Goal: Information Seeking & Learning: Learn about a topic

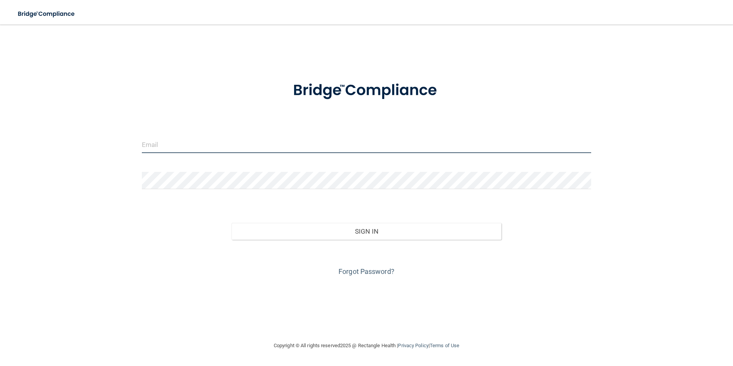
click at [151, 143] on input "email" at bounding box center [367, 144] width 450 height 17
type input "[EMAIL_ADDRESS][DOMAIN_NAME]"
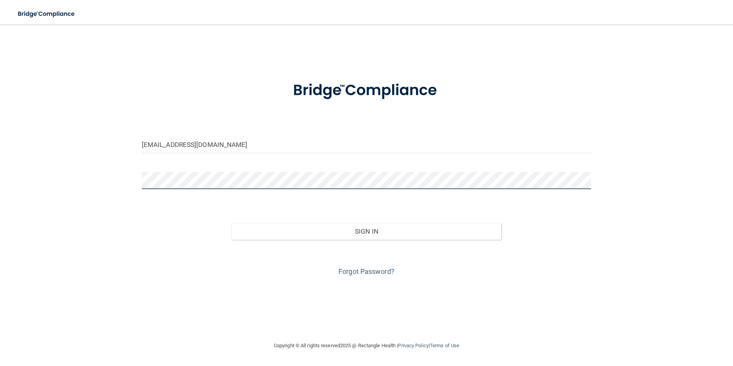
click at [232, 223] on button "Sign In" at bounding box center [367, 231] width 270 height 17
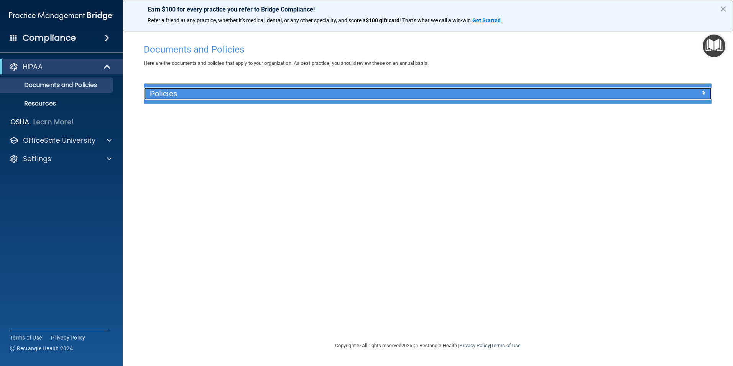
click at [373, 92] on h5 "Policies" at bounding box center [357, 93] width 414 height 8
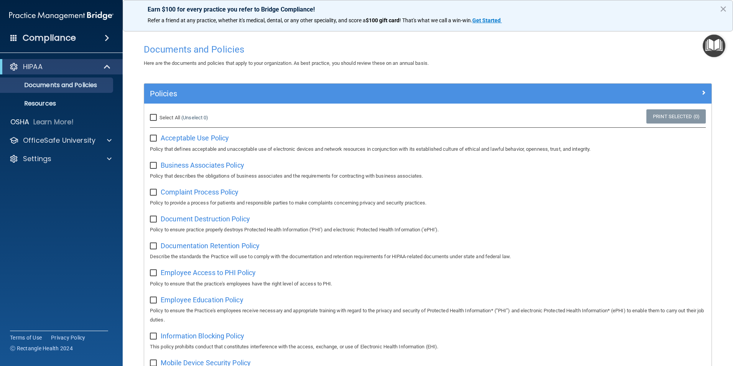
click at [151, 115] on input "Select All (Unselect 0) Unselect All" at bounding box center [154, 118] width 9 height 6
checkbox input "true"
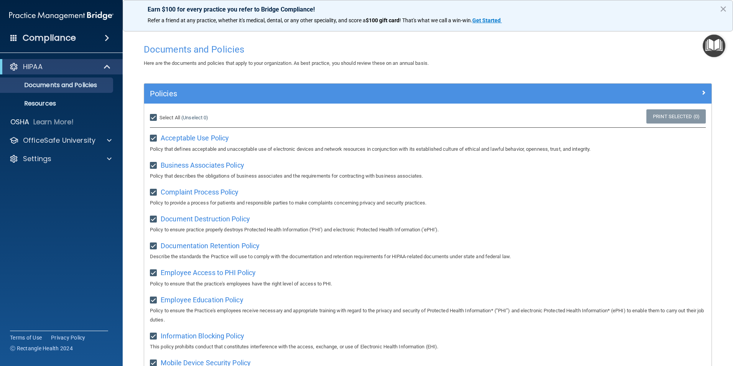
checkbox input "true"
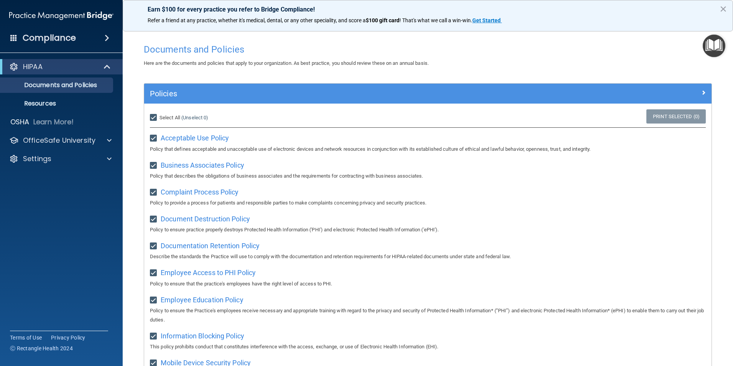
checkbox input "true"
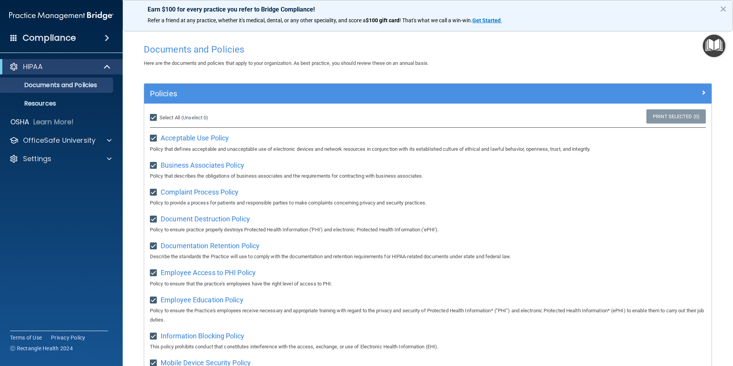
checkbox input "true"
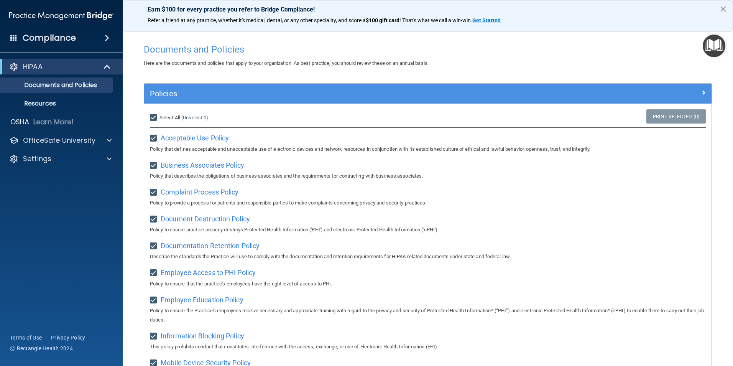
checkbox input "true"
click at [155, 117] on input "Select All (Unselect 21) Unselect All" at bounding box center [154, 118] width 9 height 6
checkbox input "false"
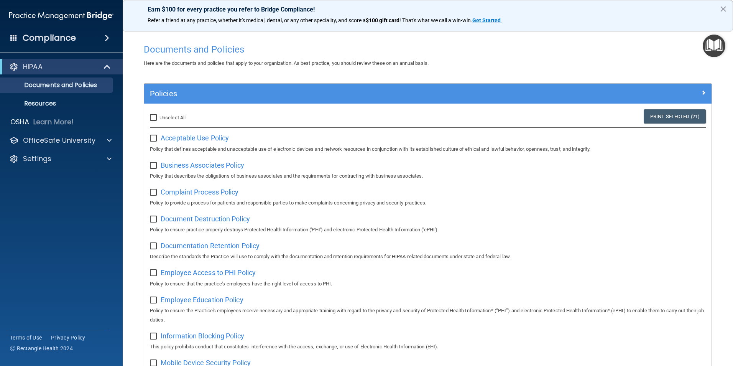
checkbox input "false"
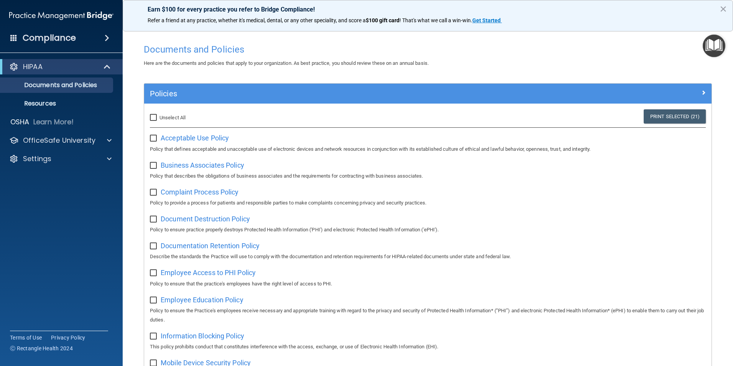
checkbox input "false"
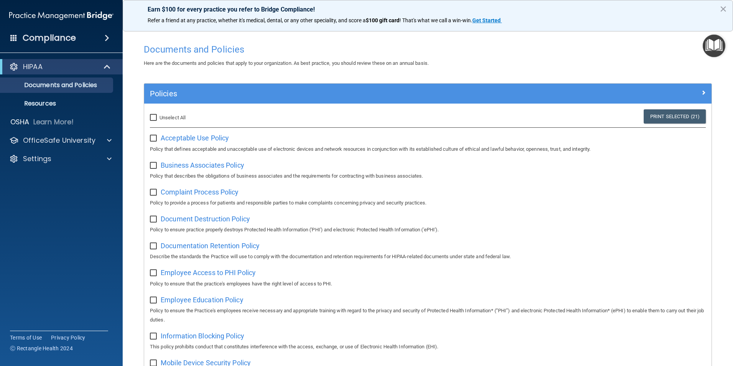
checkbox input "false"
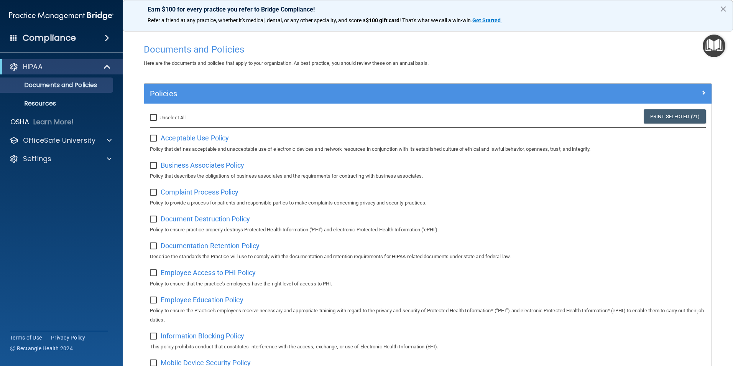
checkbox input "false"
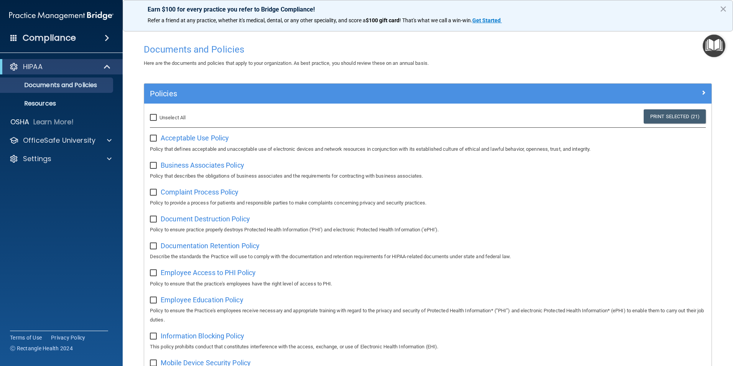
checkbox input "false"
click at [195, 138] on span "Acceptable Use Policy" at bounding box center [195, 138] width 68 height 8
click at [62, 105] on p "Resources" at bounding box center [57, 104] width 105 height 8
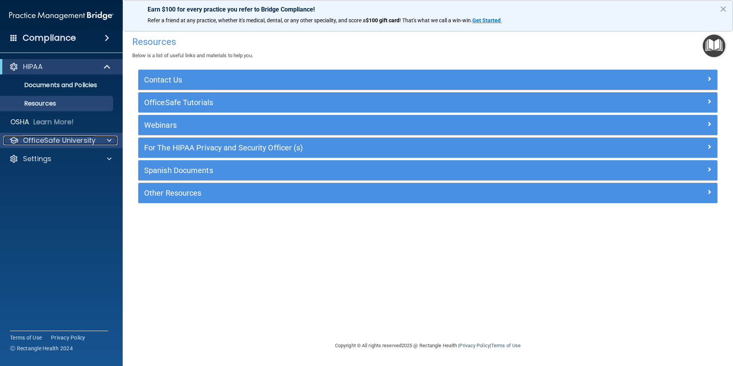
click at [59, 137] on p "OfficeSafe University" at bounding box center [59, 140] width 72 height 9
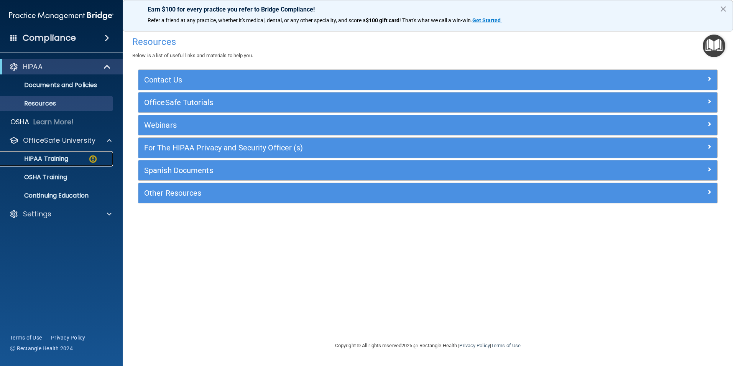
click at [88, 161] on div "HIPAA Training" at bounding box center [57, 159] width 105 height 8
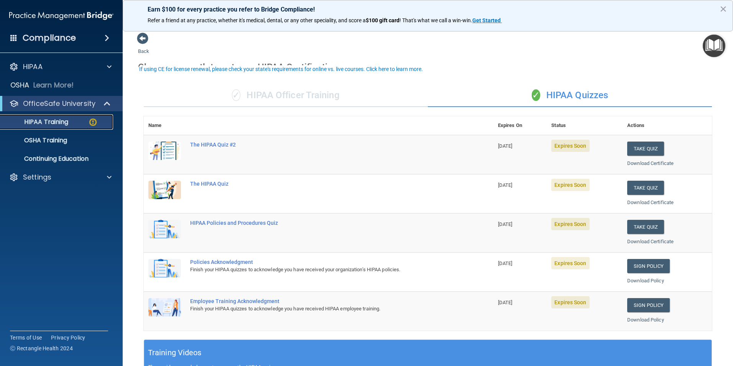
scroll to position [77, 0]
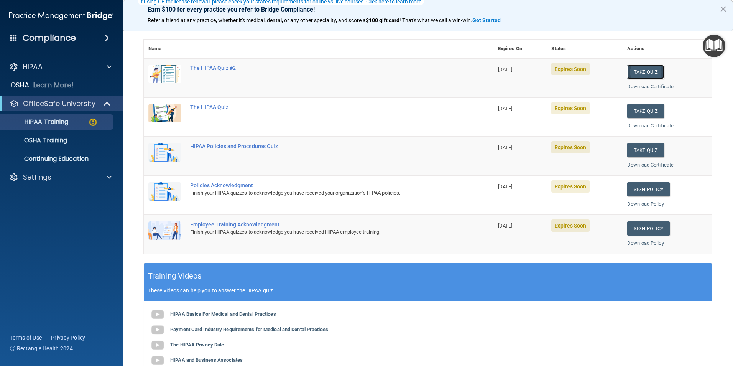
click at [648, 73] on button "Take Quiz" at bounding box center [645, 72] width 37 height 14
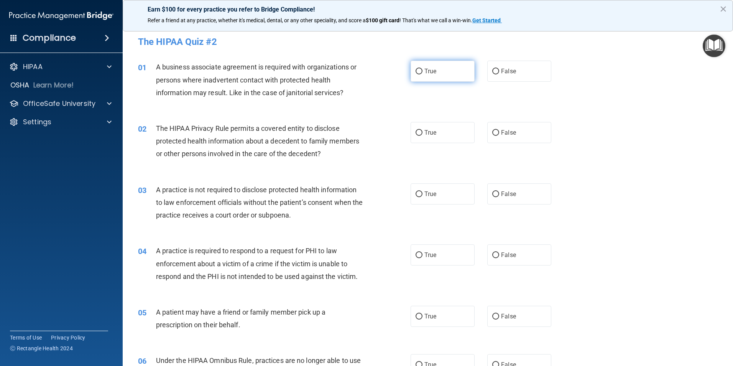
click at [416, 72] on input "True" at bounding box center [418, 72] width 7 height 6
radio input "true"
click at [420, 134] on label "True" at bounding box center [442, 132] width 64 height 21
click at [420, 134] on input "True" at bounding box center [418, 133] width 7 height 6
radio input "true"
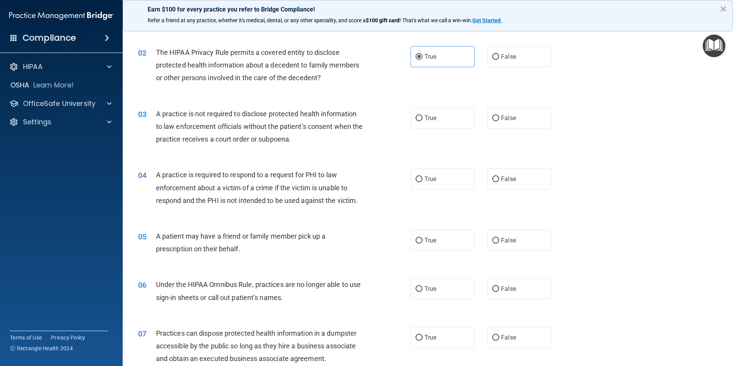
scroll to position [77, 0]
click at [424, 118] on span "True" at bounding box center [430, 116] width 12 height 7
click at [422, 118] on input "True" at bounding box center [418, 118] width 7 height 6
radio input "true"
click at [419, 175] on label "True" at bounding box center [442, 177] width 64 height 21
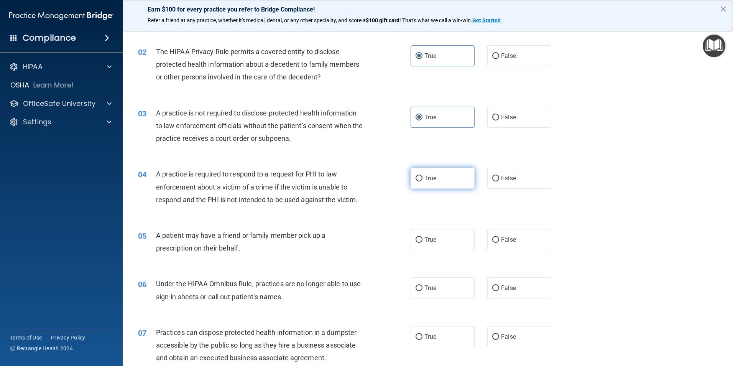
click at [419, 176] on input "True" at bounding box center [418, 179] width 7 height 6
radio input "true"
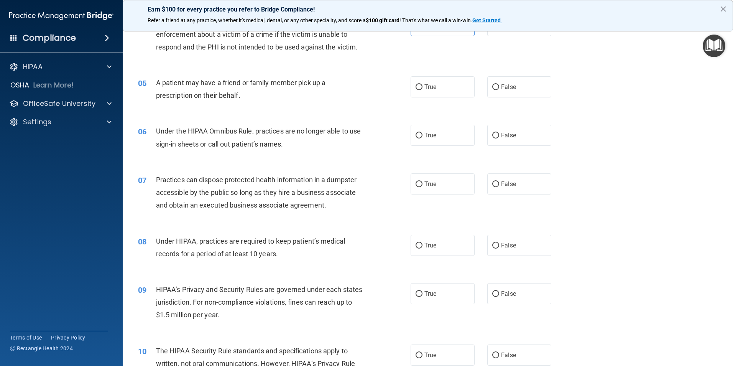
scroll to position [230, 0]
click at [429, 82] on span "True" at bounding box center [430, 85] width 12 height 7
click at [422, 84] on input "True" at bounding box center [418, 87] width 7 height 6
radio input "true"
click at [432, 128] on label "True" at bounding box center [442, 134] width 64 height 21
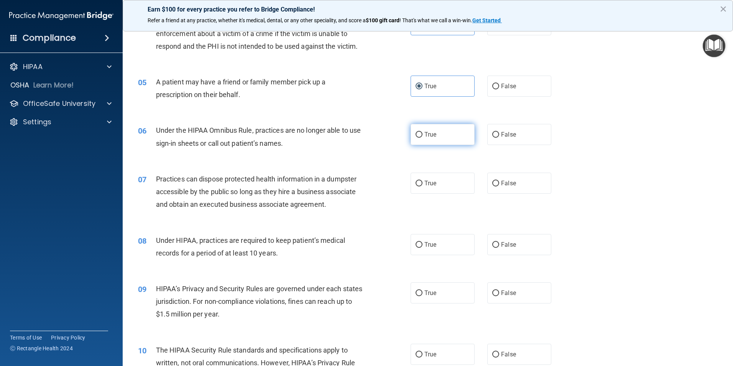
click at [422, 132] on input "True" at bounding box center [418, 135] width 7 height 6
radio input "true"
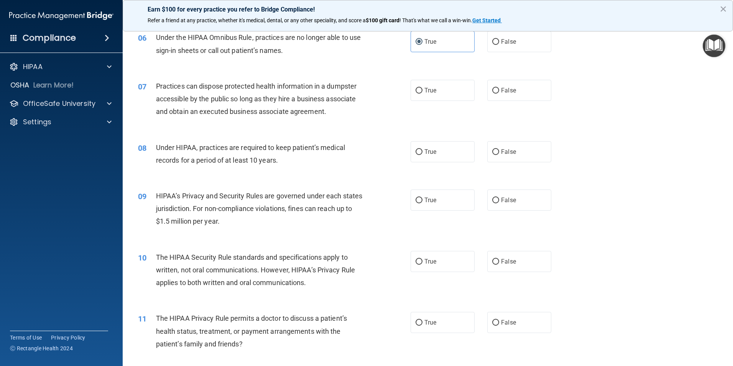
scroll to position [345, 0]
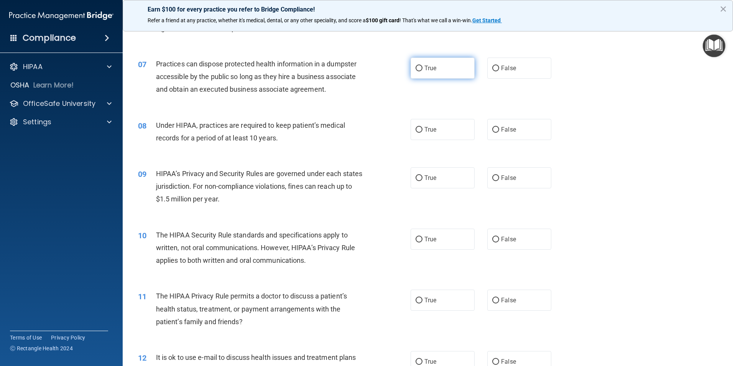
click at [432, 71] on span "True" at bounding box center [430, 67] width 12 height 7
click at [422, 71] on input "True" at bounding box center [418, 69] width 7 height 6
radio input "true"
click at [432, 129] on span "True" at bounding box center [430, 129] width 12 height 7
click at [422, 129] on input "True" at bounding box center [418, 130] width 7 height 6
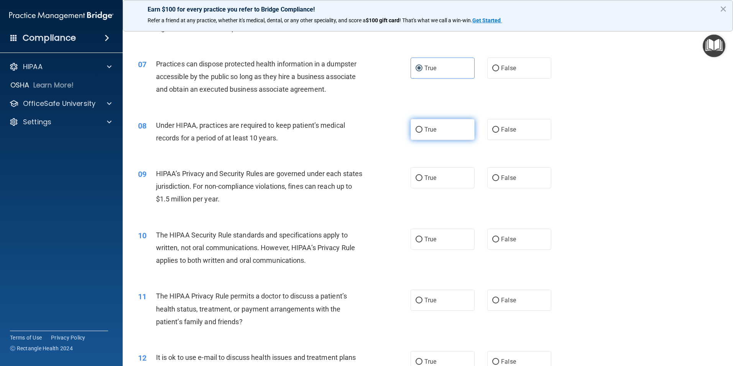
radio input "true"
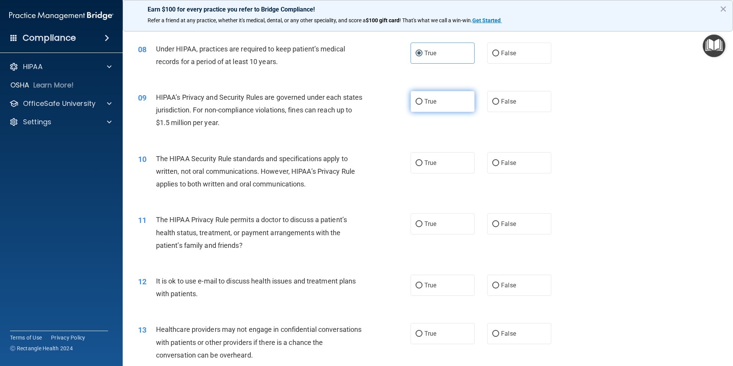
scroll to position [422, 0]
click at [439, 99] on label "True" at bounding box center [442, 100] width 64 height 21
click at [422, 99] on input "True" at bounding box center [418, 102] width 7 height 6
radio input "true"
click at [432, 162] on span "True" at bounding box center [430, 162] width 12 height 7
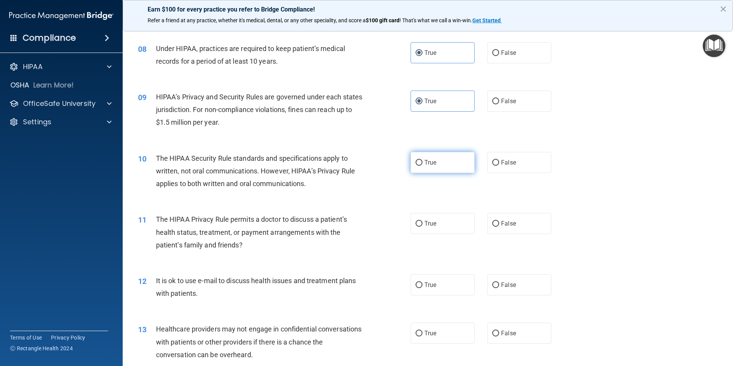
click at [422, 162] on input "True" at bounding box center [418, 163] width 7 height 6
radio input "true"
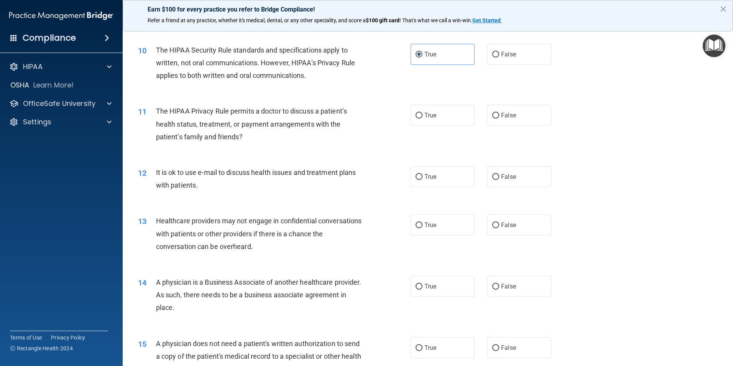
scroll to position [537, 0]
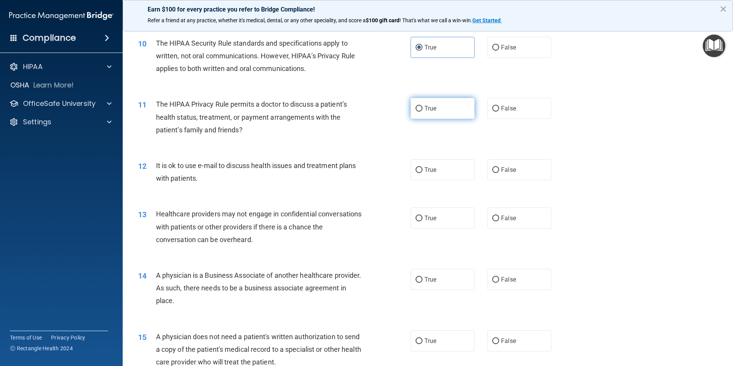
click at [429, 112] on span "True" at bounding box center [430, 108] width 12 height 7
click at [422, 112] on input "True" at bounding box center [418, 109] width 7 height 6
radio input "true"
click at [429, 169] on span "True" at bounding box center [430, 169] width 12 height 7
click at [422, 169] on input "True" at bounding box center [418, 170] width 7 height 6
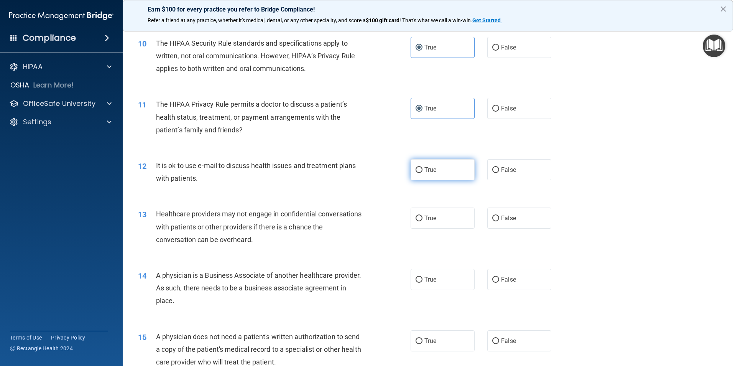
radio input "true"
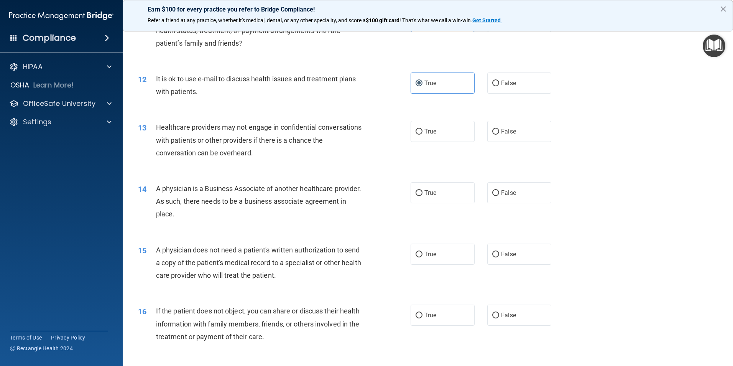
scroll to position [652, 0]
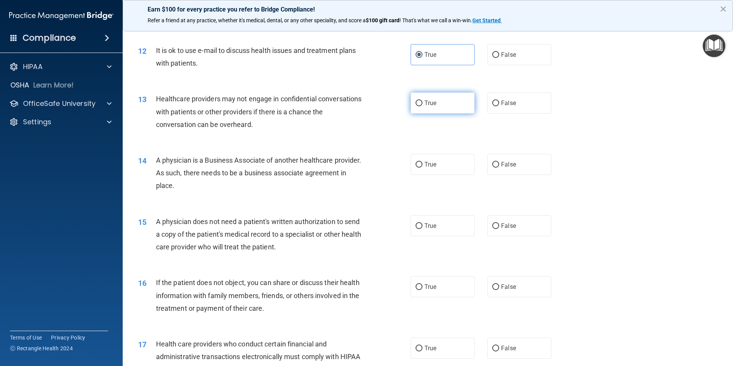
click at [434, 100] on label "True" at bounding box center [442, 102] width 64 height 21
click at [422, 100] on input "True" at bounding box center [418, 103] width 7 height 6
radio input "true"
click at [436, 159] on label "True" at bounding box center [442, 164] width 64 height 21
click at [422, 162] on input "True" at bounding box center [418, 165] width 7 height 6
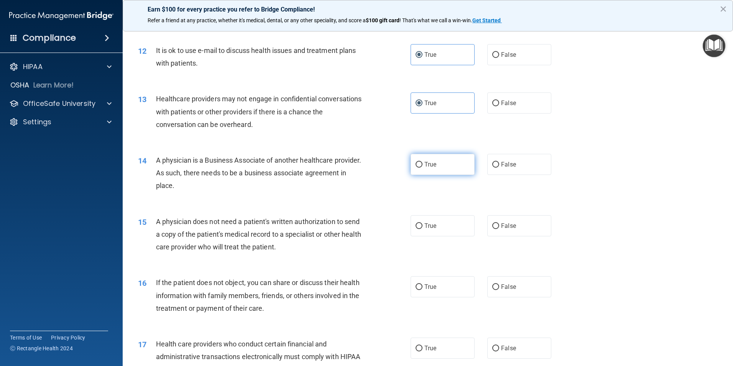
radio input "true"
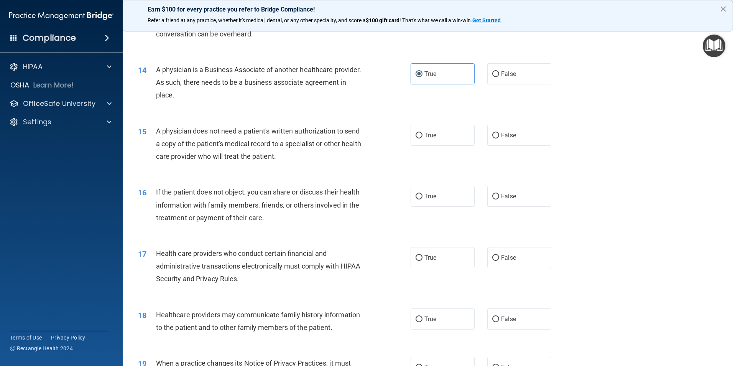
scroll to position [767, 0]
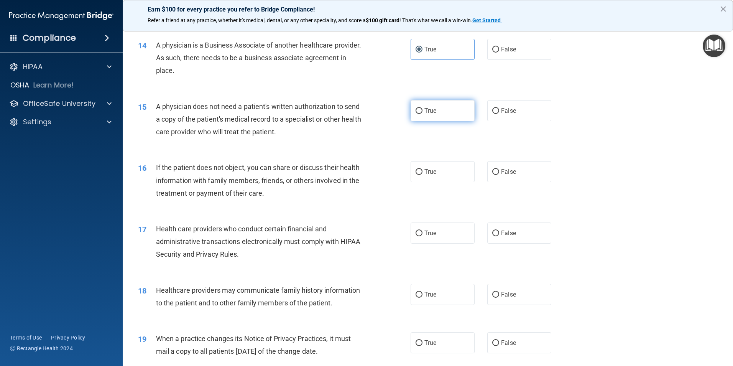
click at [443, 106] on label "True" at bounding box center [442, 110] width 64 height 21
click at [422, 108] on input "True" at bounding box center [418, 111] width 7 height 6
radio input "true"
click at [438, 172] on label "True" at bounding box center [442, 171] width 64 height 21
click at [422, 172] on input "True" at bounding box center [418, 172] width 7 height 6
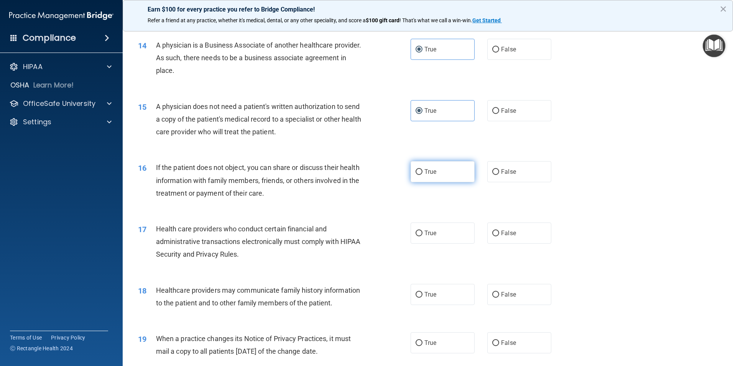
radio input "true"
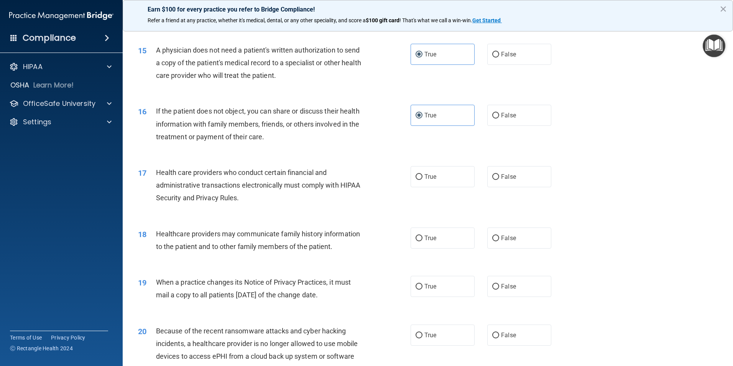
scroll to position [843, 0]
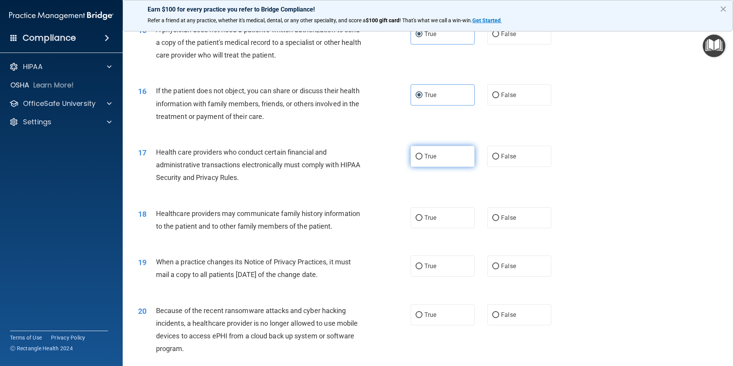
click at [425, 156] on span "True" at bounding box center [430, 156] width 12 height 7
click at [422, 156] on input "True" at bounding box center [418, 157] width 7 height 6
radio input "true"
click at [424, 220] on span "True" at bounding box center [430, 217] width 12 height 7
click at [422, 220] on input "True" at bounding box center [418, 218] width 7 height 6
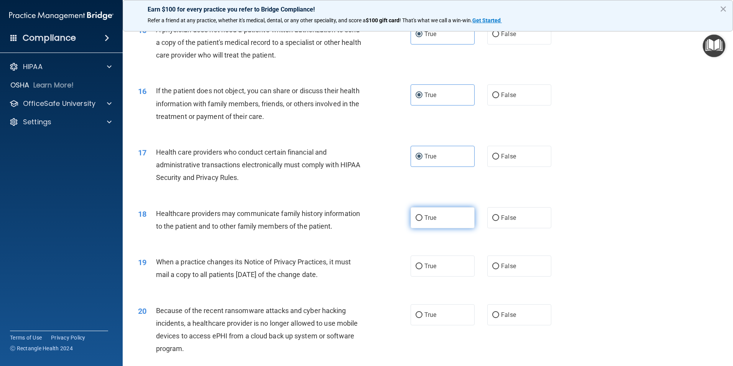
radio input "true"
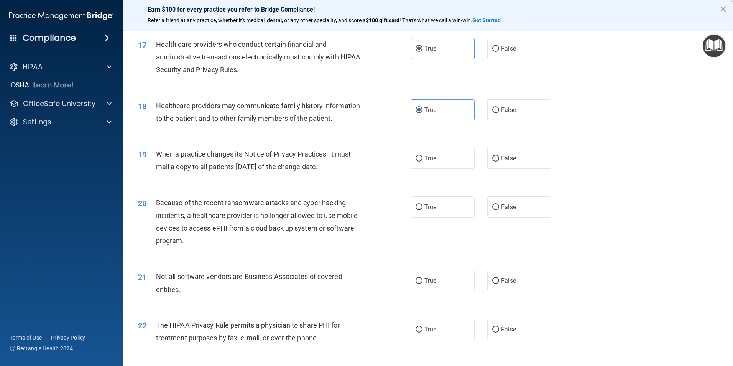
scroll to position [958, 0]
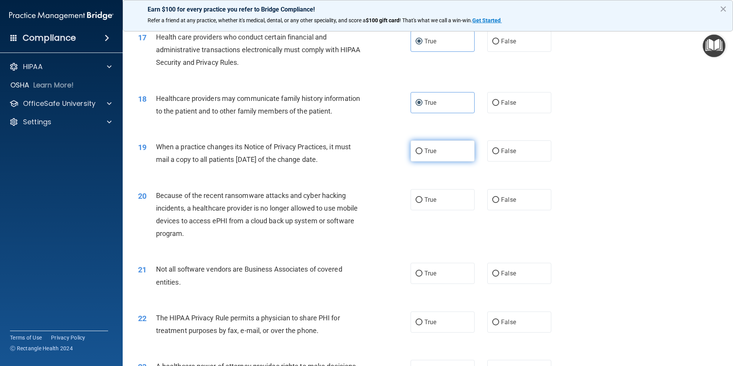
click at [430, 152] on span "True" at bounding box center [430, 150] width 12 height 7
click at [422, 152] on input "True" at bounding box center [418, 151] width 7 height 6
radio input "true"
click at [433, 200] on span "True" at bounding box center [430, 199] width 12 height 7
click at [422, 200] on input "True" at bounding box center [418, 200] width 7 height 6
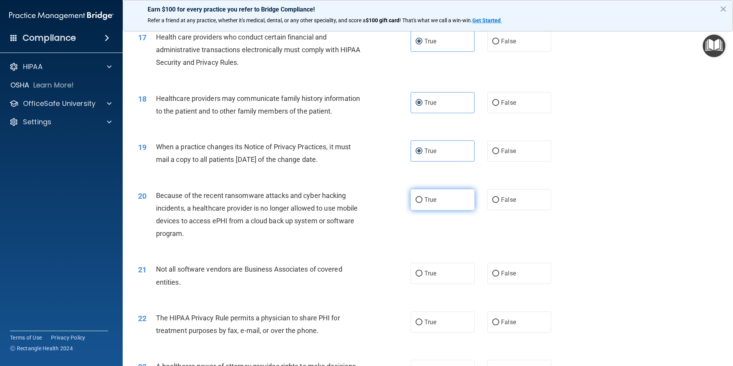
radio input "true"
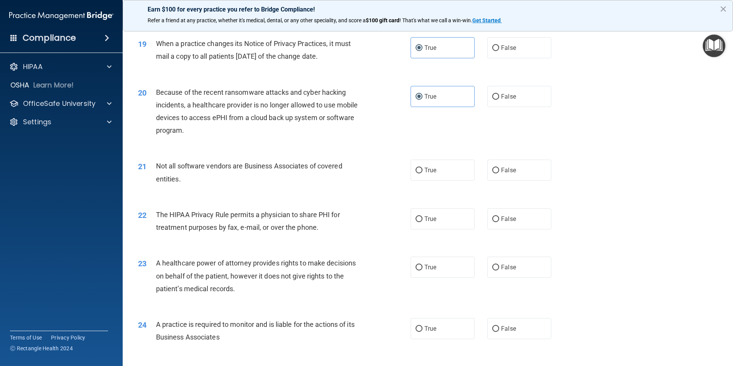
scroll to position [1073, 0]
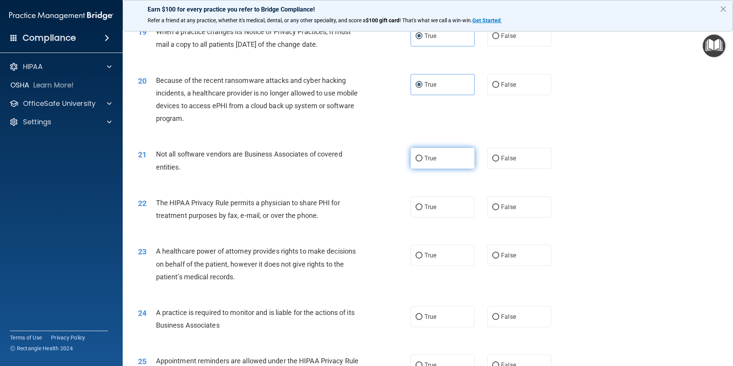
click at [425, 157] on span "True" at bounding box center [430, 157] width 12 height 7
click at [422, 157] on input "True" at bounding box center [418, 159] width 7 height 6
radio input "true"
click at [429, 210] on label "True" at bounding box center [442, 206] width 64 height 21
click at [422, 210] on input "True" at bounding box center [418, 207] width 7 height 6
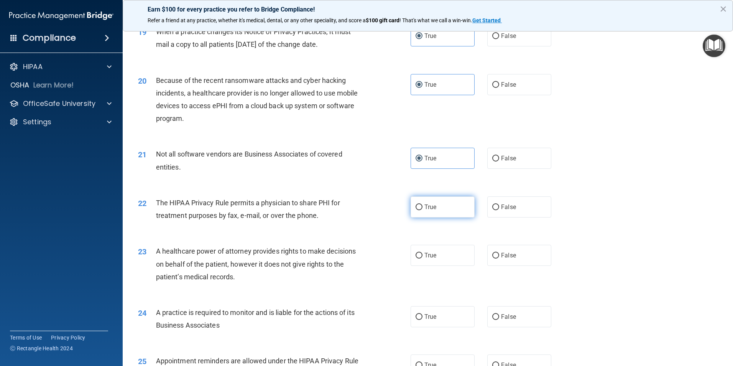
radio input "true"
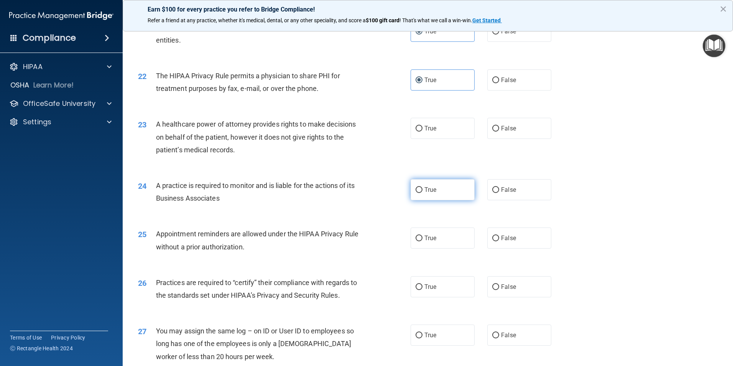
scroll to position [1227, 0]
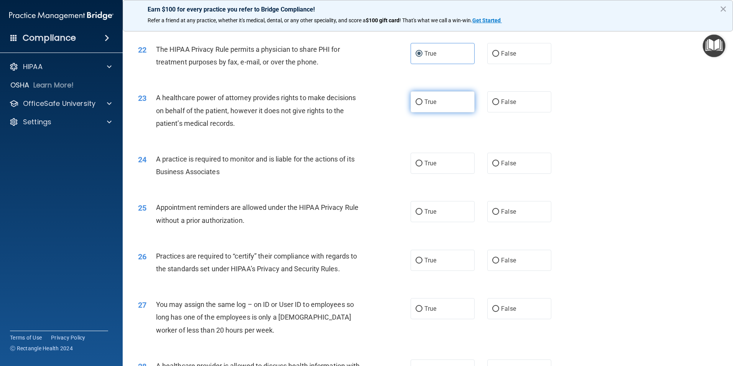
click at [435, 95] on label "True" at bounding box center [442, 101] width 64 height 21
click at [422, 99] on input "True" at bounding box center [418, 102] width 7 height 6
radio input "true"
click at [438, 159] on label "True" at bounding box center [442, 163] width 64 height 21
click at [422, 161] on input "True" at bounding box center [418, 164] width 7 height 6
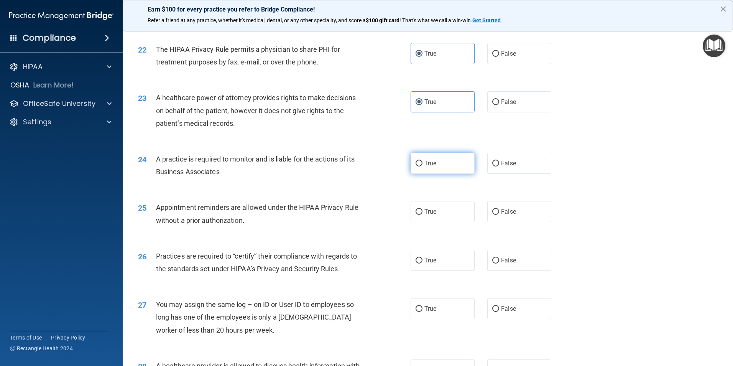
radio input "true"
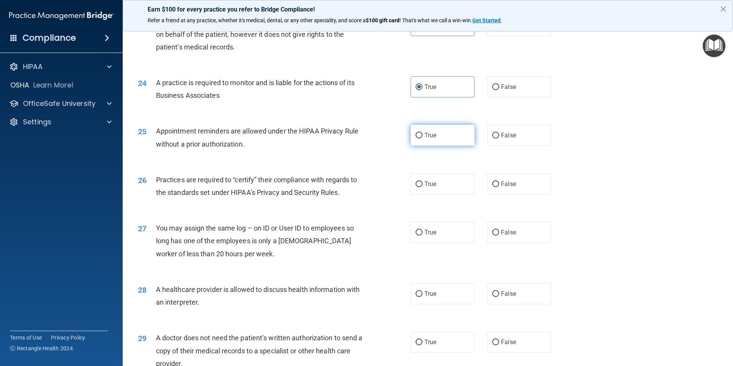
scroll to position [1303, 0]
click at [435, 136] on label "True" at bounding box center [442, 134] width 64 height 21
click at [422, 136] on input "True" at bounding box center [418, 135] width 7 height 6
radio input "true"
click at [433, 184] on span "True" at bounding box center [430, 183] width 12 height 7
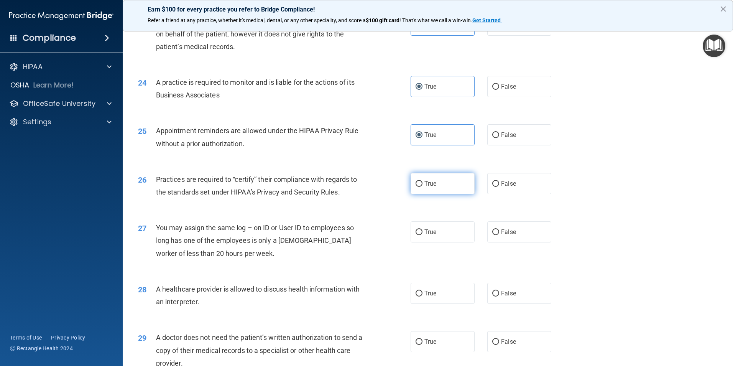
click at [422, 184] on input "True" at bounding box center [418, 184] width 7 height 6
radio input "true"
click at [442, 231] on label "True" at bounding box center [442, 231] width 64 height 21
click at [422, 231] on input "True" at bounding box center [418, 232] width 7 height 6
radio input "true"
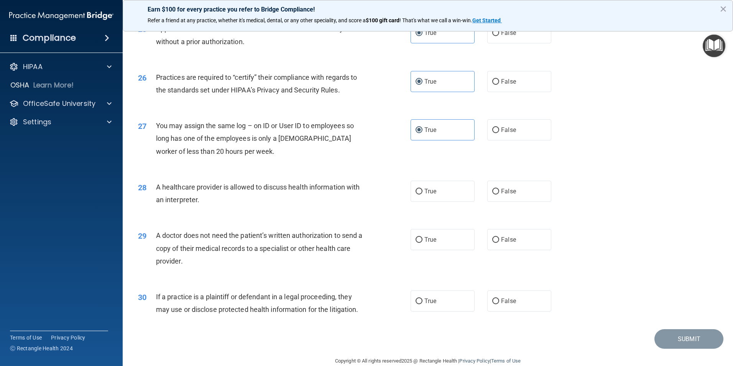
scroll to position [1419, 0]
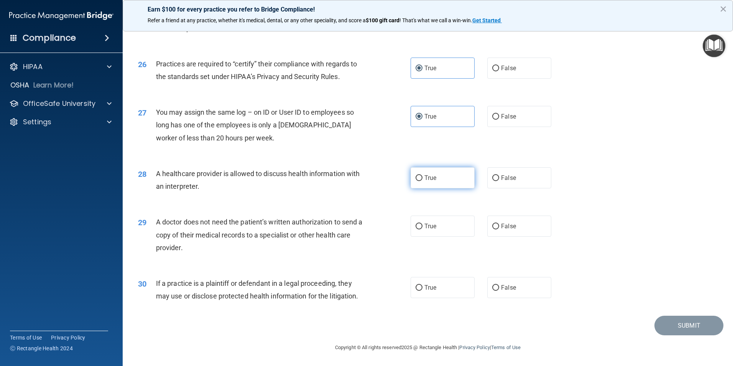
click at [416, 175] on input "True" at bounding box center [418, 178] width 7 height 6
radio input "true"
click at [425, 225] on span "True" at bounding box center [430, 225] width 12 height 7
click at [422, 225] on input "True" at bounding box center [418, 226] width 7 height 6
radio input "true"
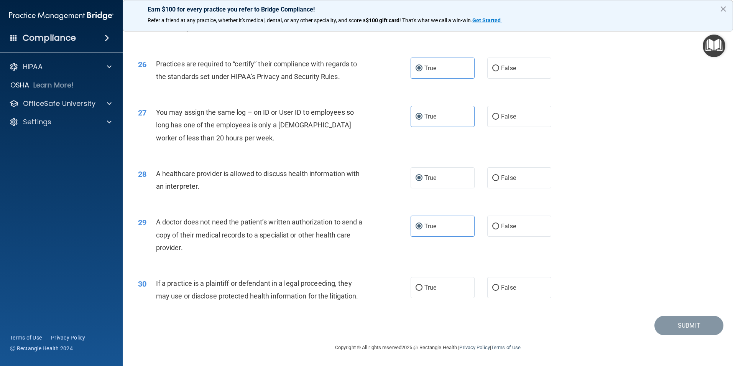
drag, startPoint x: 433, startPoint y: 291, endPoint x: 433, endPoint y: 276, distance: 14.9
click at [434, 291] on label "True" at bounding box center [442, 287] width 64 height 21
click at [422, 291] on input "True" at bounding box center [418, 288] width 7 height 6
radio input "true"
click at [668, 325] on button "Submit" at bounding box center [688, 325] width 69 height 20
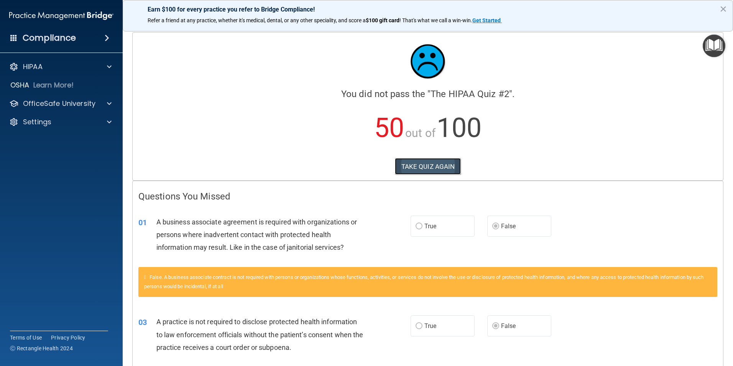
click at [411, 165] on button "TAKE QUIZ AGAIN" at bounding box center [428, 166] width 66 height 17
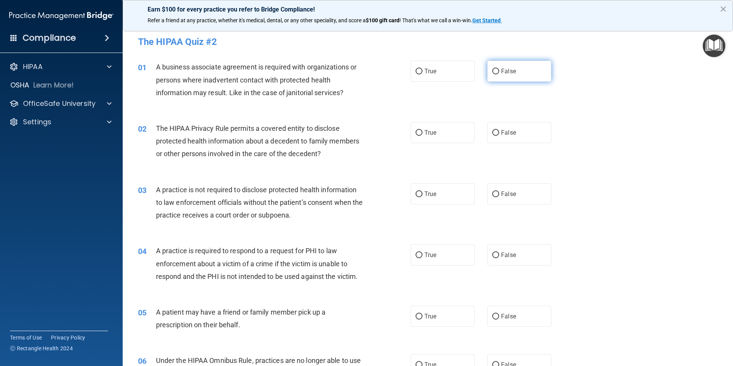
click at [516, 77] on label "False" at bounding box center [519, 71] width 64 height 21
click at [499, 74] on input "False" at bounding box center [495, 72] width 7 height 6
radio input "true"
click at [434, 135] on label "True" at bounding box center [442, 132] width 64 height 21
click at [422, 135] on input "True" at bounding box center [418, 133] width 7 height 6
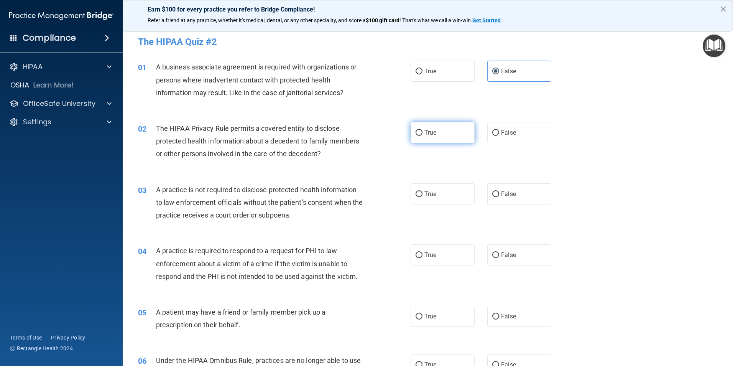
radio input "true"
click at [510, 199] on label "False" at bounding box center [519, 193] width 64 height 21
click at [499, 197] on input "False" at bounding box center [495, 194] width 7 height 6
radio input "true"
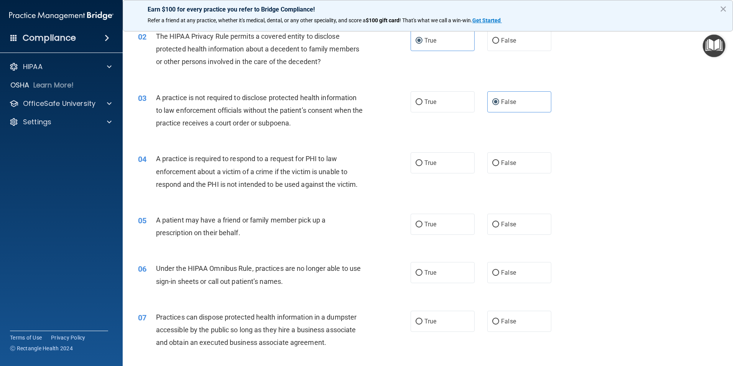
scroll to position [115, 0]
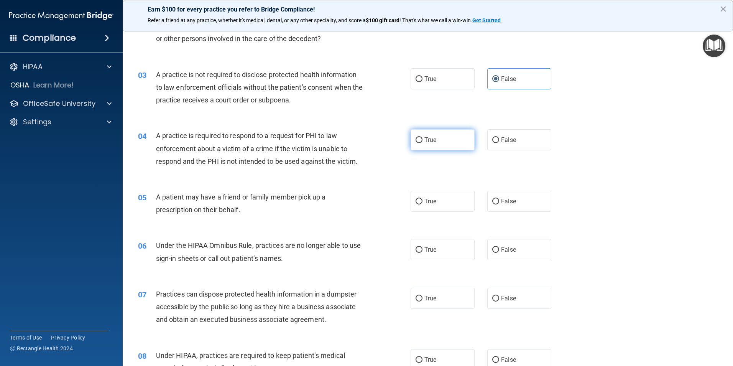
click at [434, 141] on label "True" at bounding box center [442, 139] width 64 height 21
click at [422, 141] on input "True" at bounding box center [418, 140] width 7 height 6
radio input "true"
click at [429, 200] on span "True" at bounding box center [430, 200] width 12 height 7
click at [422, 200] on input "True" at bounding box center [418, 202] width 7 height 6
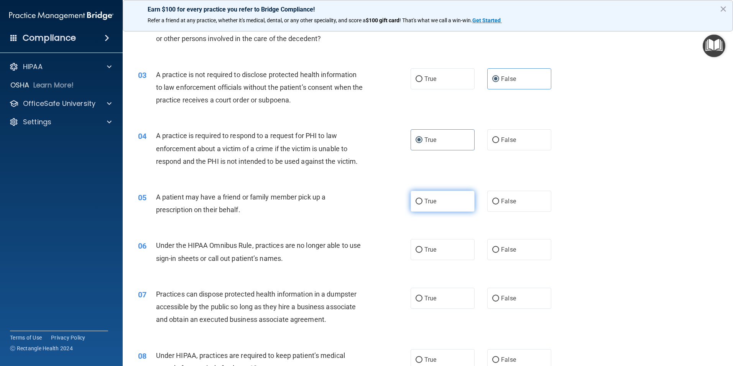
radio input "true"
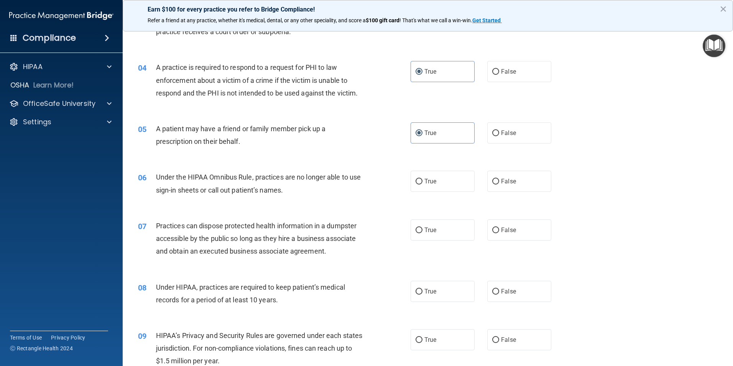
scroll to position [192, 0]
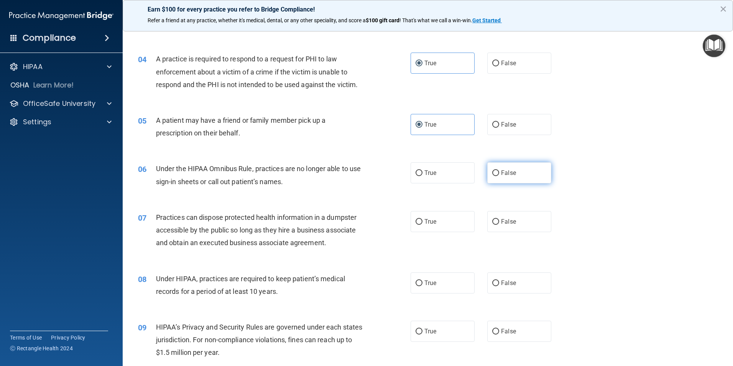
click at [524, 177] on label "False" at bounding box center [519, 172] width 64 height 21
click at [499, 176] on input "False" at bounding box center [495, 173] width 7 height 6
radio input "true"
click at [521, 222] on label "False" at bounding box center [519, 221] width 64 height 21
click at [499, 222] on input "False" at bounding box center [495, 222] width 7 height 6
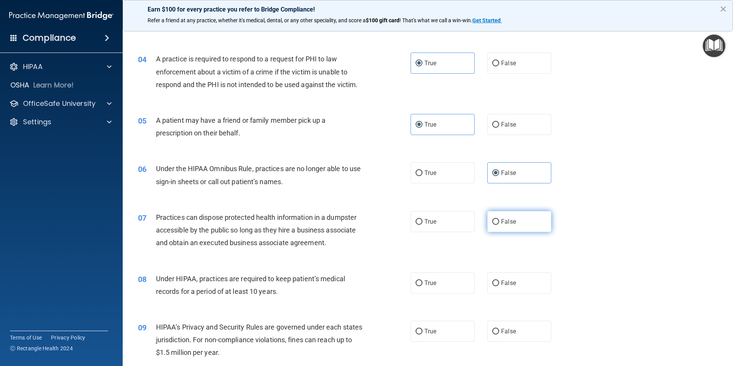
radio input "true"
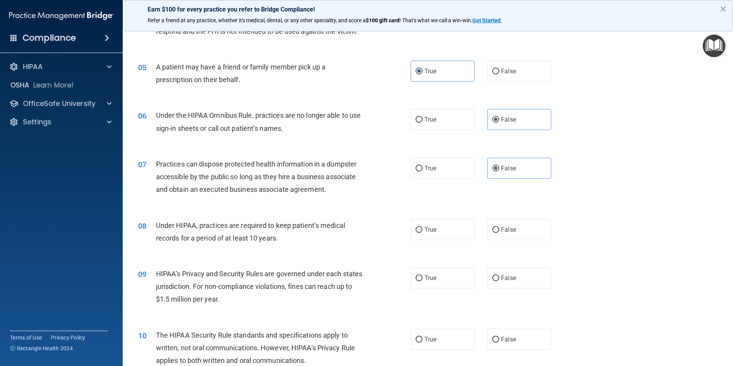
scroll to position [268, 0]
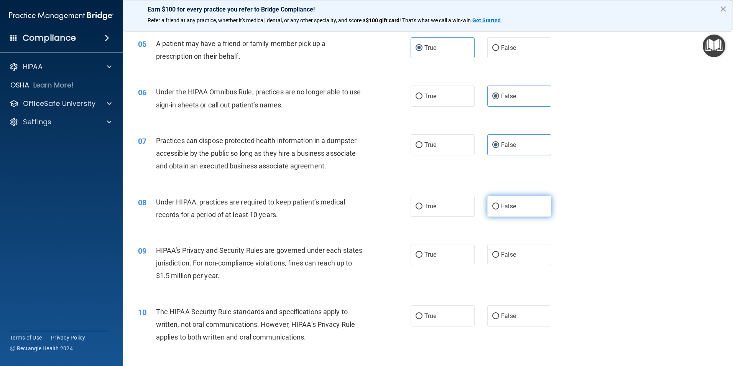
click at [508, 209] on span "False" at bounding box center [508, 205] width 15 height 7
click at [499, 209] on input "False" at bounding box center [495, 207] width 7 height 6
radio input "true"
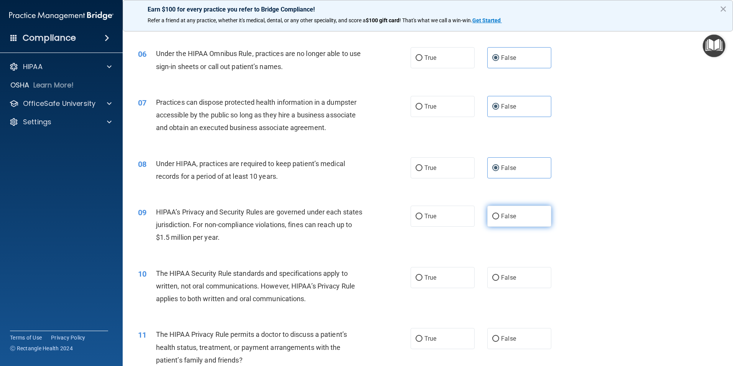
click at [516, 218] on label "False" at bounding box center [519, 215] width 64 height 21
click at [499, 218] on input "False" at bounding box center [495, 216] width 7 height 6
radio input "true"
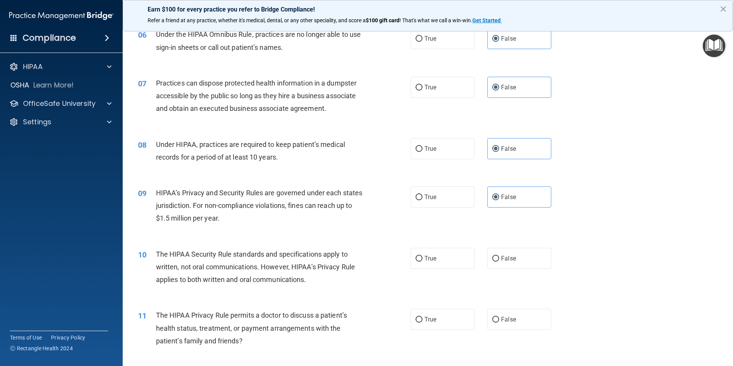
scroll to position [345, 0]
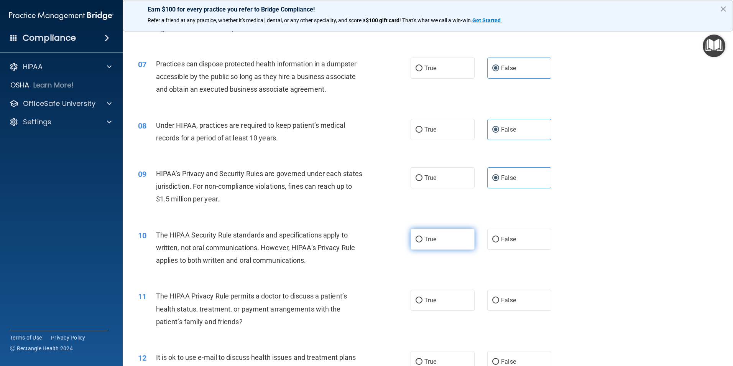
click at [447, 241] on label "True" at bounding box center [442, 238] width 64 height 21
click at [422, 241] on input "True" at bounding box center [418, 239] width 7 height 6
radio input "true"
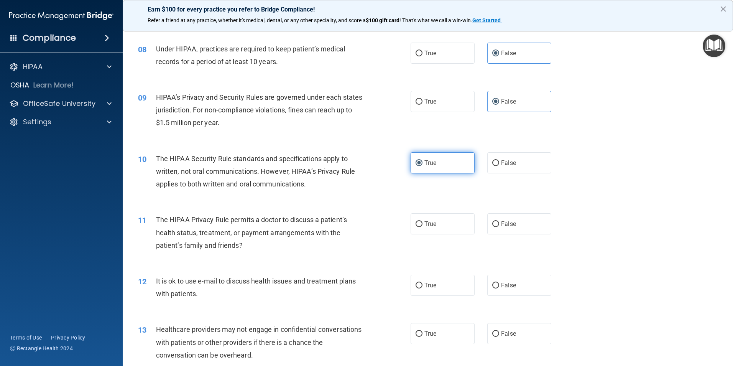
scroll to position [422, 0]
click at [450, 228] on label "True" at bounding box center [442, 223] width 64 height 21
click at [422, 227] on input "True" at bounding box center [418, 224] width 7 height 6
radio input "true"
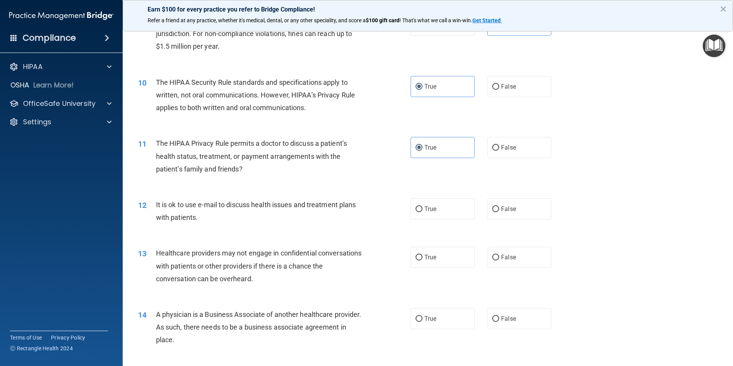
scroll to position [498, 0]
click at [451, 211] on label "True" at bounding box center [442, 207] width 64 height 21
click at [422, 211] on input "True" at bounding box center [418, 208] width 7 height 6
radio input "true"
click at [501, 255] on span "False" at bounding box center [508, 256] width 15 height 7
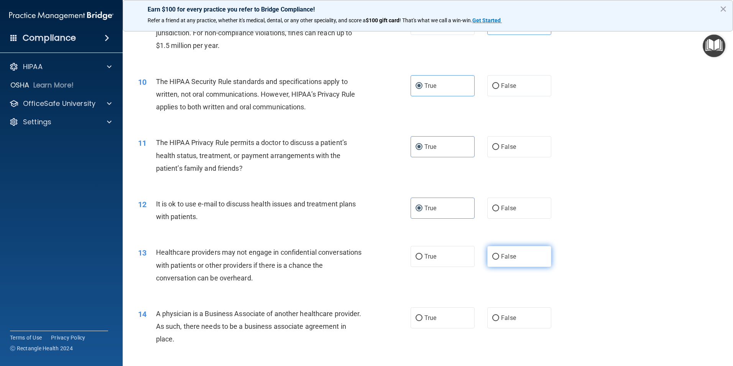
click at [498, 255] on input "False" at bounding box center [495, 257] width 7 height 6
radio input "true"
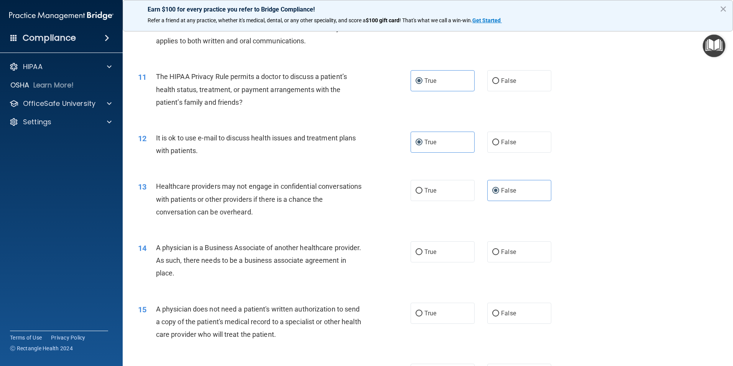
scroll to position [575, 0]
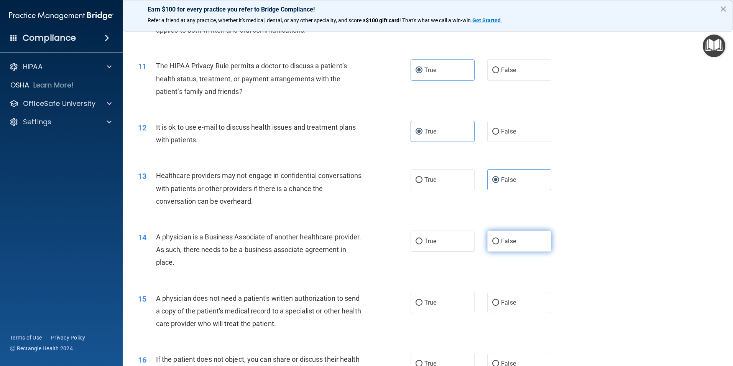
click at [501, 243] on span "False" at bounding box center [508, 240] width 15 height 7
click at [499, 243] on input "False" at bounding box center [495, 241] width 7 height 6
radio input "true"
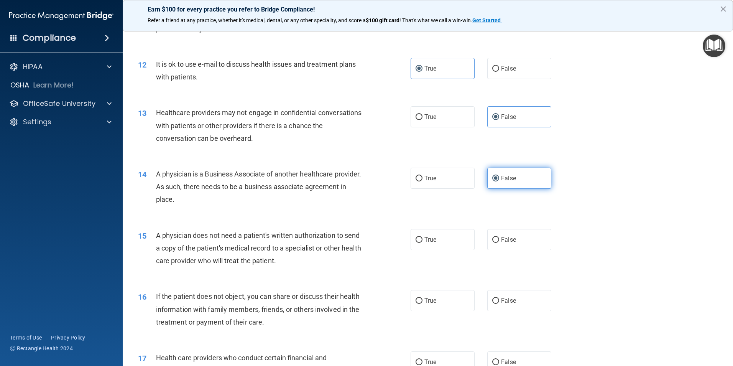
scroll to position [652, 0]
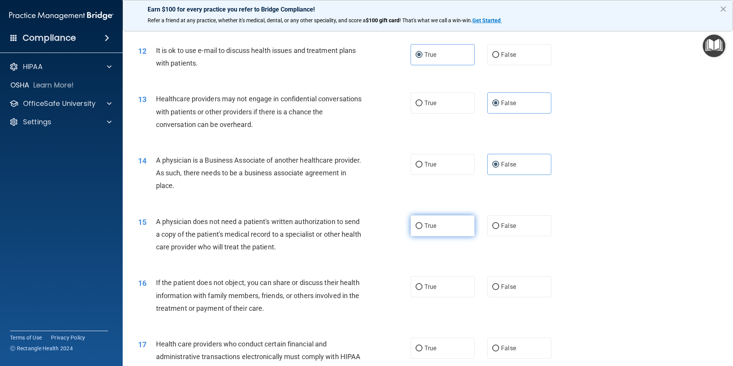
click at [448, 226] on label "True" at bounding box center [442, 225] width 64 height 21
click at [422, 226] on input "True" at bounding box center [418, 226] width 7 height 6
radio input "true"
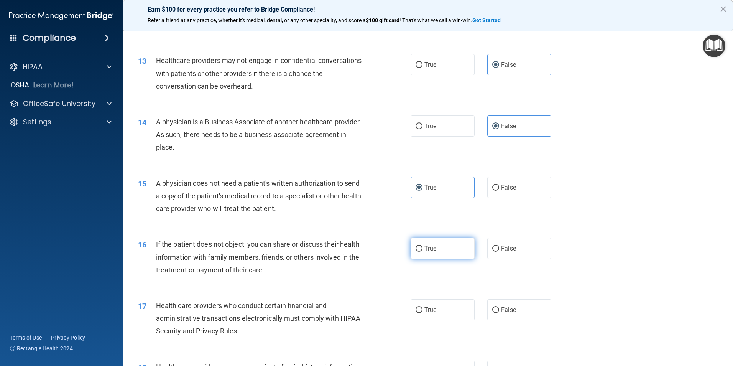
click at [445, 253] on label "True" at bounding box center [442, 248] width 64 height 21
click at [422, 251] on input "True" at bounding box center [418, 249] width 7 height 6
radio input "true"
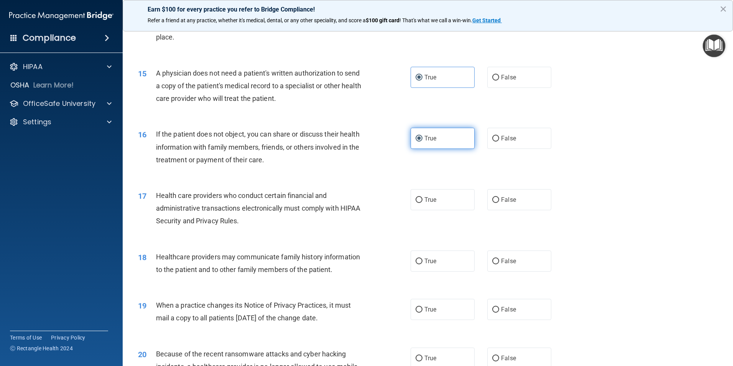
scroll to position [805, 0]
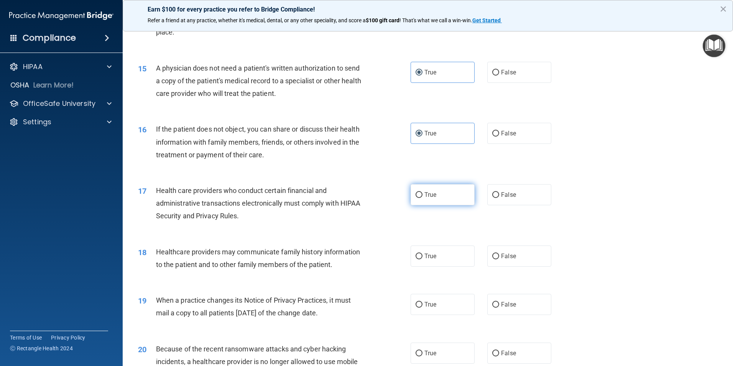
click at [450, 199] on label "True" at bounding box center [442, 194] width 64 height 21
click at [422, 198] on input "True" at bounding box center [418, 195] width 7 height 6
radio input "true"
click at [498, 262] on label "False" at bounding box center [519, 255] width 64 height 21
click at [498, 259] on input "False" at bounding box center [495, 256] width 7 height 6
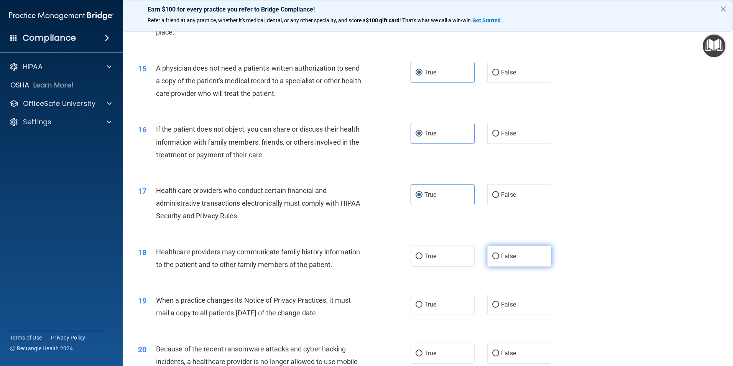
radio input "true"
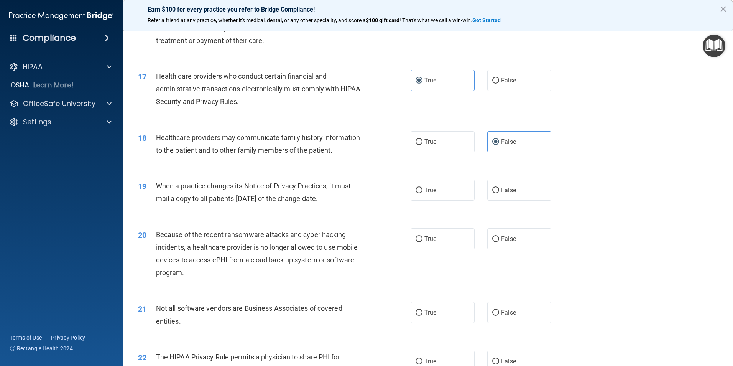
scroll to position [920, 0]
click at [497, 193] on label "False" at bounding box center [519, 189] width 64 height 21
click at [497, 192] on input "False" at bounding box center [495, 190] width 7 height 6
radio input "true"
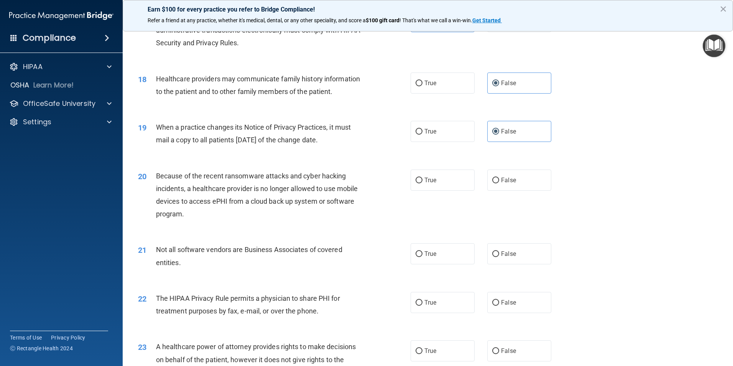
scroll to position [997, 0]
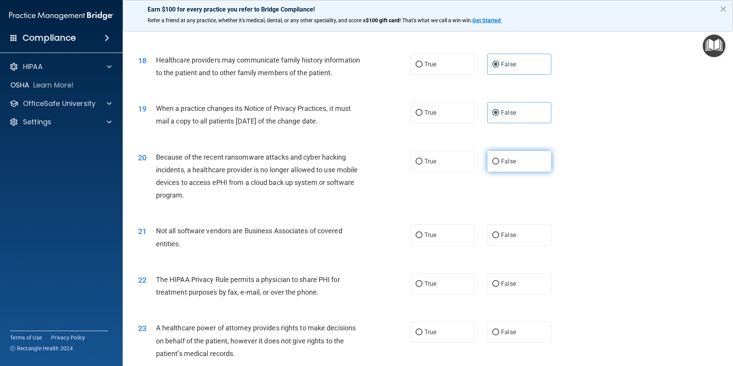
click at [513, 156] on label "False" at bounding box center [519, 161] width 64 height 21
click at [499, 159] on input "False" at bounding box center [495, 162] width 7 height 6
radio input "true"
click at [444, 241] on label "True" at bounding box center [442, 234] width 64 height 21
click at [422, 238] on input "True" at bounding box center [418, 235] width 7 height 6
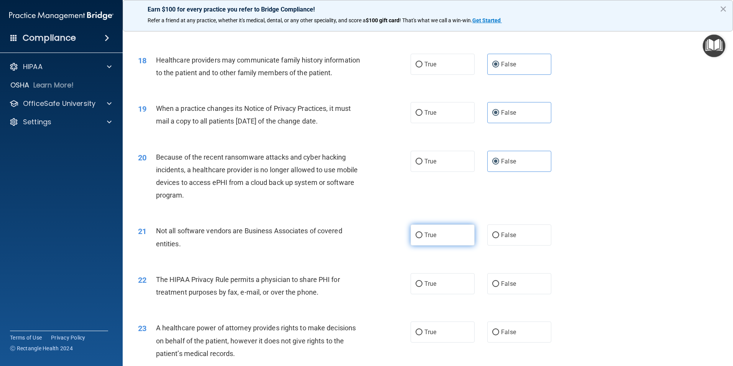
radio input "true"
drag, startPoint x: 438, startPoint y: 280, endPoint x: 437, endPoint y: 266, distance: 14.2
click at [438, 279] on label "True" at bounding box center [442, 283] width 64 height 21
click at [422, 281] on input "True" at bounding box center [418, 284] width 7 height 6
radio input "true"
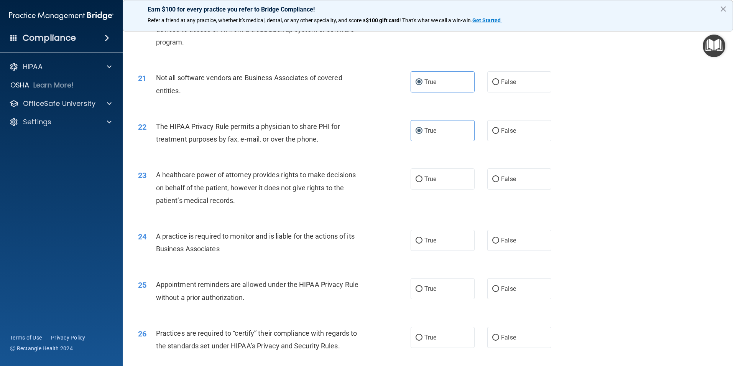
scroll to position [1150, 0]
click at [501, 181] on span "False" at bounding box center [508, 178] width 15 height 7
click at [499, 181] on input "False" at bounding box center [495, 179] width 7 height 6
radio input "true"
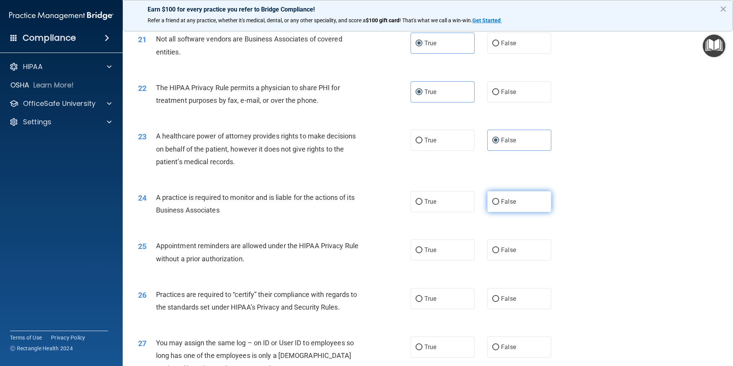
click at [509, 201] on span "False" at bounding box center [508, 201] width 15 height 7
click at [499, 201] on input "False" at bounding box center [495, 202] width 7 height 6
radio input "true"
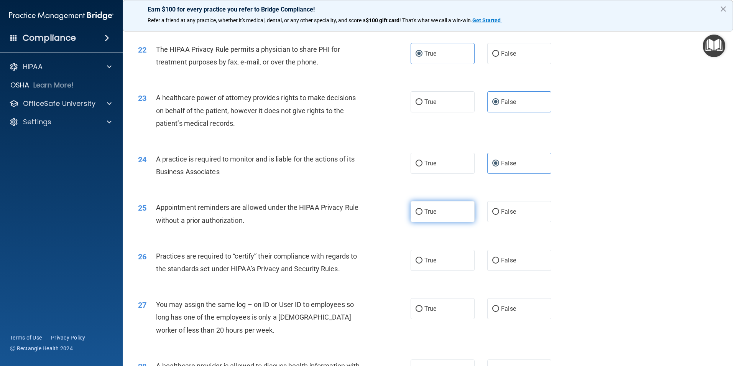
click at [455, 212] on label "True" at bounding box center [442, 211] width 64 height 21
click at [422, 212] on input "True" at bounding box center [418, 212] width 7 height 6
radio input "true"
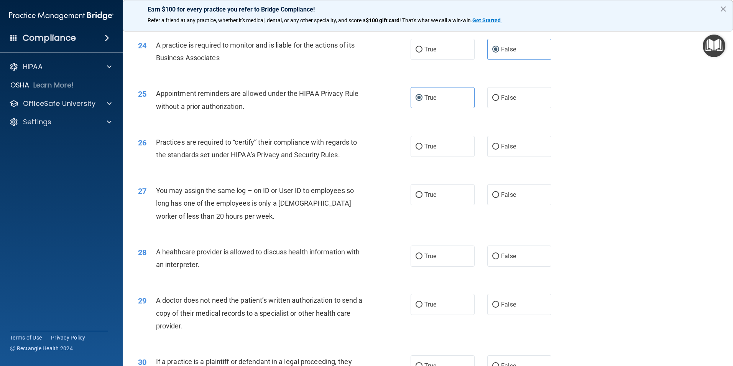
scroll to position [1341, 0]
click at [508, 143] on span "False" at bounding box center [508, 144] width 15 height 7
click at [499, 143] on input "False" at bounding box center [495, 146] width 7 height 6
radio input "true"
click at [510, 194] on span "False" at bounding box center [508, 193] width 15 height 7
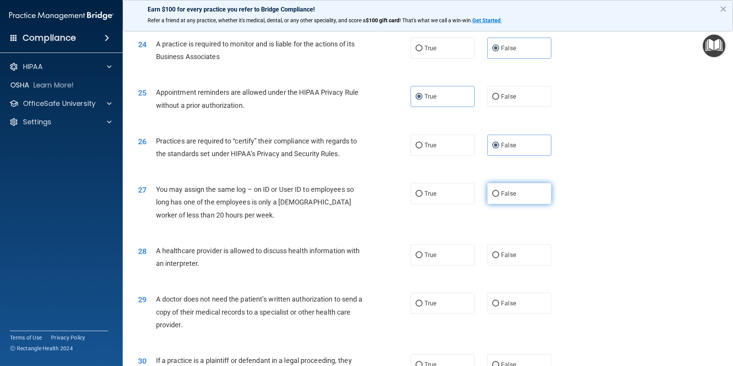
click at [499, 194] on input "False" at bounding box center [495, 194] width 7 height 6
radio input "true"
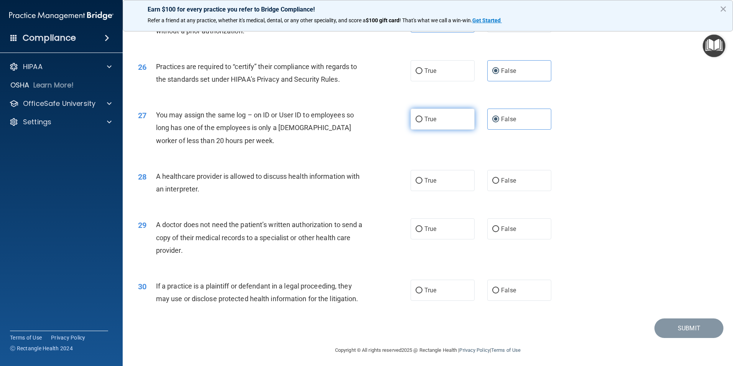
scroll to position [1419, 0]
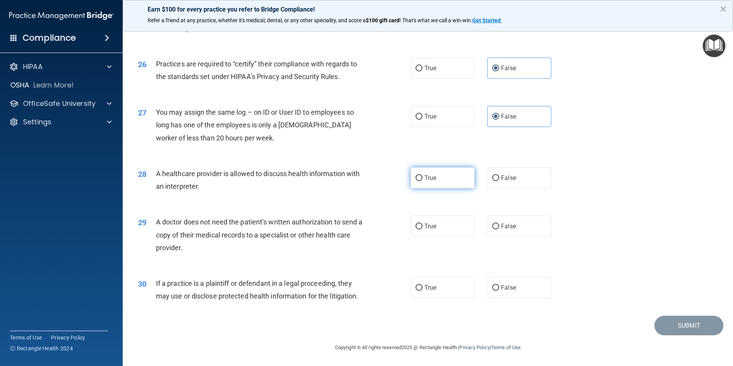
click at [459, 184] on label "True" at bounding box center [442, 177] width 64 height 21
click at [422, 181] on input "True" at bounding box center [418, 178] width 7 height 6
radio input "true"
click at [451, 228] on label "True" at bounding box center [442, 225] width 64 height 21
click at [422, 228] on input "True" at bounding box center [418, 226] width 7 height 6
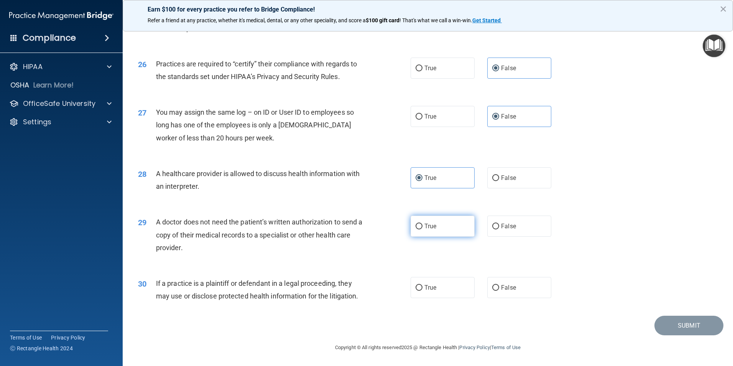
radio input "true"
click at [445, 291] on label "True" at bounding box center [442, 287] width 64 height 21
click at [422, 291] on input "True" at bounding box center [418, 288] width 7 height 6
radio input "true"
click at [668, 322] on button "Submit" at bounding box center [688, 325] width 69 height 20
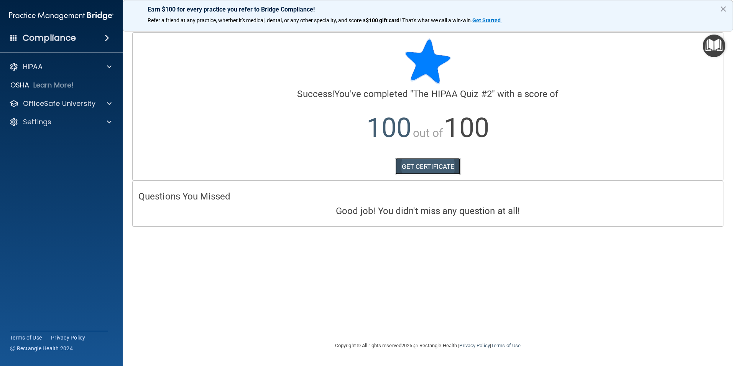
click at [453, 169] on link "GET CERTIFICATE" at bounding box center [428, 166] width 66 height 17
click at [52, 105] on p "OfficeSafe University" at bounding box center [59, 103] width 72 height 9
click at [69, 124] on div "HIPAA Training" at bounding box center [57, 122] width 105 height 8
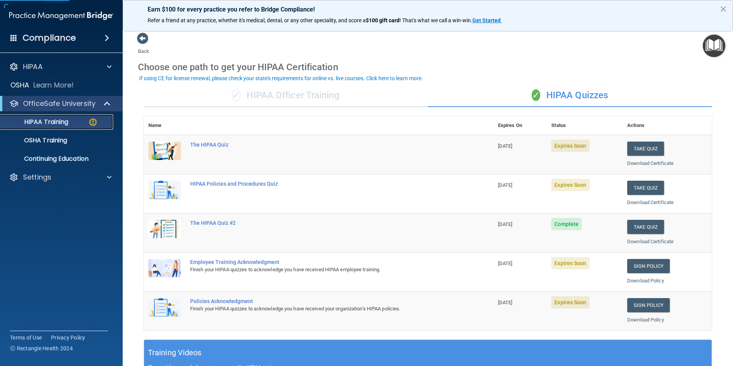
scroll to position [38, 0]
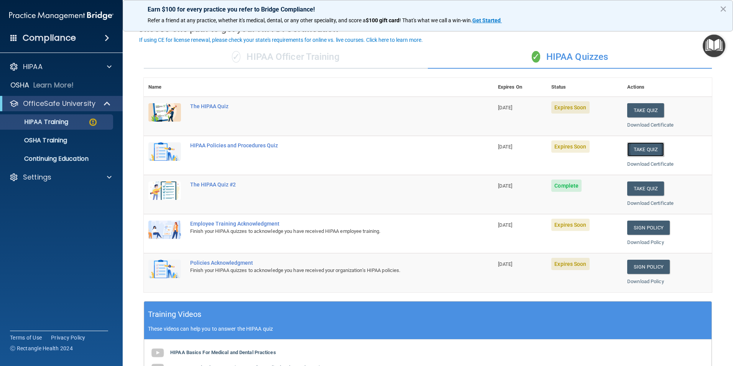
click at [644, 149] on button "Take Quiz" at bounding box center [645, 149] width 37 height 14
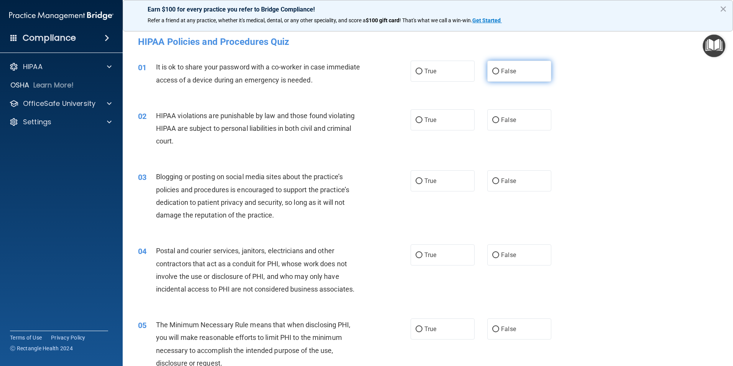
click at [501, 71] on span "False" at bounding box center [508, 70] width 15 height 7
click at [499, 71] on input "False" at bounding box center [495, 72] width 7 height 6
radio input "true"
click at [511, 130] on label "False" at bounding box center [519, 119] width 64 height 21
click at [499, 123] on input "False" at bounding box center [495, 120] width 7 height 6
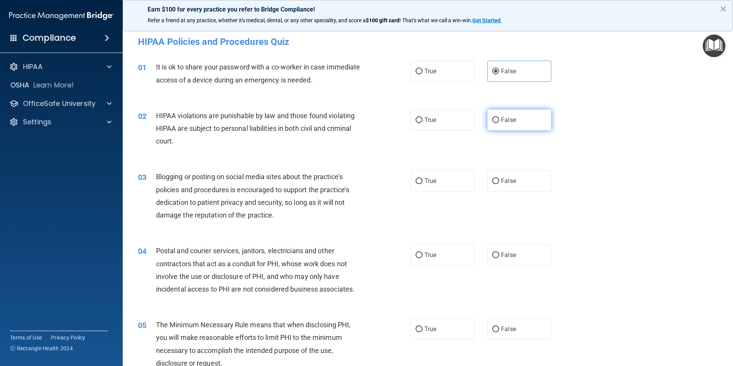
radio input "true"
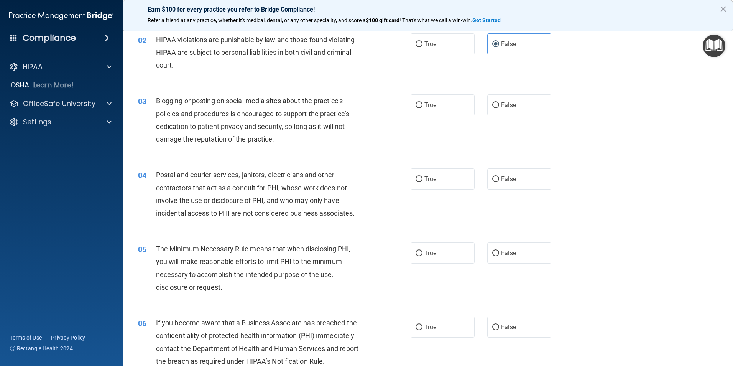
scroll to position [77, 0]
click at [517, 105] on label "False" at bounding box center [519, 104] width 64 height 21
click at [499, 105] on input "False" at bounding box center [495, 105] width 7 height 6
radio input "true"
click at [518, 180] on label "False" at bounding box center [519, 177] width 64 height 21
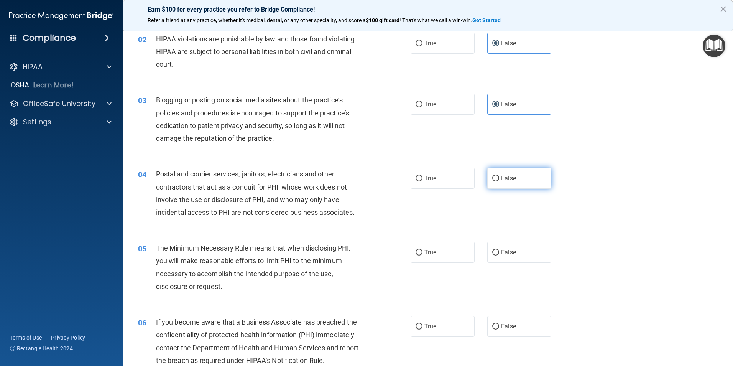
click at [499, 180] on input "False" at bounding box center [495, 179] width 7 height 6
radio input "true"
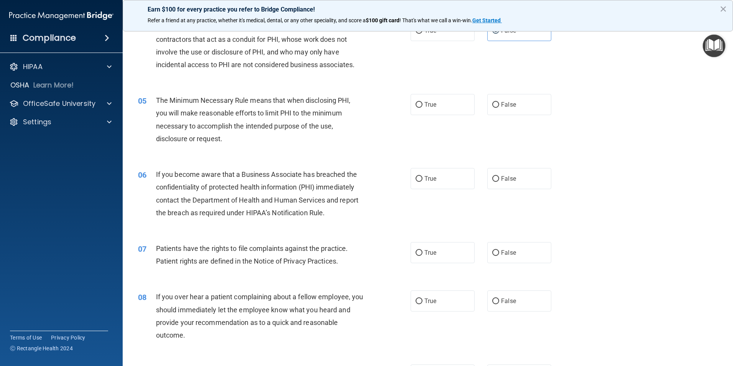
scroll to position [230, 0]
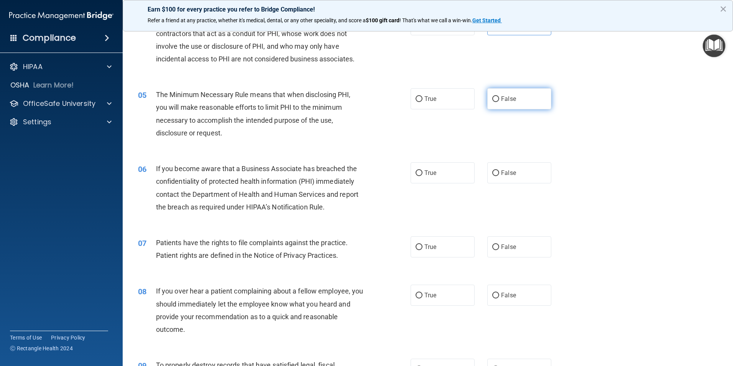
click at [516, 92] on label "False" at bounding box center [519, 98] width 64 height 21
click at [499, 96] on input "False" at bounding box center [495, 99] width 7 height 6
radio input "true"
click at [519, 168] on label "False" at bounding box center [519, 172] width 64 height 21
click at [499, 170] on input "False" at bounding box center [495, 173] width 7 height 6
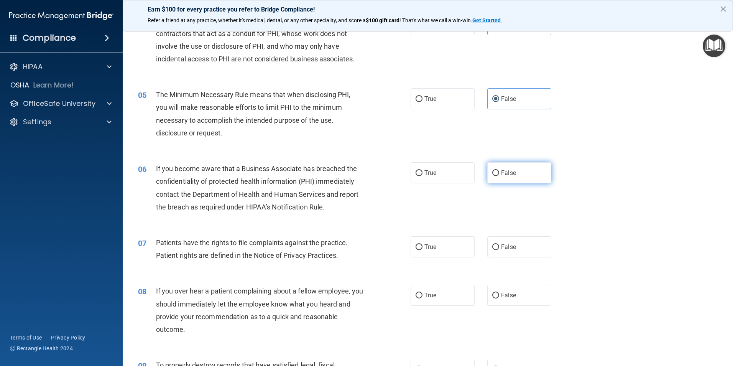
radio input "true"
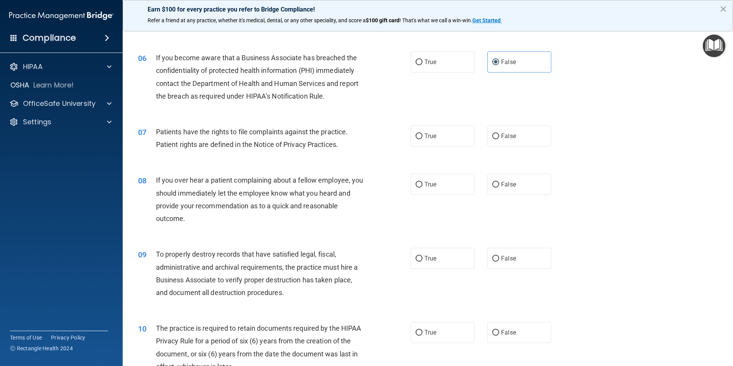
scroll to position [345, 0]
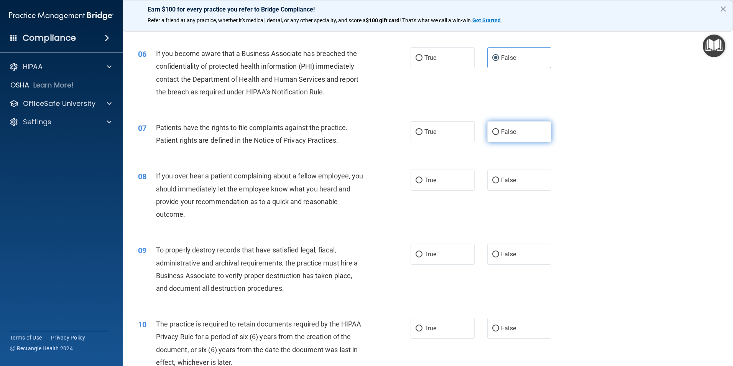
click at [530, 134] on label "False" at bounding box center [519, 131] width 64 height 21
click at [499, 134] on input "False" at bounding box center [495, 132] width 7 height 6
radio input "true"
click at [523, 132] on label "False" at bounding box center [519, 131] width 64 height 21
click at [499, 132] on input "False" at bounding box center [495, 132] width 7 height 6
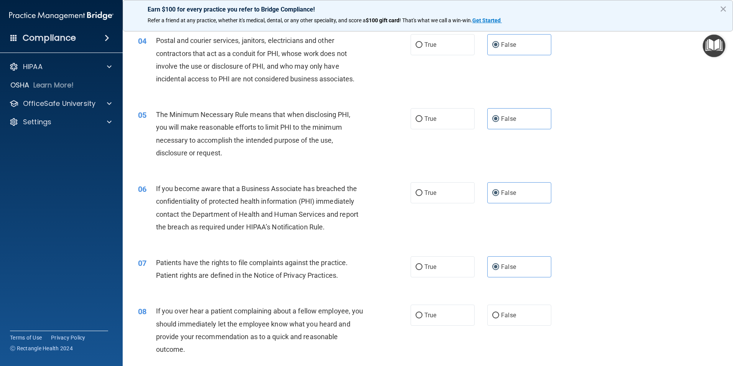
scroll to position [192, 0]
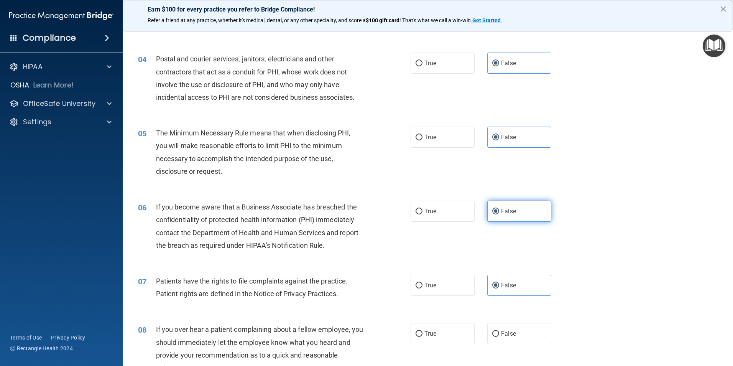
click at [524, 217] on label "False" at bounding box center [519, 210] width 64 height 21
click at [499, 214] on input "False" at bounding box center [495, 212] width 7 height 6
click at [524, 136] on label "False" at bounding box center [519, 136] width 64 height 21
click at [499, 136] on input "False" at bounding box center [495, 138] width 7 height 6
click at [415, 61] on input "True" at bounding box center [418, 64] width 7 height 6
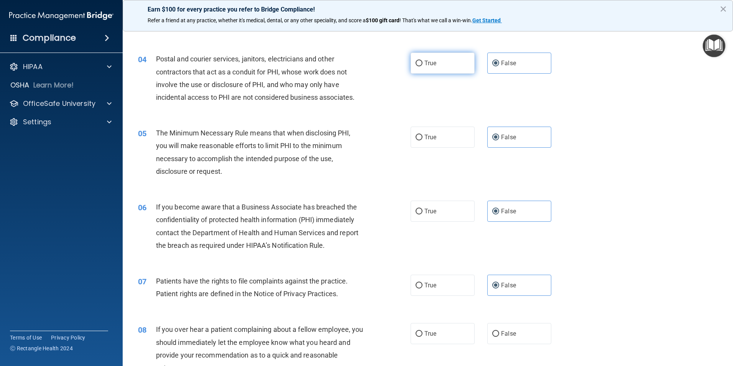
radio input "true"
radio input "false"
click at [434, 144] on label "True" at bounding box center [442, 136] width 64 height 21
click at [422, 140] on input "True" at bounding box center [418, 138] width 7 height 6
radio input "true"
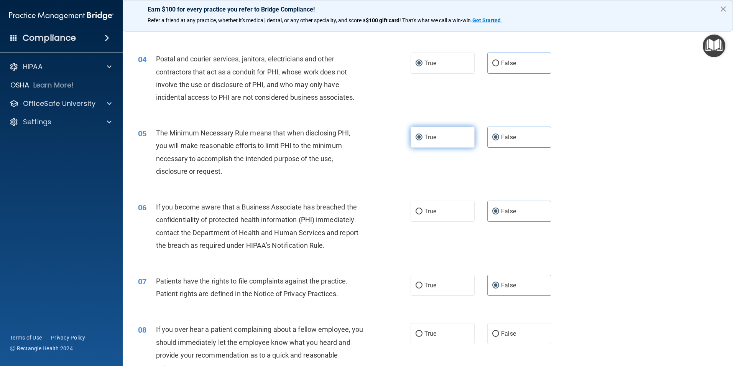
radio input "false"
click at [439, 209] on label "True" at bounding box center [442, 210] width 64 height 21
click at [422, 209] on input "True" at bounding box center [418, 212] width 7 height 6
radio input "true"
radio input "false"
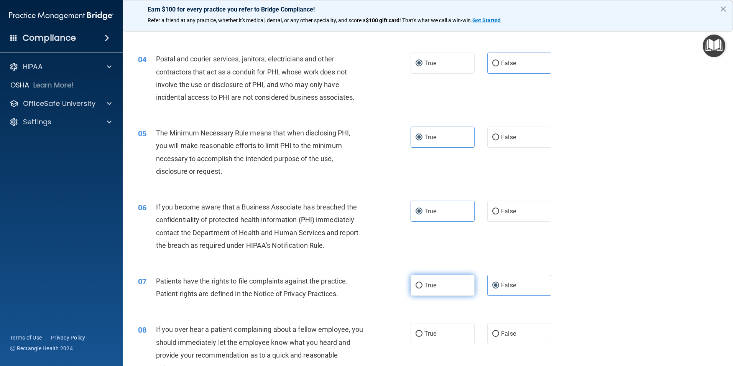
click at [436, 289] on label "True" at bounding box center [442, 284] width 64 height 21
click at [422, 288] on input "True" at bounding box center [418, 285] width 7 height 6
radio input "true"
radio input "false"
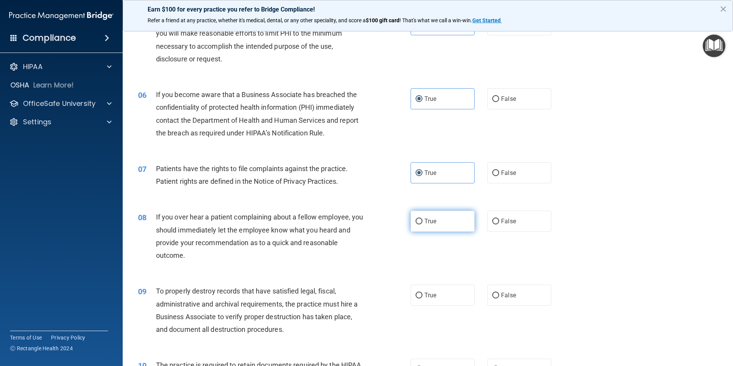
scroll to position [307, 0]
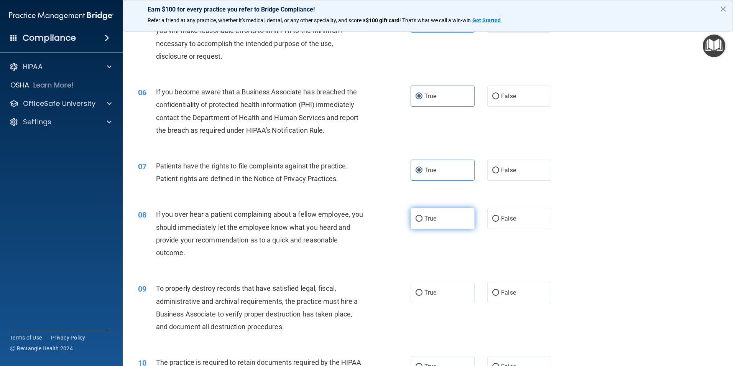
click at [442, 215] on label "True" at bounding box center [442, 218] width 64 height 21
click at [422, 216] on input "True" at bounding box center [418, 219] width 7 height 6
radio input "true"
click at [442, 295] on label "True" at bounding box center [442, 292] width 64 height 21
click at [422, 295] on input "True" at bounding box center [418, 293] width 7 height 6
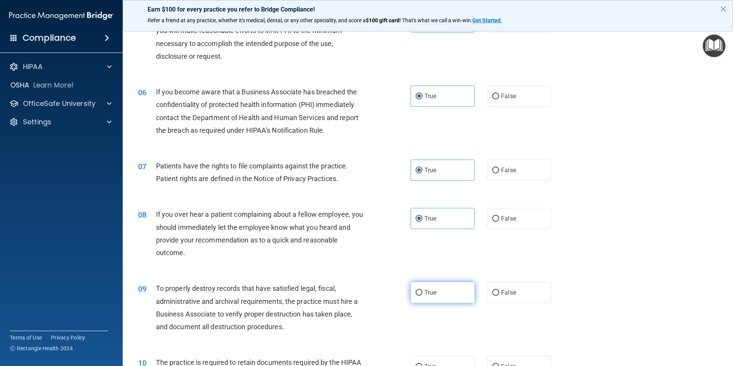
radio input "true"
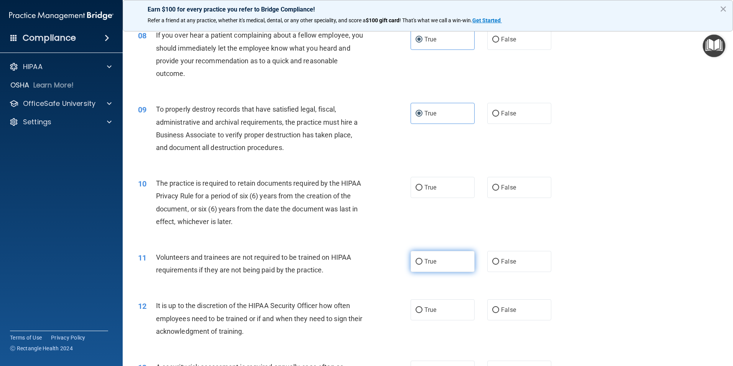
scroll to position [498, 0]
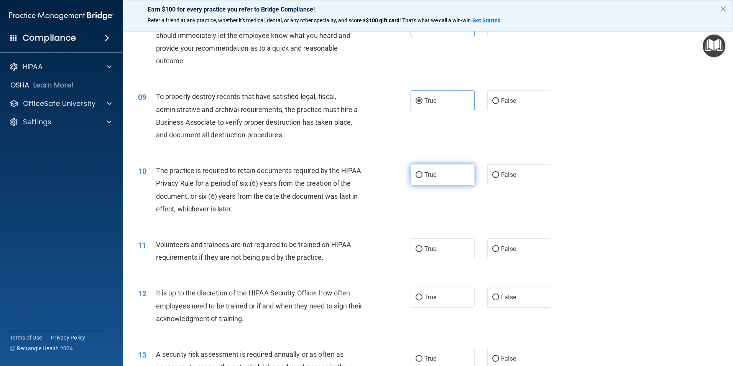
click at [432, 171] on span "True" at bounding box center [430, 174] width 12 height 7
click at [422, 172] on input "True" at bounding box center [418, 175] width 7 height 6
radio input "true"
drag, startPoint x: 439, startPoint y: 257, endPoint x: 440, endPoint y: 251, distance: 5.4
click at [440, 257] on label "True" at bounding box center [442, 248] width 64 height 21
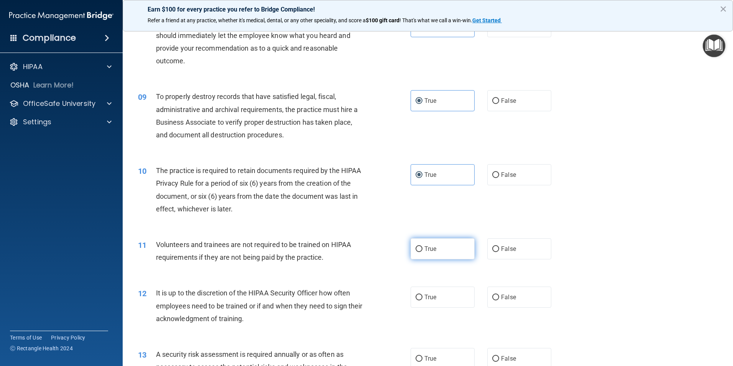
click at [422, 252] on input "True" at bounding box center [418, 249] width 7 height 6
radio input "true"
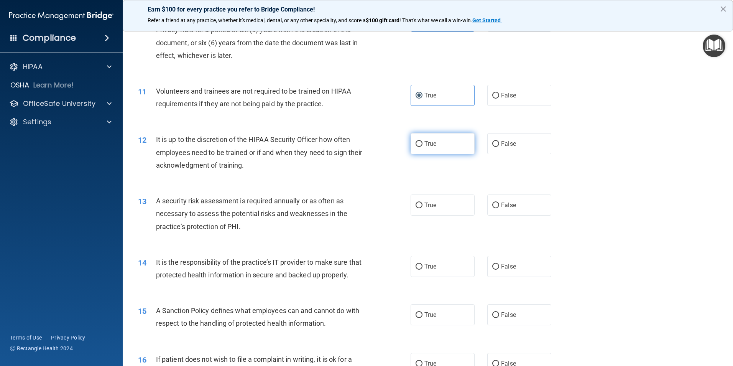
click at [437, 148] on label "True" at bounding box center [442, 143] width 64 height 21
click at [422, 147] on input "True" at bounding box center [418, 144] width 7 height 6
radio input "true"
click at [448, 210] on label "True" at bounding box center [442, 204] width 64 height 21
click at [422, 208] on input "True" at bounding box center [418, 205] width 7 height 6
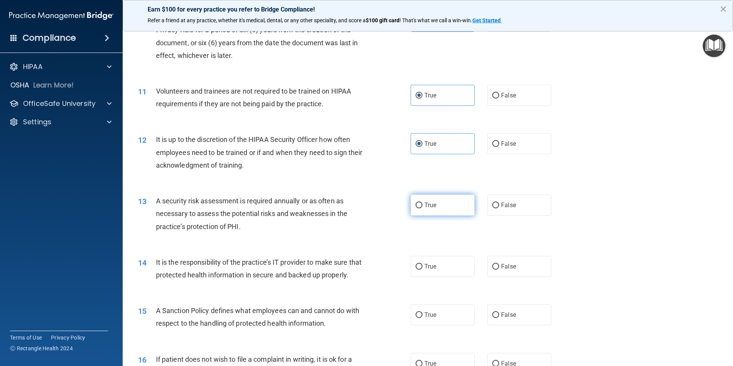
radio input "true"
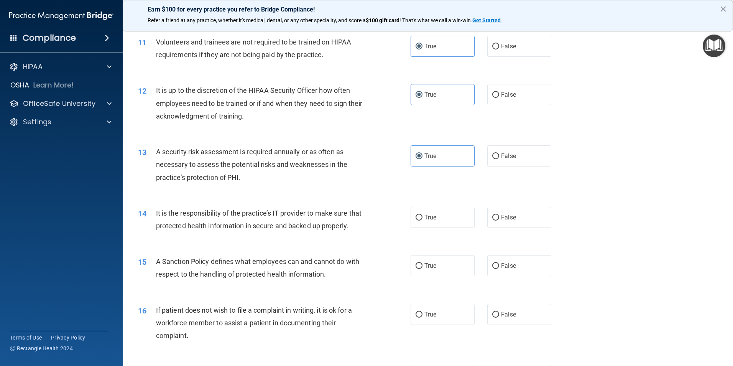
scroll to position [805, 0]
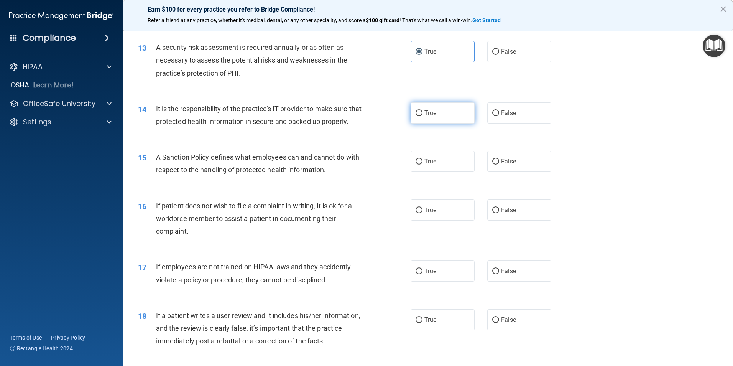
click at [450, 110] on label "True" at bounding box center [442, 112] width 64 height 21
click at [422, 110] on input "True" at bounding box center [418, 113] width 7 height 6
radio input "true"
click at [434, 172] on label "True" at bounding box center [442, 161] width 64 height 21
click at [422, 164] on input "True" at bounding box center [418, 162] width 7 height 6
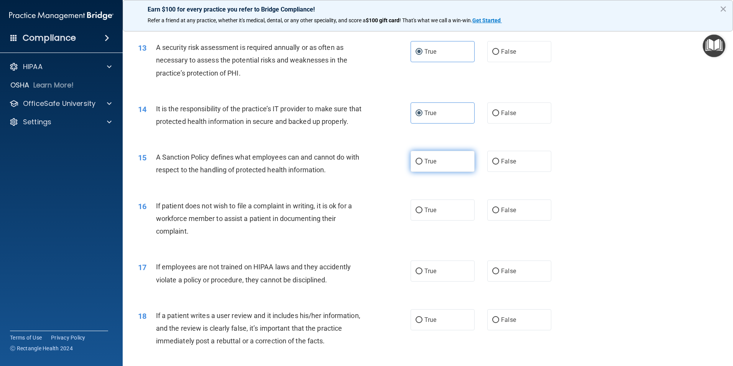
radio input "true"
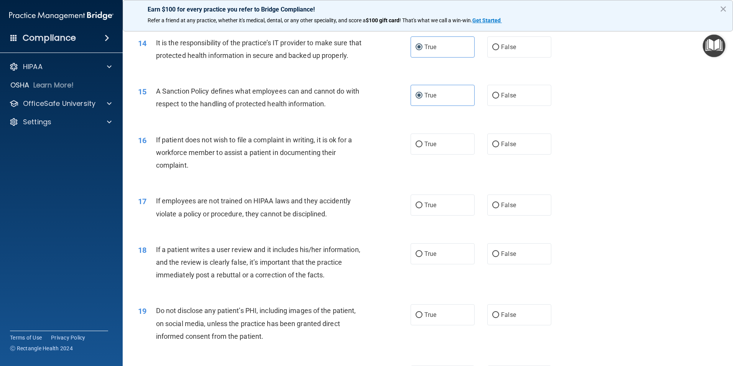
scroll to position [882, 0]
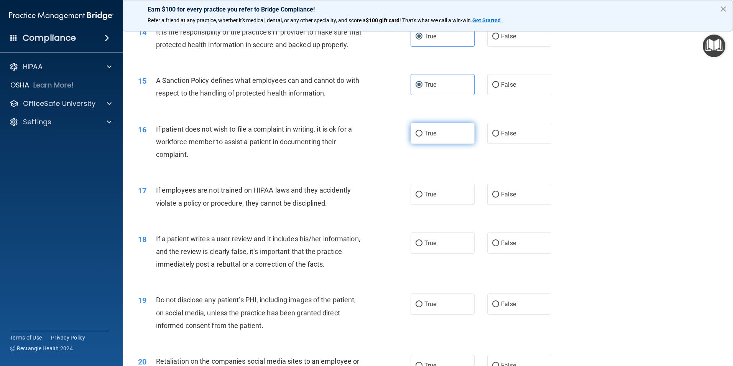
click at [434, 144] on label "True" at bounding box center [442, 133] width 64 height 21
click at [422, 136] on input "True" at bounding box center [418, 134] width 7 height 6
radio input "true"
click at [436, 205] on label "True" at bounding box center [442, 194] width 64 height 21
click at [422, 197] on input "True" at bounding box center [418, 195] width 7 height 6
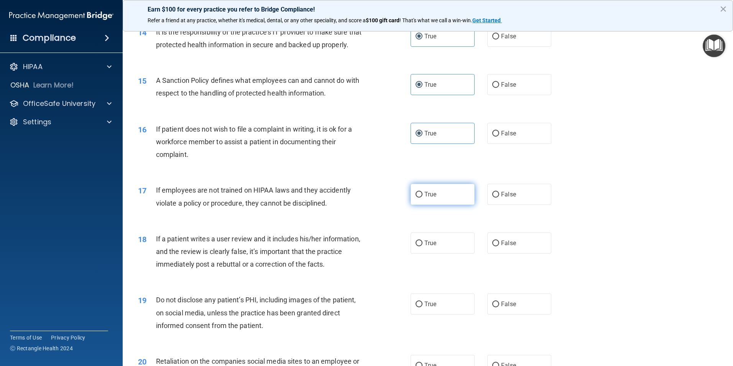
radio input "true"
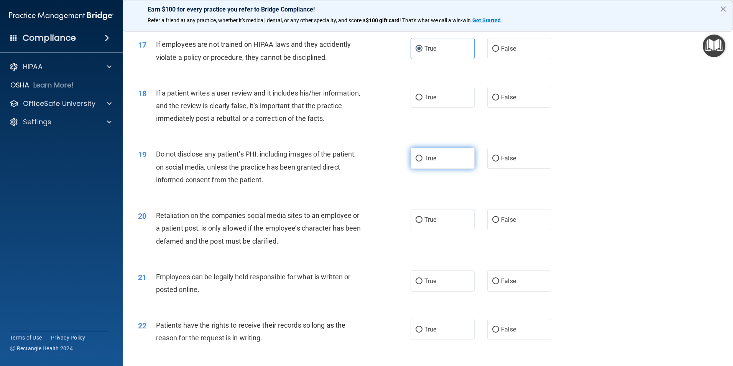
scroll to position [1035, 0]
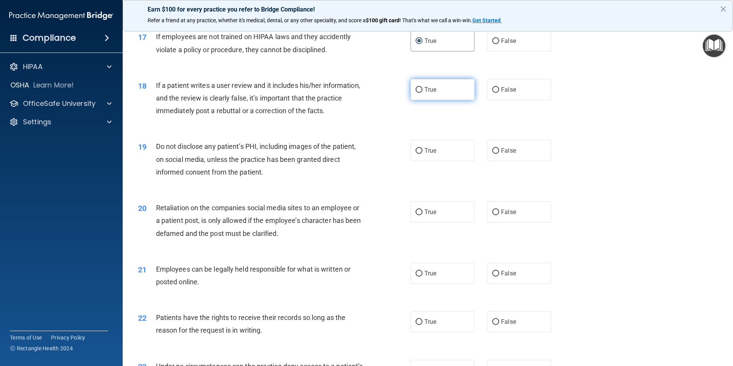
click at [429, 100] on label "True" at bounding box center [442, 89] width 64 height 21
click at [422, 93] on input "True" at bounding box center [418, 90] width 7 height 6
radio input "true"
click at [430, 154] on span "True" at bounding box center [430, 150] width 12 height 7
click at [422, 154] on input "True" at bounding box center [418, 151] width 7 height 6
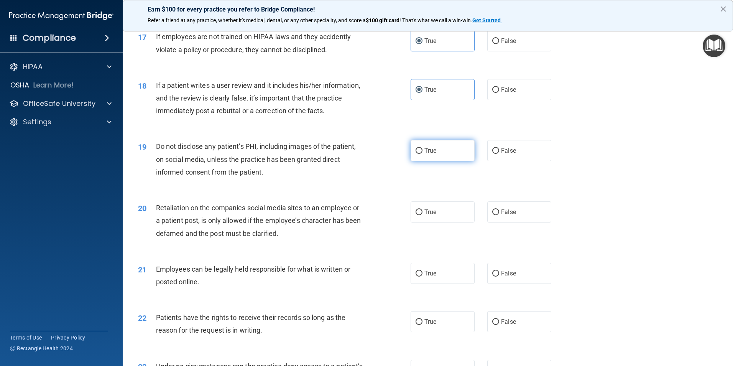
radio input "true"
click at [436, 222] on label "True" at bounding box center [442, 211] width 64 height 21
click at [422, 215] on input "True" at bounding box center [418, 212] width 7 height 6
radio input "true"
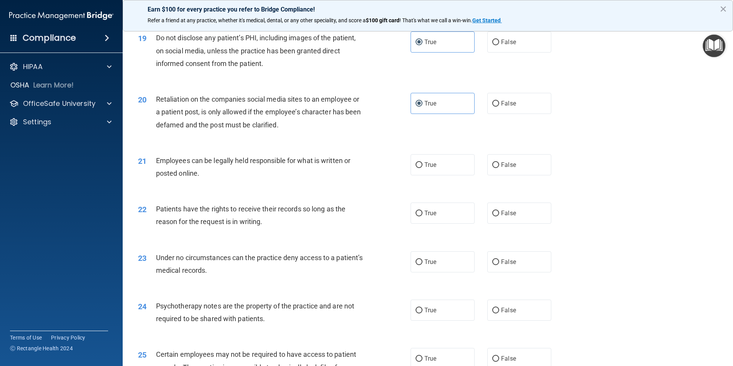
scroll to position [1150, 0]
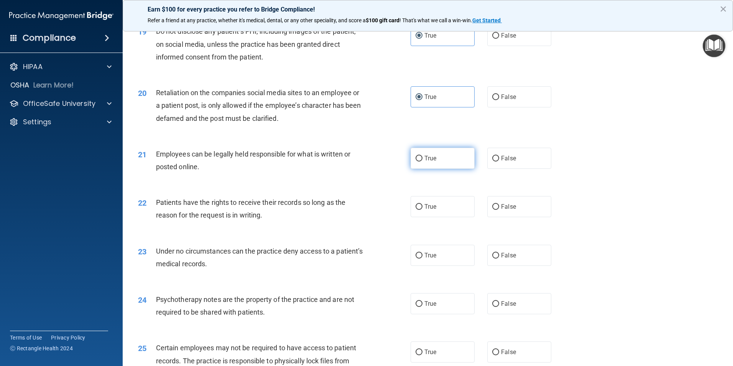
click at [435, 169] on label "True" at bounding box center [442, 158] width 64 height 21
click at [422, 161] on input "True" at bounding box center [418, 159] width 7 height 6
radio input "true"
click at [431, 210] on span "True" at bounding box center [430, 206] width 12 height 7
click at [422, 210] on input "True" at bounding box center [418, 207] width 7 height 6
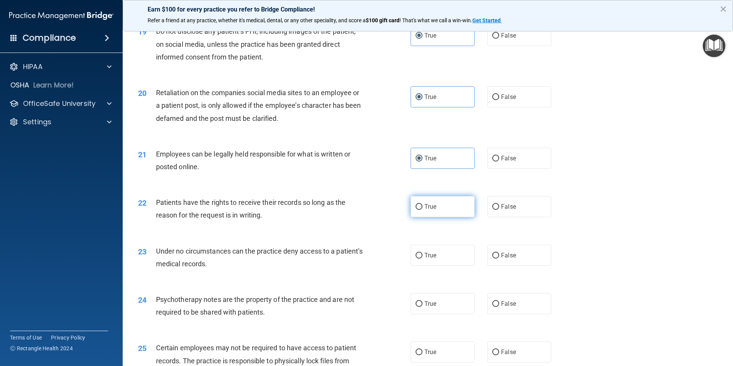
radio input "true"
click at [425, 259] on span "True" at bounding box center [430, 254] width 12 height 7
click at [422, 258] on input "True" at bounding box center [418, 256] width 7 height 6
radio input "true"
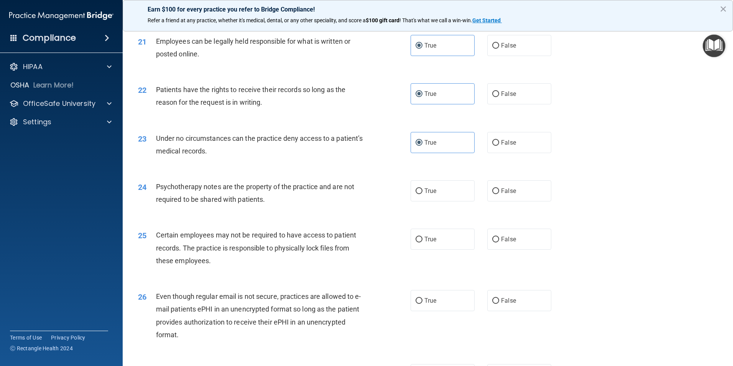
scroll to position [1265, 0]
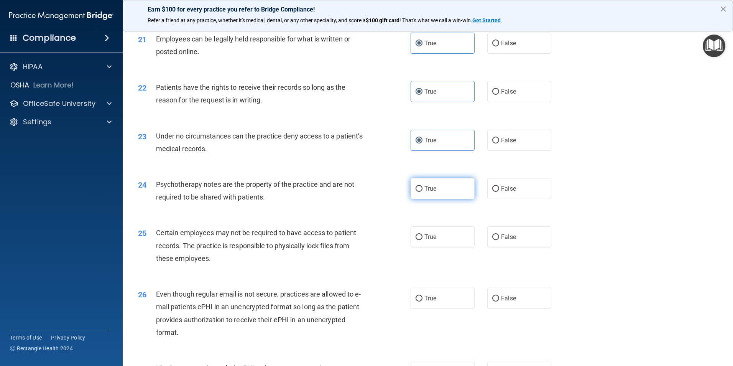
click at [439, 199] on label "True" at bounding box center [442, 188] width 64 height 21
click at [422, 192] on input "True" at bounding box center [418, 189] width 7 height 6
radio input "true"
click at [425, 247] on label "True" at bounding box center [442, 236] width 64 height 21
click at [422, 240] on input "True" at bounding box center [418, 237] width 7 height 6
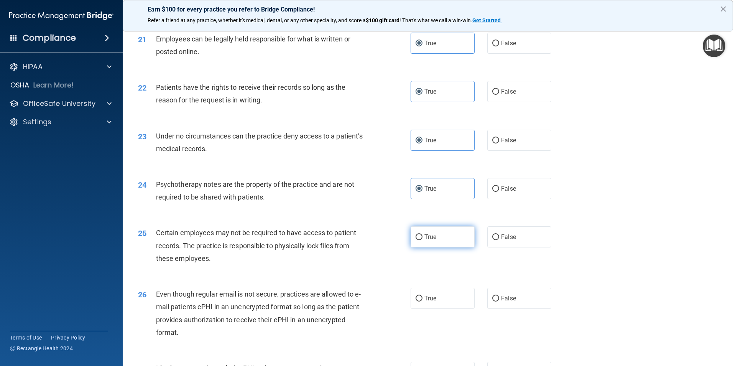
radio input "true"
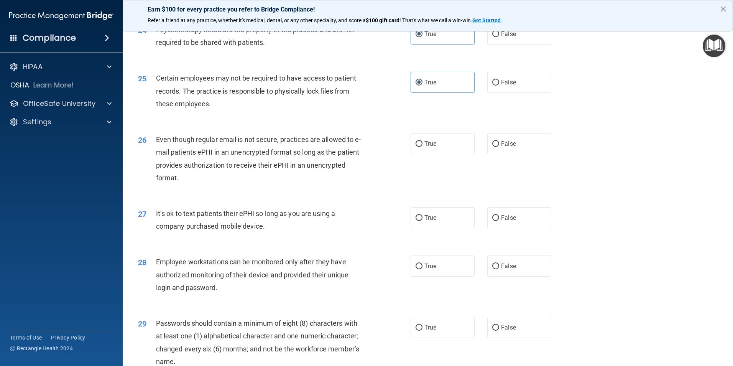
scroll to position [1456, 0]
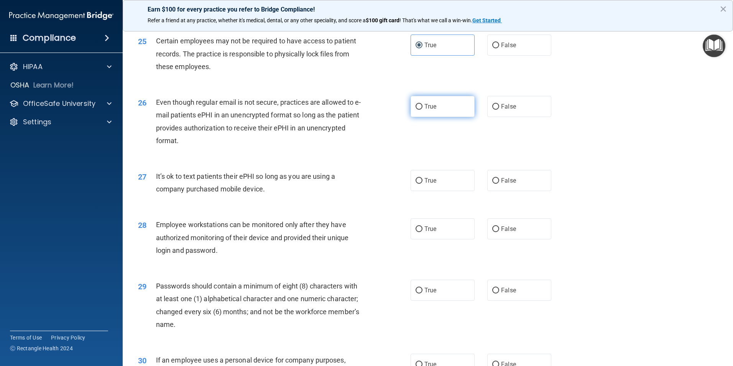
click at [424, 113] on label "True" at bounding box center [442, 106] width 64 height 21
click at [422, 110] on input "True" at bounding box center [418, 107] width 7 height 6
radio input "true"
click at [446, 186] on label "True" at bounding box center [442, 180] width 64 height 21
click at [422, 184] on input "True" at bounding box center [418, 181] width 7 height 6
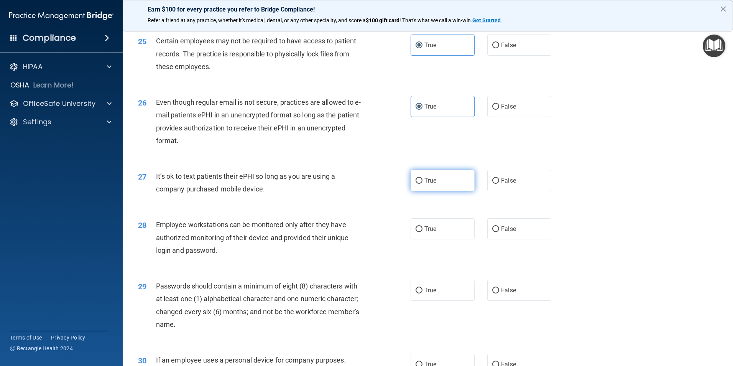
radio input "true"
drag, startPoint x: 435, startPoint y: 240, endPoint x: 438, endPoint y: 276, distance: 35.8
click at [435, 239] on label "True" at bounding box center [442, 228] width 64 height 21
click at [422, 232] on input "True" at bounding box center [418, 229] width 7 height 6
radio input "true"
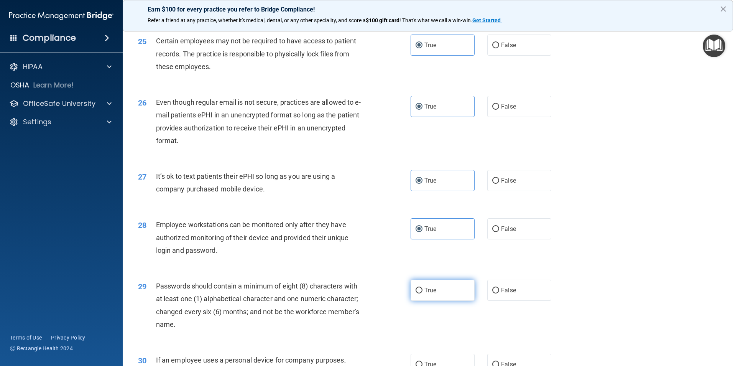
click at [438, 298] on label "True" at bounding box center [442, 289] width 64 height 21
click at [422, 293] on input "True" at bounding box center [418, 290] width 7 height 6
radio input "true"
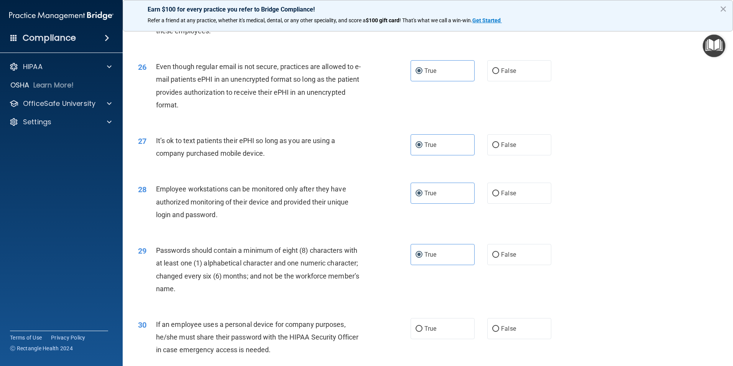
scroll to position [1558, 0]
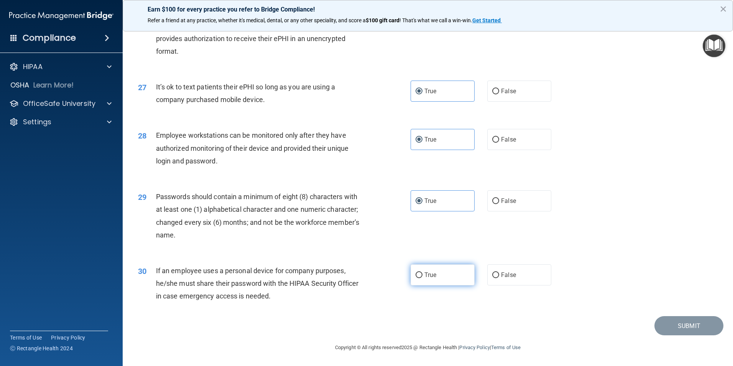
click at [438, 269] on label "True" at bounding box center [442, 274] width 64 height 21
click at [422, 272] on input "True" at bounding box center [418, 275] width 7 height 6
radio input "true"
click at [672, 325] on button "Submit" at bounding box center [688, 326] width 69 height 20
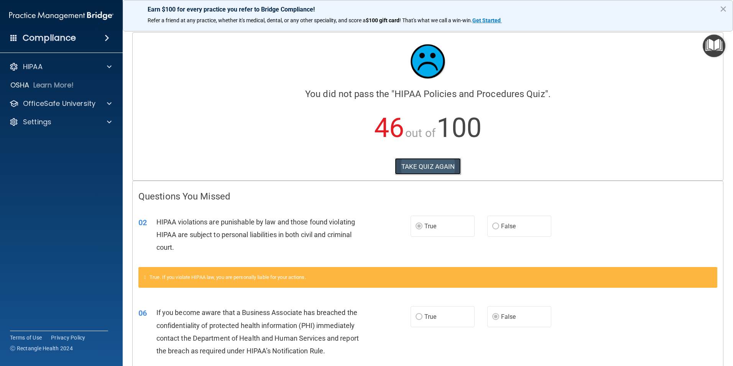
click at [433, 169] on button "TAKE QUIZ AGAIN" at bounding box center [428, 166] width 66 height 17
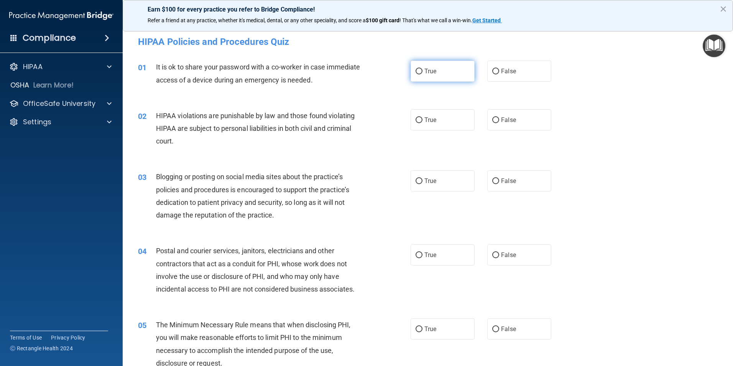
click at [446, 76] on label "True" at bounding box center [442, 71] width 64 height 21
click at [422, 74] on input "True" at bounding box center [418, 72] width 7 height 6
radio input "true"
click at [509, 126] on label "False" at bounding box center [519, 119] width 64 height 21
click at [499, 123] on input "False" at bounding box center [495, 120] width 7 height 6
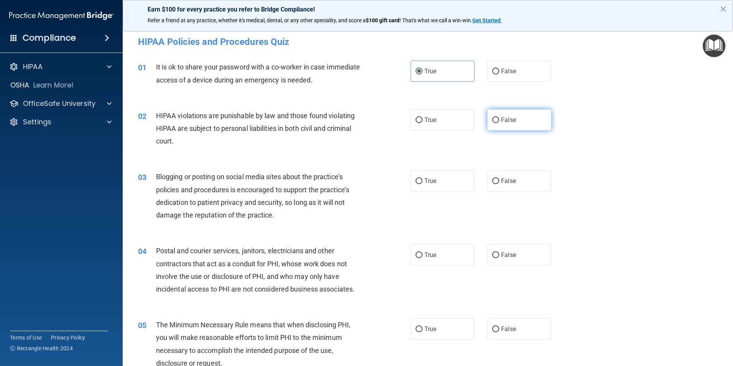
radio input "true"
click at [432, 176] on label "True" at bounding box center [442, 180] width 64 height 21
click at [422, 178] on input "True" at bounding box center [418, 181] width 7 height 6
radio input "true"
click at [424, 251] on span "True" at bounding box center [430, 254] width 12 height 7
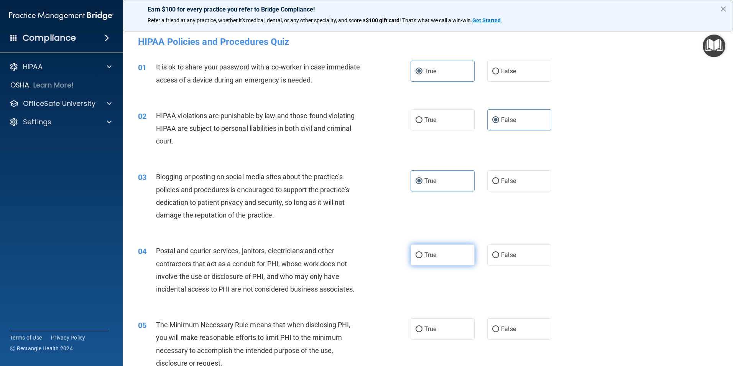
click at [422, 252] on input "True" at bounding box center [418, 255] width 7 height 6
radio input "true"
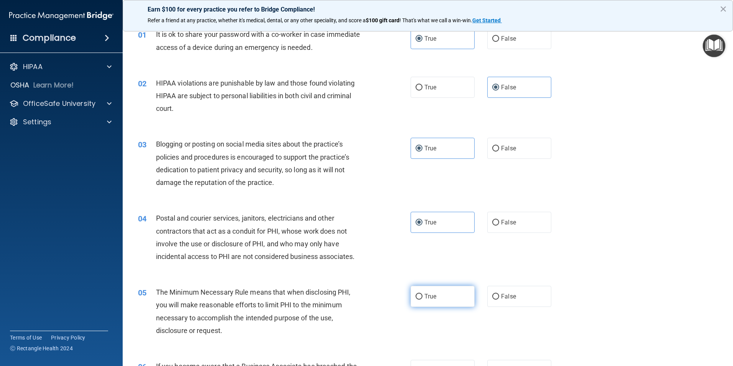
scroll to position [77, 0]
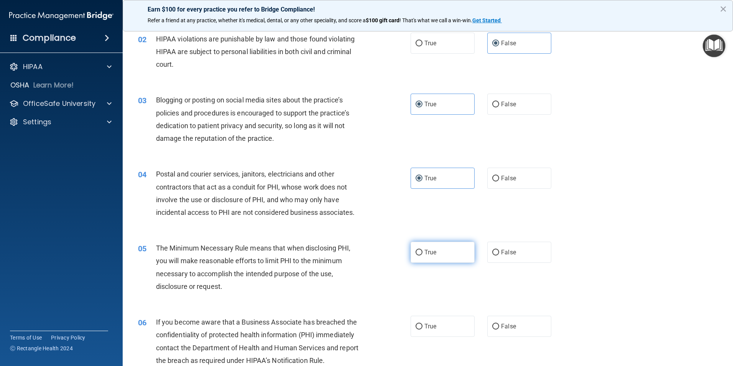
click at [424, 257] on label "True" at bounding box center [442, 251] width 64 height 21
click at [422, 255] on input "True" at bounding box center [418, 253] width 7 height 6
radio input "true"
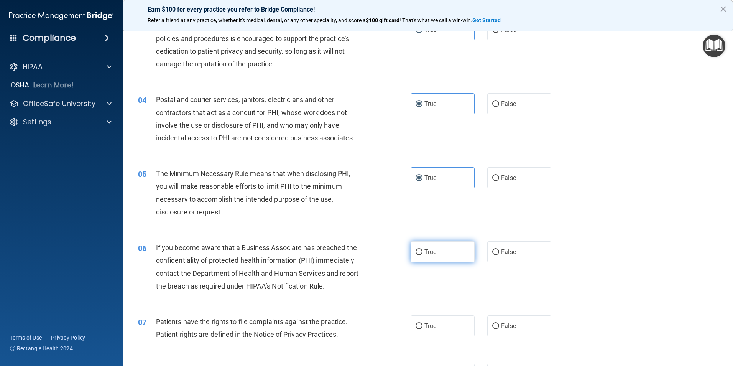
scroll to position [153, 0]
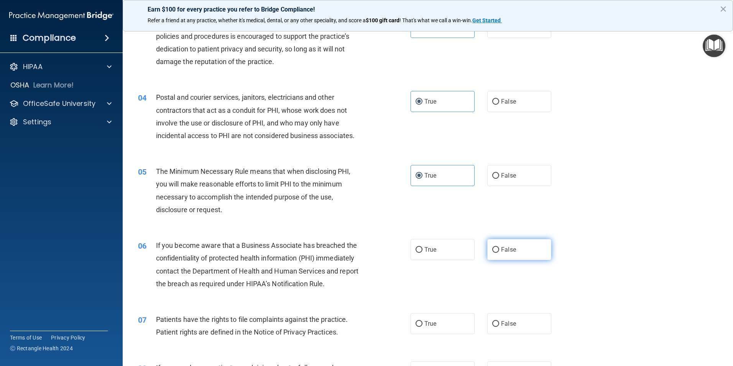
click at [512, 255] on label "False" at bounding box center [519, 249] width 64 height 21
click at [499, 253] on input "False" at bounding box center [495, 250] width 7 height 6
radio input "true"
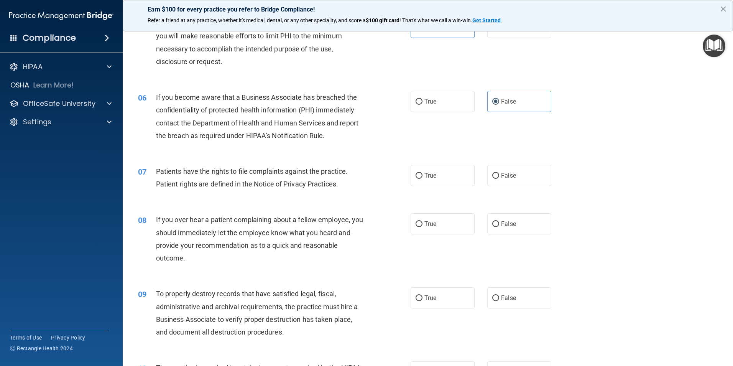
scroll to position [307, 0]
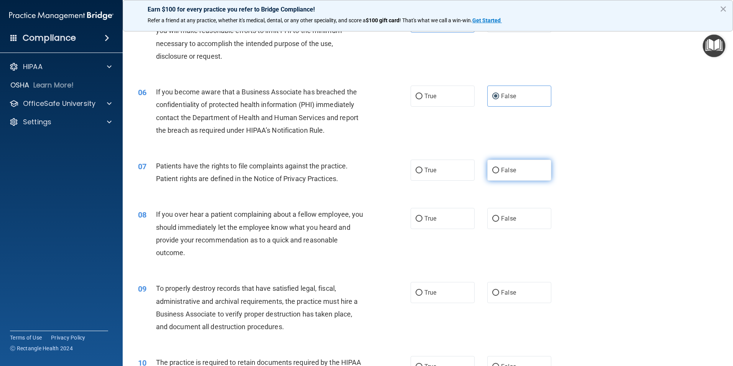
click at [522, 173] on label "False" at bounding box center [519, 169] width 64 height 21
click at [499, 173] on input "False" at bounding box center [495, 170] width 7 height 6
radio input "true"
drag, startPoint x: 435, startPoint y: 164, endPoint x: 435, endPoint y: 169, distance: 5.0
click at [435, 169] on label "True" at bounding box center [442, 169] width 64 height 21
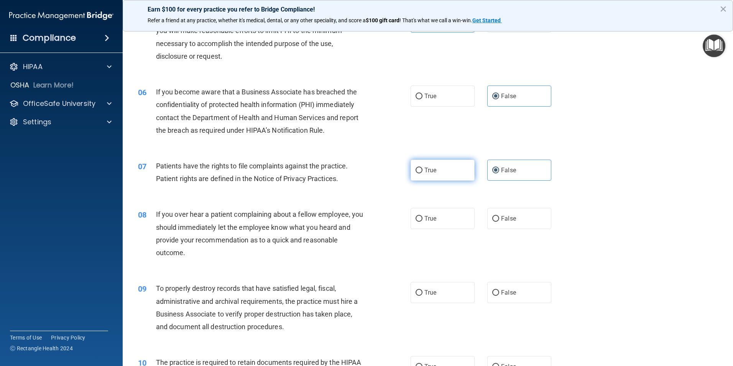
click at [422, 169] on input "True" at bounding box center [418, 170] width 7 height 6
radio input "true"
radio input "false"
click at [507, 220] on span "False" at bounding box center [508, 218] width 15 height 7
click at [521, 303] on div "09 To properly destroy records that have satisfied legal, fiscal, administrativ…" at bounding box center [427, 309] width 591 height 74
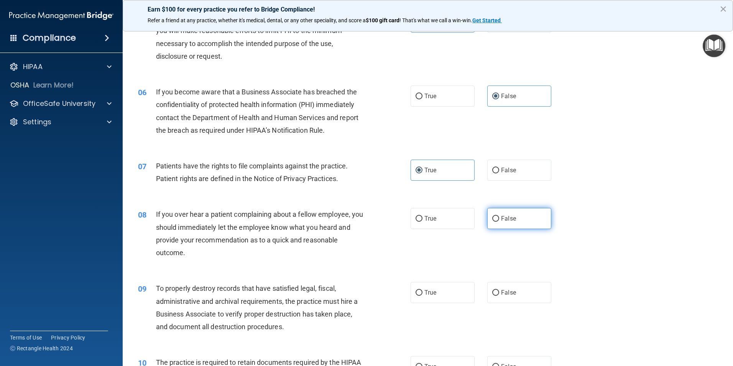
click at [517, 218] on label "False" at bounding box center [519, 218] width 64 height 21
click at [499, 218] on input "False" at bounding box center [495, 219] width 7 height 6
radio input "true"
click at [500, 296] on label "False" at bounding box center [519, 292] width 64 height 21
click at [499, 296] on input "False" at bounding box center [495, 293] width 7 height 6
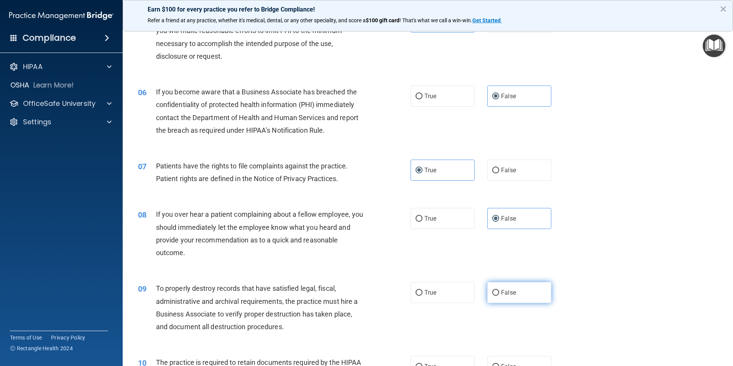
radio input "true"
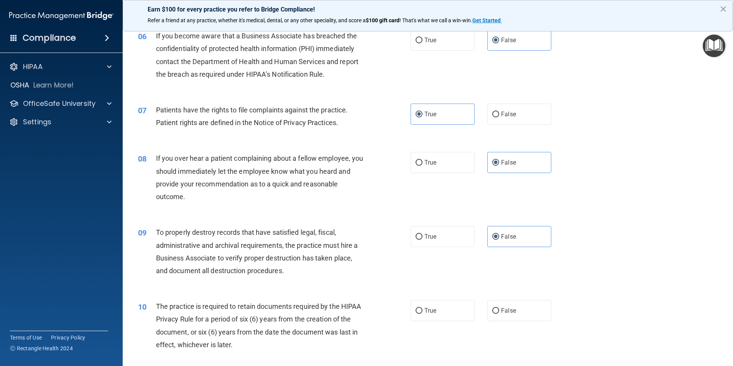
scroll to position [422, 0]
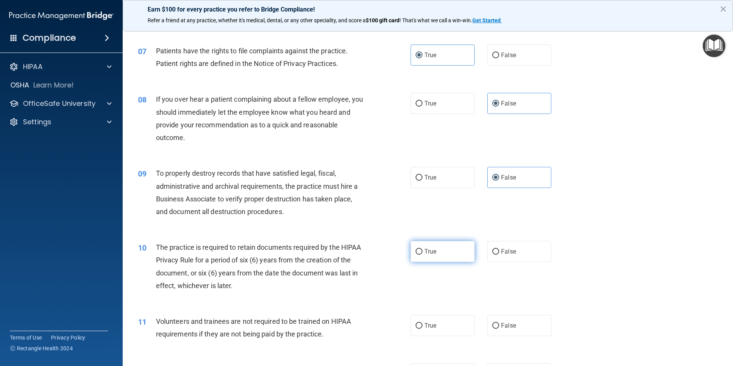
click at [455, 248] on label "True" at bounding box center [442, 251] width 64 height 21
click at [422, 249] on input "True" at bounding box center [418, 252] width 7 height 6
radio input "true"
click at [512, 328] on label "False" at bounding box center [519, 325] width 64 height 21
click at [499, 328] on input "False" at bounding box center [495, 326] width 7 height 6
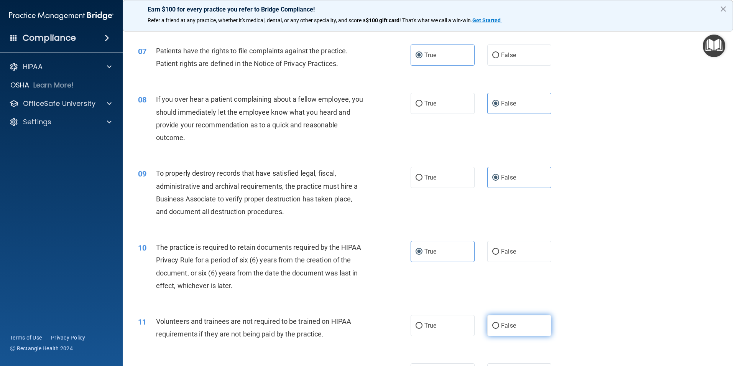
radio input "true"
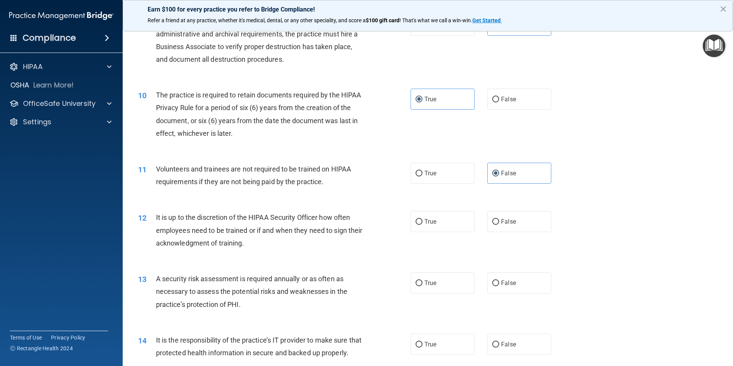
scroll to position [575, 0]
click at [517, 220] on label "False" at bounding box center [519, 220] width 64 height 21
click at [499, 220] on input "False" at bounding box center [495, 221] width 7 height 6
radio input "true"
click at [441, 284] on label "True" at bounding box center [442, 281] width 64 height 21
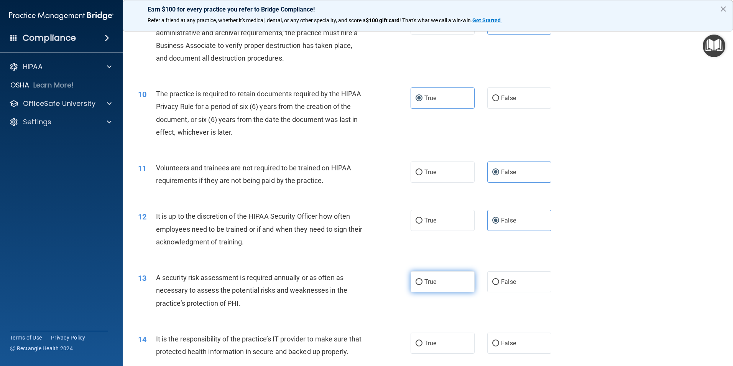
click at [422, 284] on input "True" at bounding box center [418, 282] width 7 height 6
radio input "true"
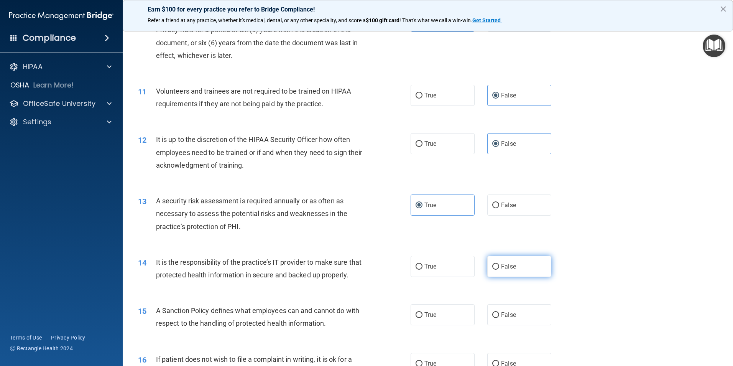
click at [516, 266] on label "False" at bounding box center [519, 266] width 64 height 21
click at [499, 266] on input "False" at bounding box center [495, 267] width 7 height 6
radio input "true"
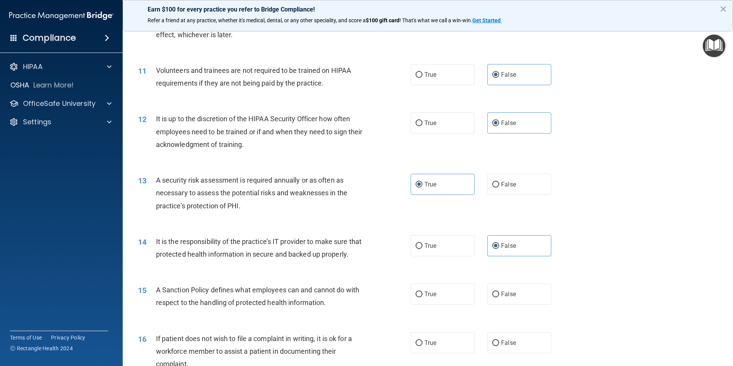
scroll to position [728, 0]
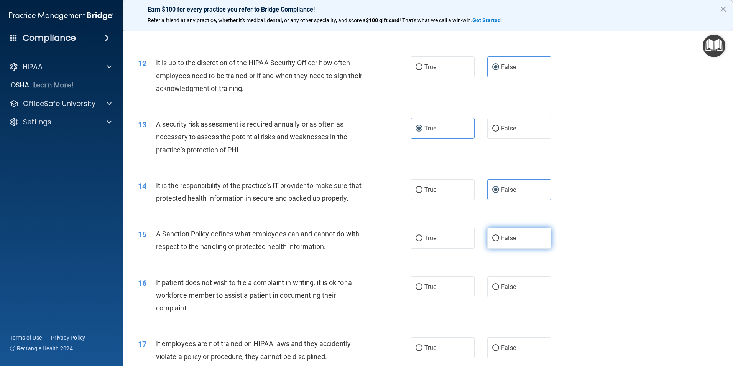
click at [522, 248] on label "False" at bounding box center [519, 237] width 64 height 21
click at [499, 241] on input "False" at bounding box center [495, 238] width 7 height 6
radio input "true"
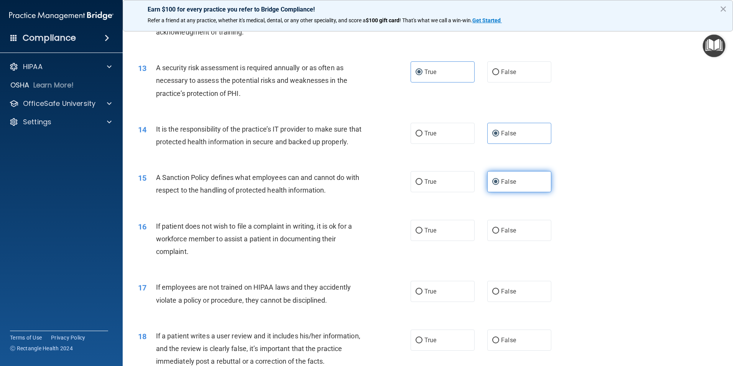
scroll to position [805, 0]
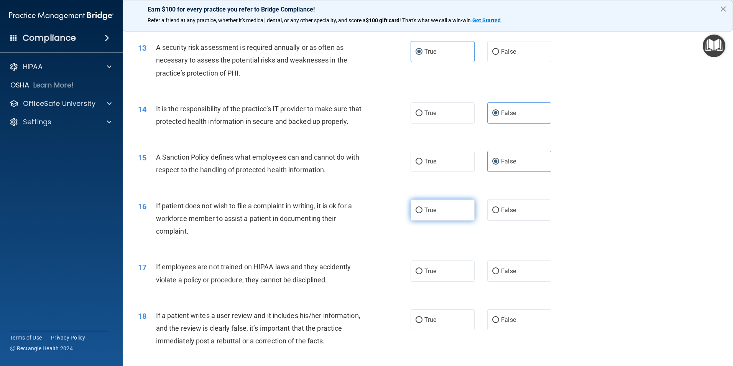
click at [446, 220] on label "True" at bounding box center [442, 209] width 64 height 21
click at [422, 213] on input "True" at bounding box center [418, 210] width 7 height 6
radio input "true"
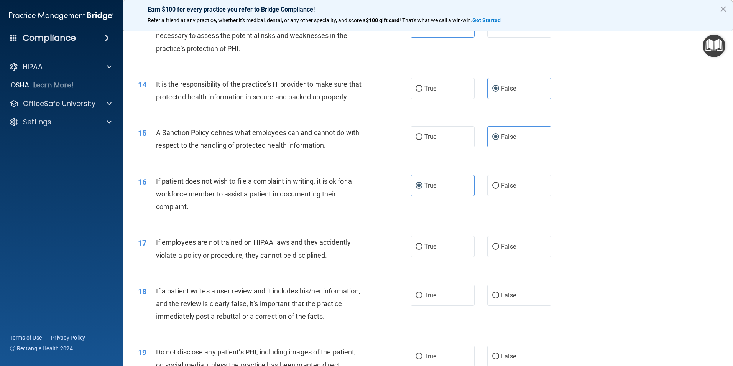
scroll to position [843, 0]
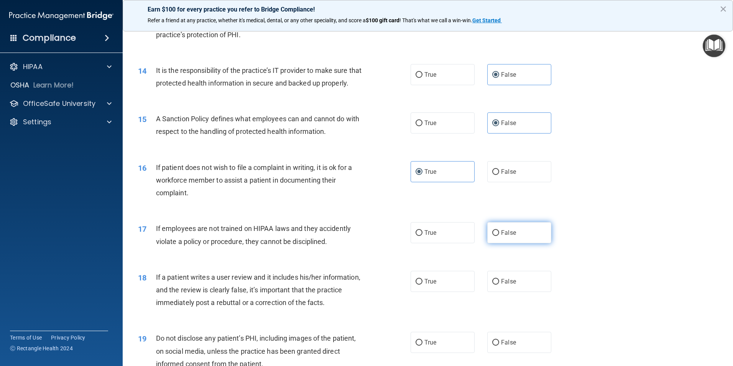
click at [516, 243] on label "False" at bounding box center [519, 232] width 64 height 21
click at [499, 236] on input "False" at bounding box center [495, 233] width 7 height 6
radio input "true"
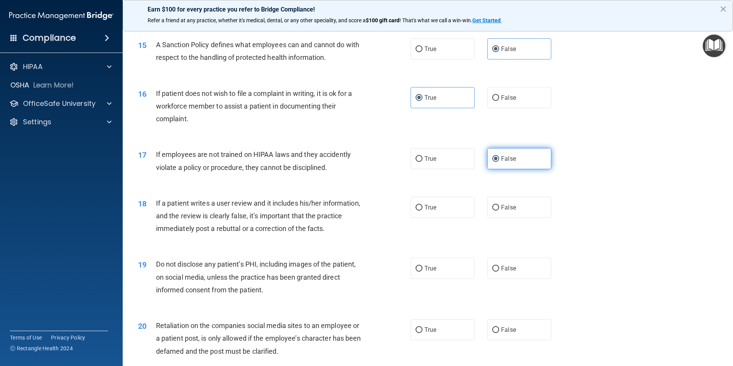
scroll to position [920, 0]
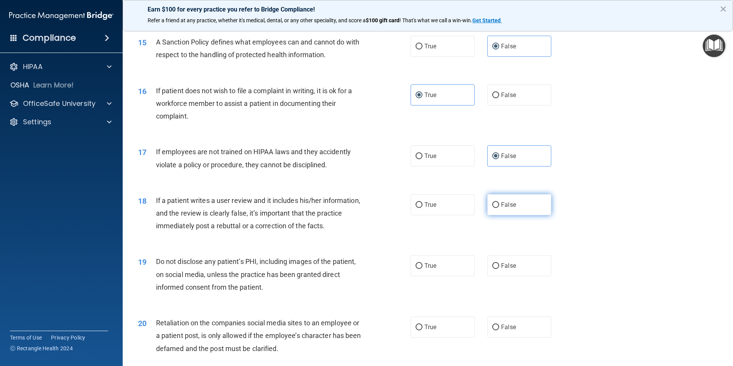
click at [516, 215] on label "False" at bounding box center [519, 204] width 64 height 21
click at [499, 208] on input "False" at bounding box center [495, 205] width 7 height 6
radio input "true"
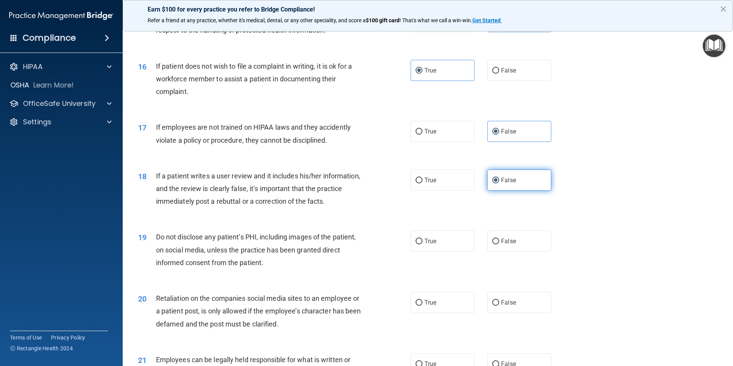
scroll to position [997, 0]
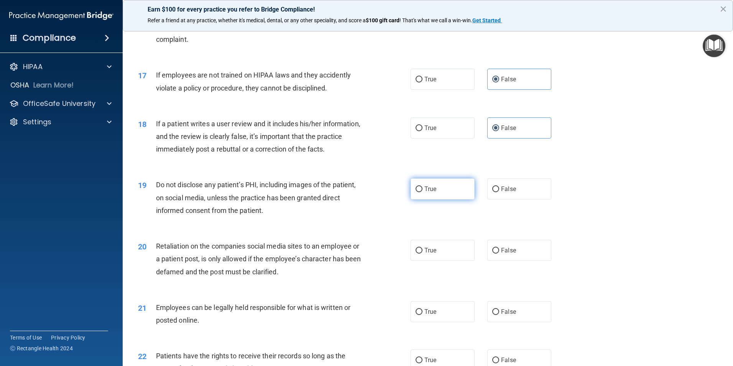
click at [443, 199] on label "True" at bounding box center [442, 188] width 64 height 21
click at [422, 192] on input "True" at bounding box center [418, 189] width 7 height 6
radio input "true"
click at [519, 259] on label "False" at bounding box center [519, 250] width 64 height 21
click at [499, 253] on input "False" at bounding box center [495, 251] width 7 height 6
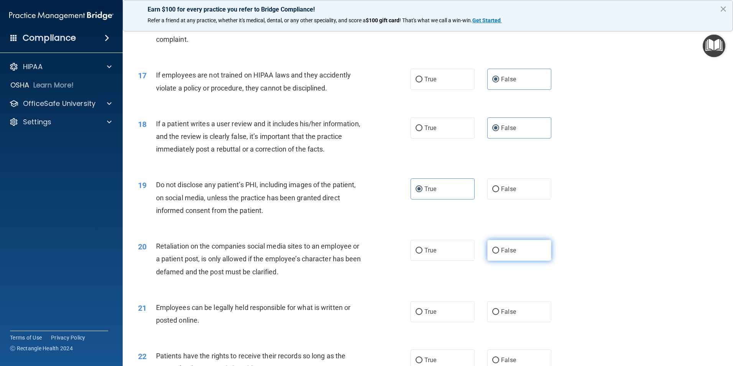
radio input "true"
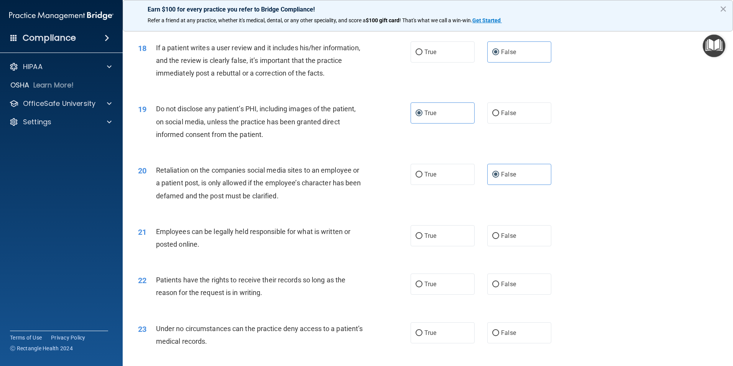
scroll to position [1073, 0]
click at [456, 245] on label "True" at bounding box center [442, 234] width 64 height 21
click at [422, 238] on input "True" at bounding box center [418, 235] width 7 height 6
radio input "true"
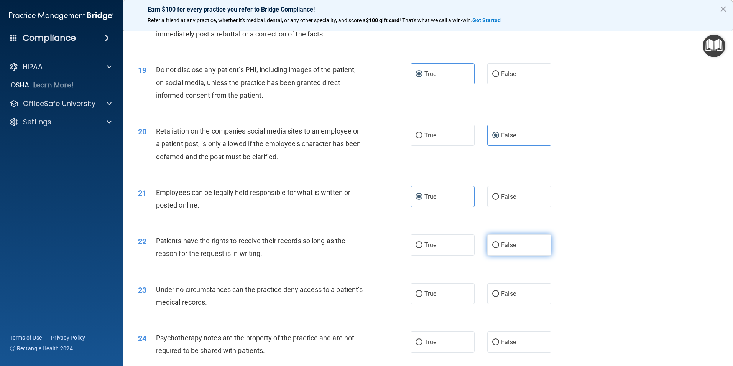
click at [527, 255] on label "False" at bounding box center [519, 244] width 64 height 21
click at [499, 248] on input "False" at bounding box center [495, 245] width 7 height 6
radio input "true"
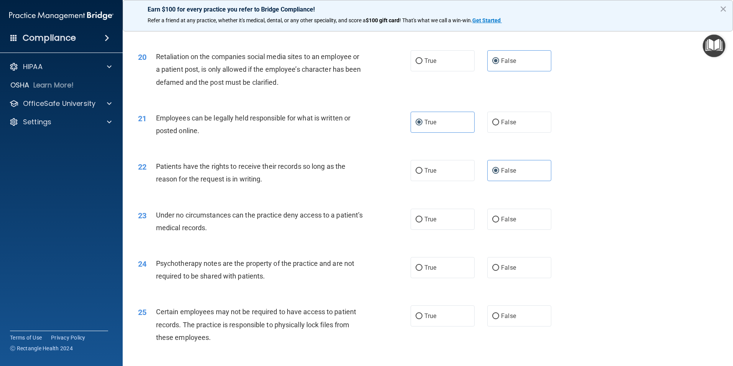
scroll to position [1188, 0]
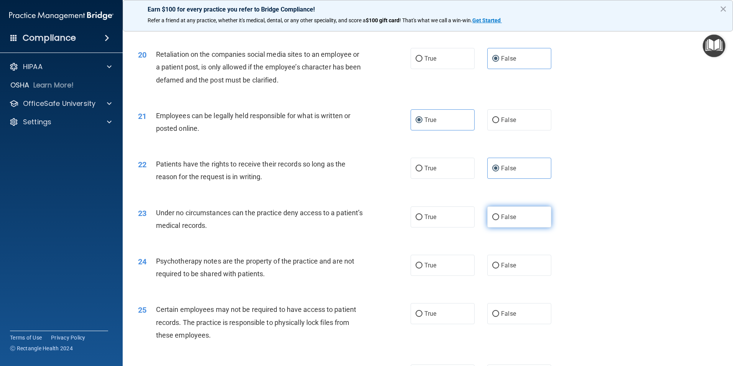
click at [522, 227] on label "False" at bounding box center [519, 216] width 64 height 21
click at [499, 220] on input "False" at bounding box center [495, 217] width 7 height 6
radio input "true"
click at [448, 276] on label "True" at bounding box center [442, 265] width 64 height 21
click at [422, 268] on input "True" at bounding box center [418, 266] width 7 height 6
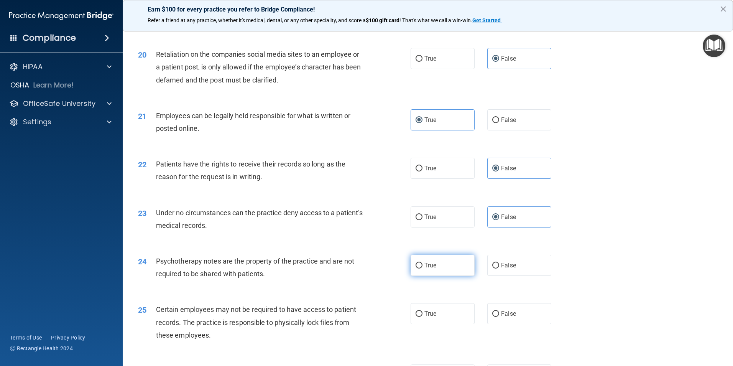
radio input "true"
click at [434, 324] on label "True" at bounding box center [442, 313] width 64 height 21
click at [422, 317] on input "True" at bounding box center [418, 314] width 7 height 6
radio input "true"
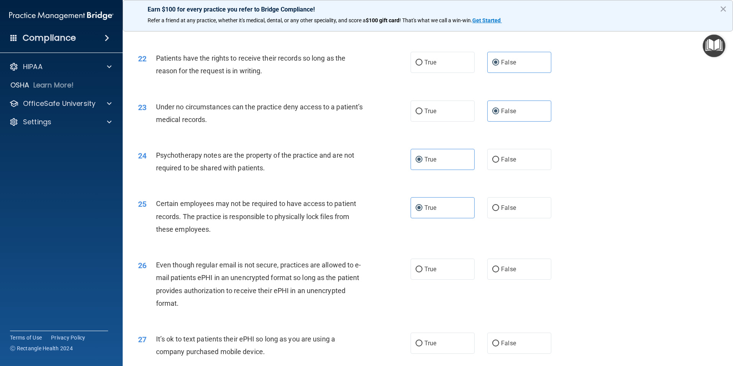
scroll to position [1303, 0]
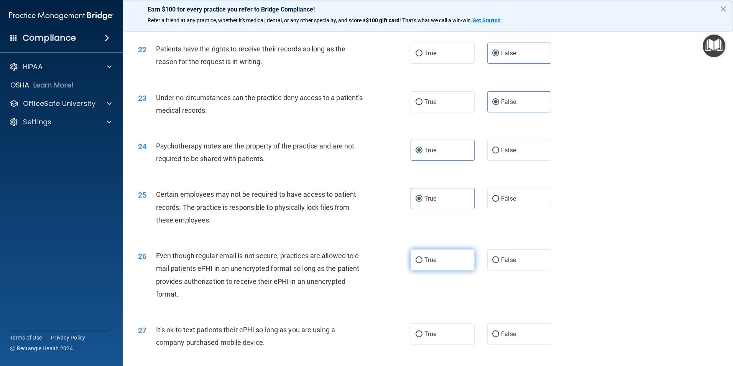
click at [458, 270] on label "True" at bounding box center [442, 259] width 64 height 21
click at [422, 263] on input "True" at bounding box center [418, 260] width 7 height 6
radio input "true"
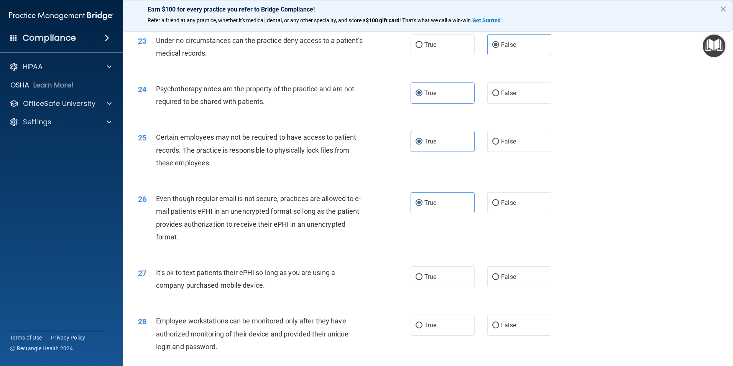
scroll to position [1380, 0]
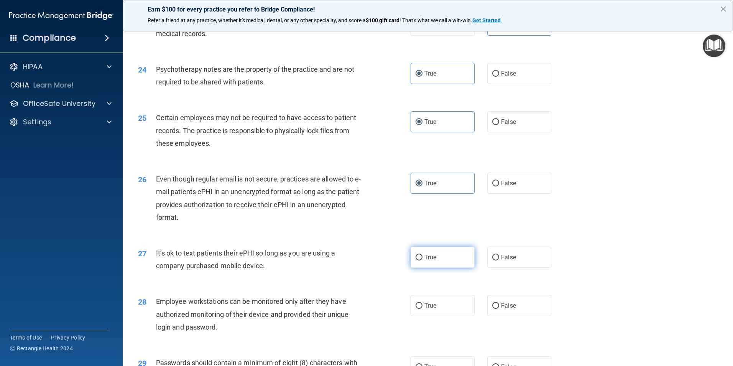
click at [439, 268] on label "True" at bounding box center [442, 256] width 64 height 21
click at [422, 260] on input "True" at bounding box center [418, 258] width 7 height 6
radio input "true"
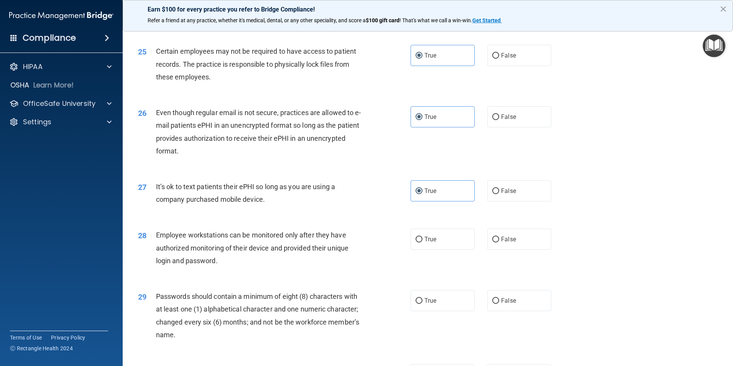
scroll to position [1456, 0]
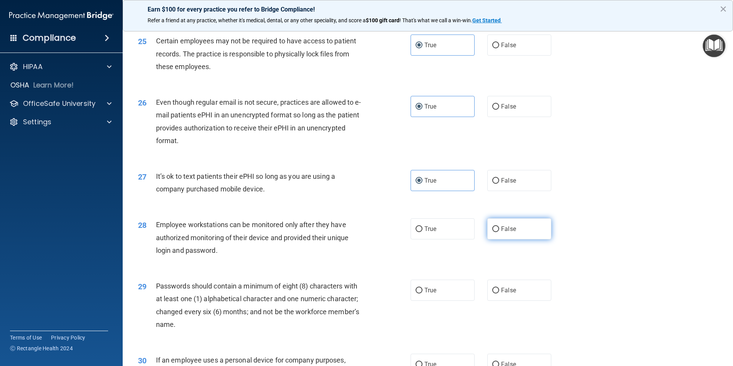
click at [518, 239] on label "False" at bounding box center [519, 228] width 64 height 21
click at [499, 232] on input "False" at bounding box center [495, 229] width 7 height 6
radio input "true"
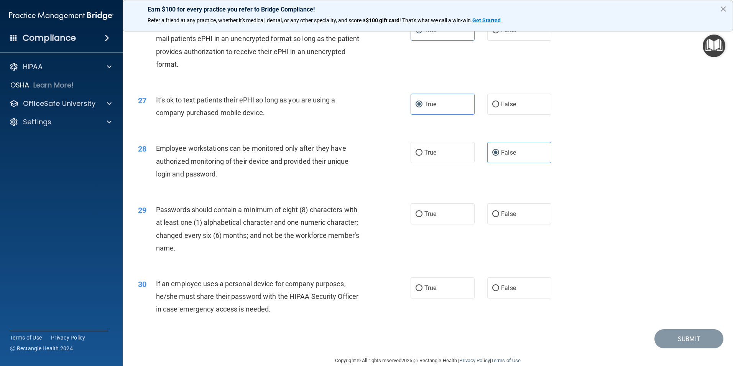
scroll to position [1533, 0]
click at [453, 224] on label "True" at bounding box center [442, 213] width 64 height 21
click at [422, 217] on input "True" at bounding box center [418, 214] width 7 height 6
radio input "true"
click at [515, 298] on label "False" at bounding box center [519, 287] width 64 height 21
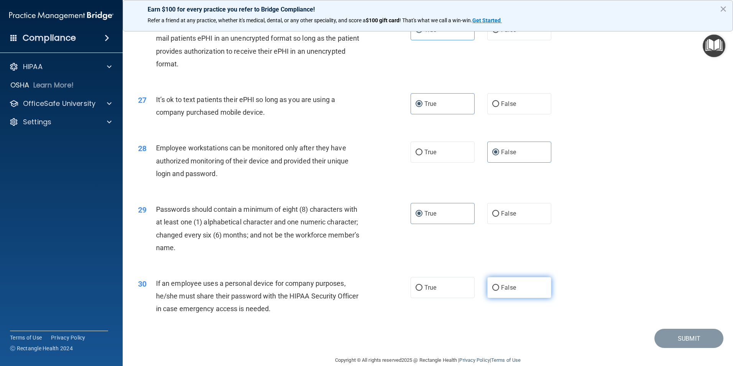
click at [499, 291] on input "False" at bounding box center [495, 288] width 7 height 6
radio input "true"
click at [671, 348] on button "Submit" at bounding box center [688, 338] width 69 height 20
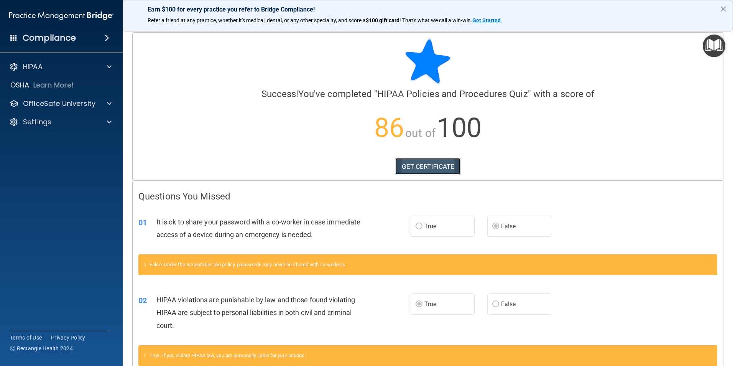
click at [445, 166] on link "GET CERTIFICATE" at bounding box center [428, 166] width 66 height 17
click at [65, 107] on p "OfficeSafe University" at bounding box center [59, 103] width 72 height 9
click at [79, 126] on link "HIPAA Training" at bounding box center [52, 121] width 121 height 15
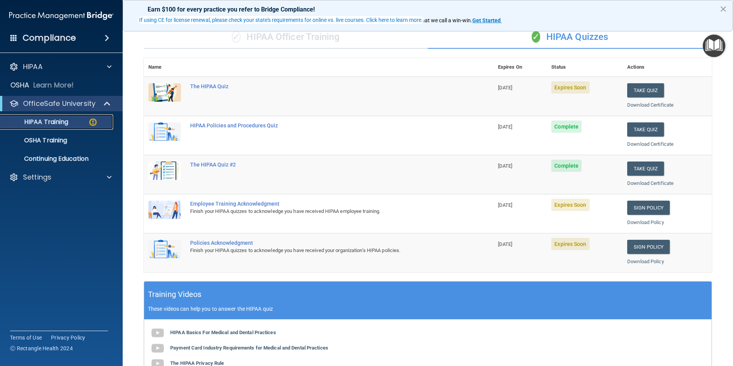
scroll to position [20, 0]
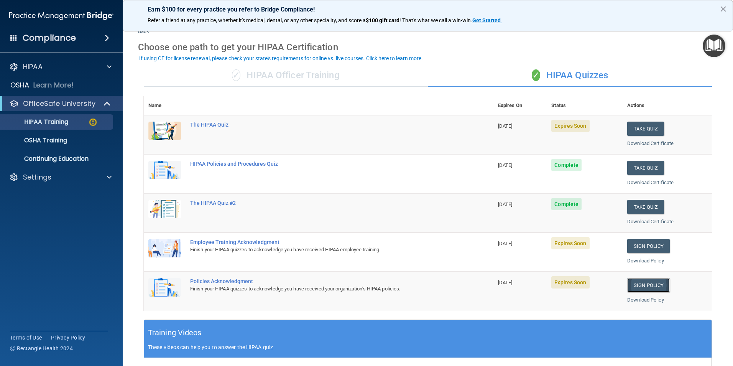
click at [641, 287] on link "Sign Policy" at bounding box center [648, 285] width 43 height 14
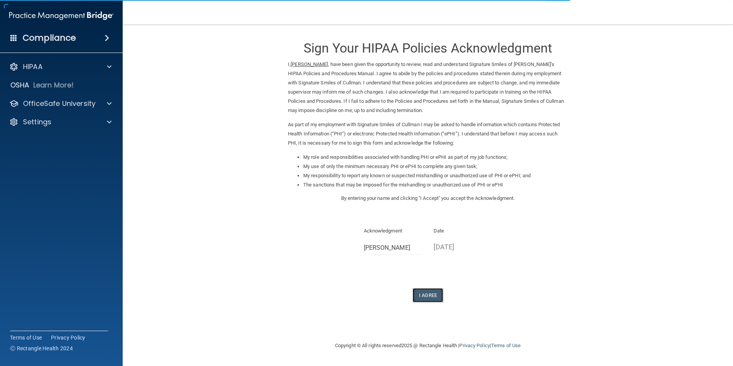
click at [420, 296] on button "I Agree" at bounding box center [427, 295] width 31 height 14
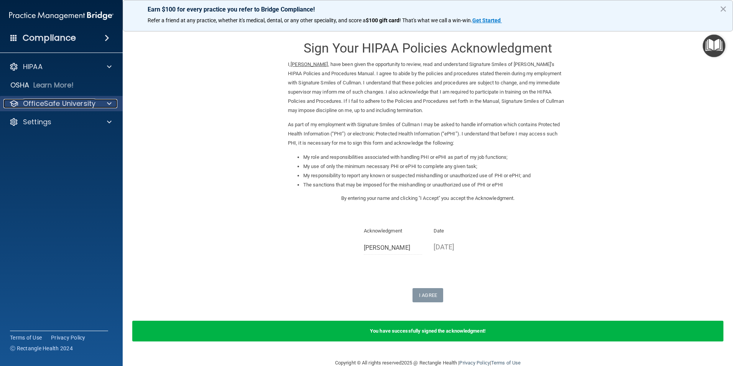
click at [69, 104] on p "OfficeSafe University" at bounding box center [59, 103] width 72 height 9
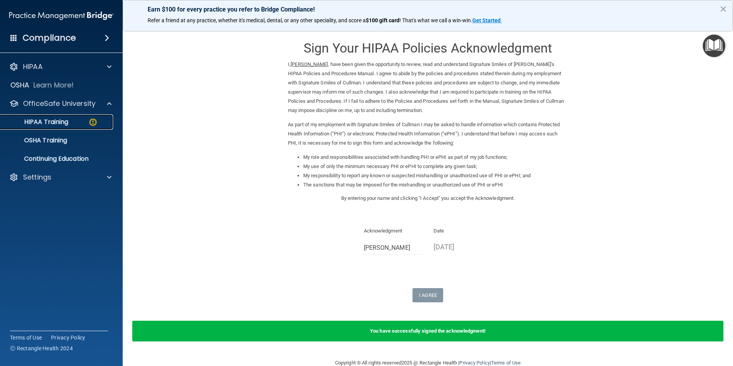
click at [82, 125] on div "HIPAA Training" at bounding box center [57, 122] width 105 height 8
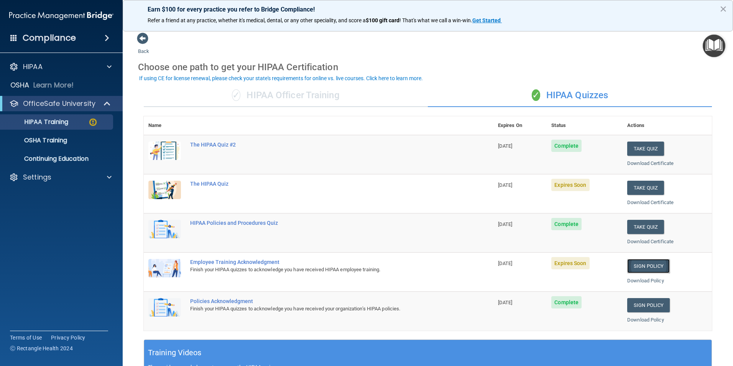
click at [648, 266] on link "Sign Policy" at bounding box center [648, 266] width 43 height 14
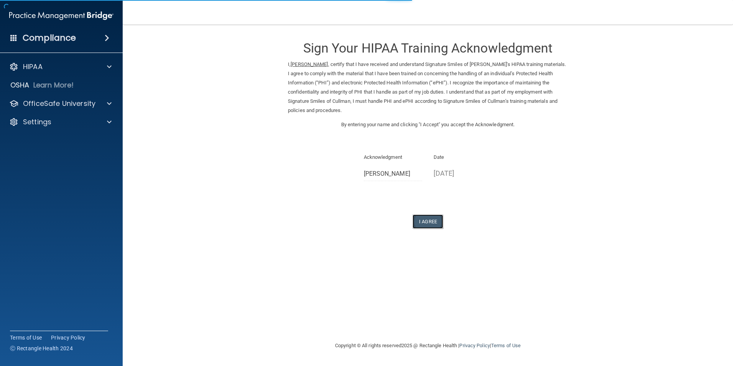
click at [430, 218] on button "I Agree" at bounding box center [427, 221] width 31 height 14
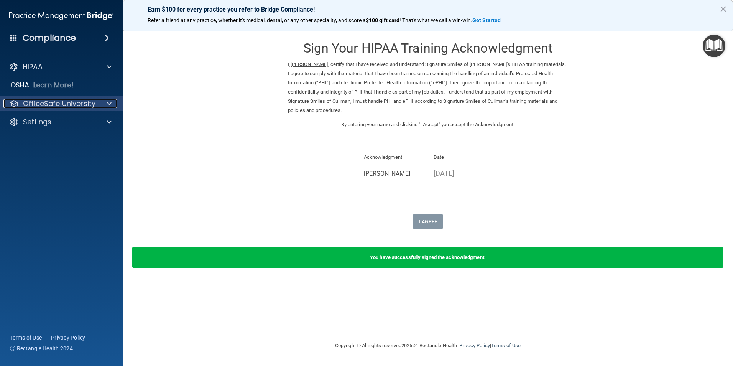
click at [68, 105] on p "OfficeSafe University" at bounding box center [59, 103] width 72 height 9
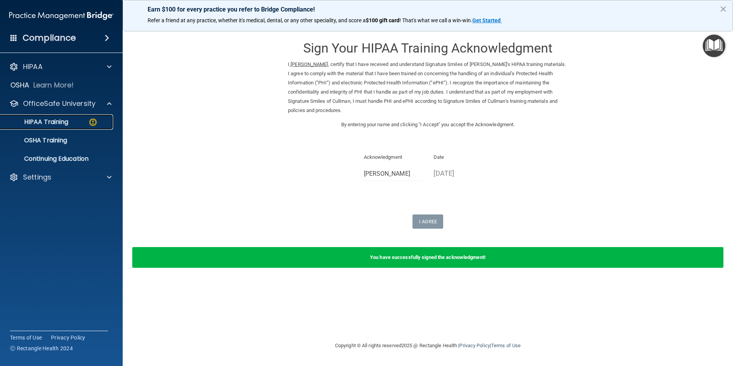
click at [66, 120] on p "HIPAA Training" at bounding box center [36, 122] width 63 height 8
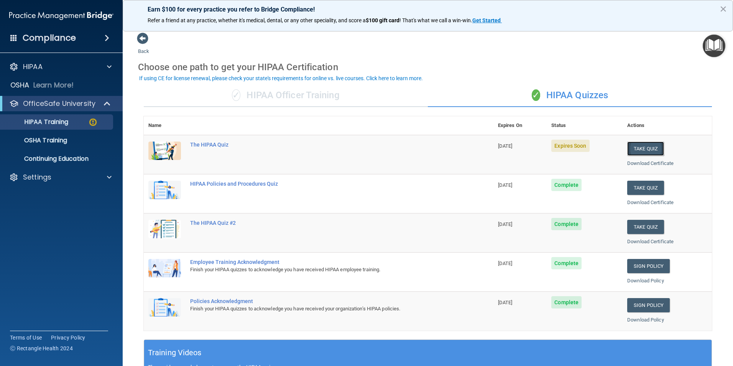
click at [650, 145] on button "Take Quiz" at bounding box center [645, 148] width 37 height 14
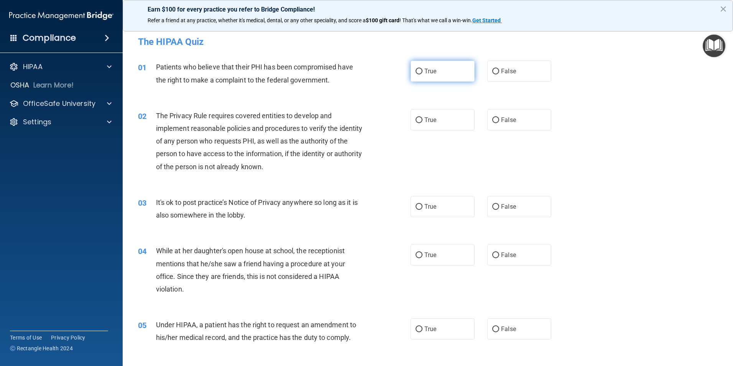
click at [429, 73] on span "True" at bounding box center [430, 70] width 12 height 7
click at [422, 73] on input "True" at bounding box center [418, 72] width 7 height 6
radio input "true"
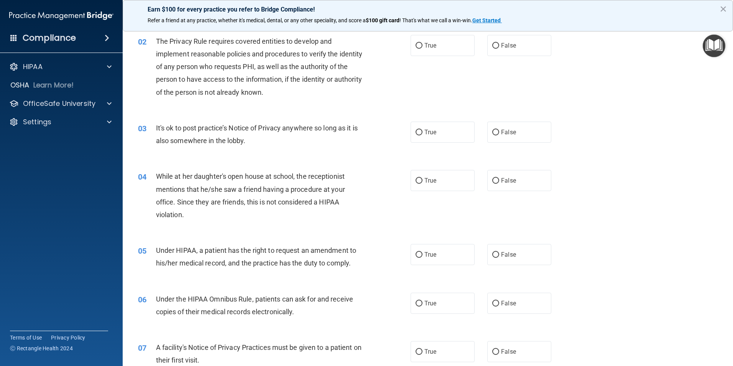
scroll to position [77, 0]
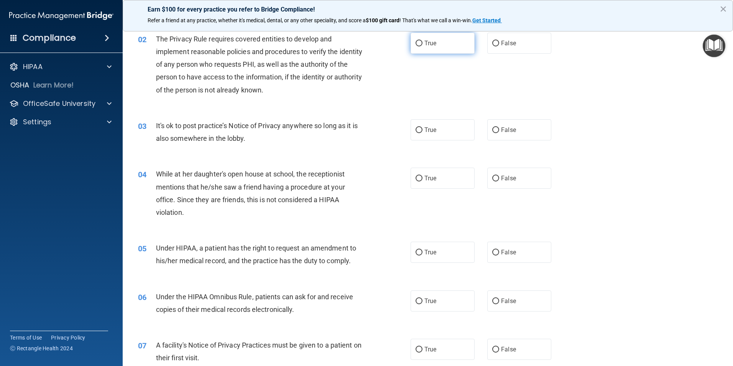
click at [433, 46] on span "True" at bounding box center [430, 42] width 12 height 7
click at [422, 46] on input "True" at bounding box center [418, 44] width 7 height 6
radio input "true"
click at [439, 135] on label "True" at bounding box center [442, 129] width 64 height 21
click at [422, 133] on input "True" at bounding box center [418, 130] width 7 height 6
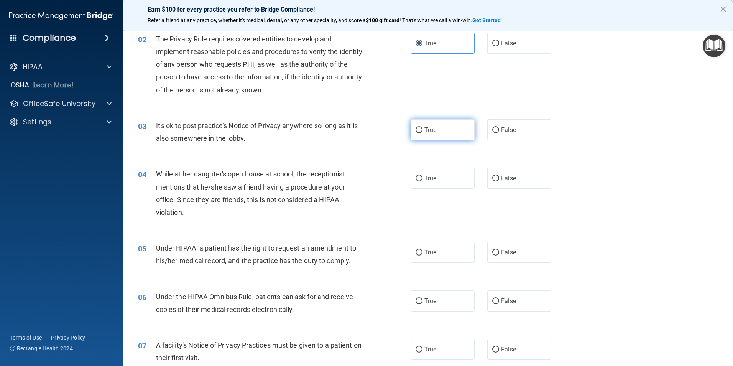
radio input "true"
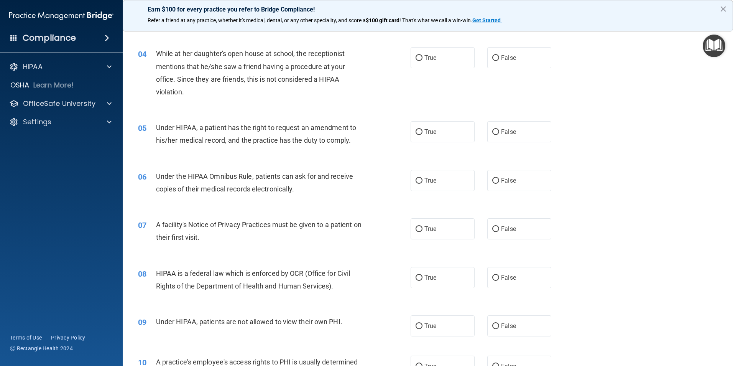
scroll to position [153, 0]
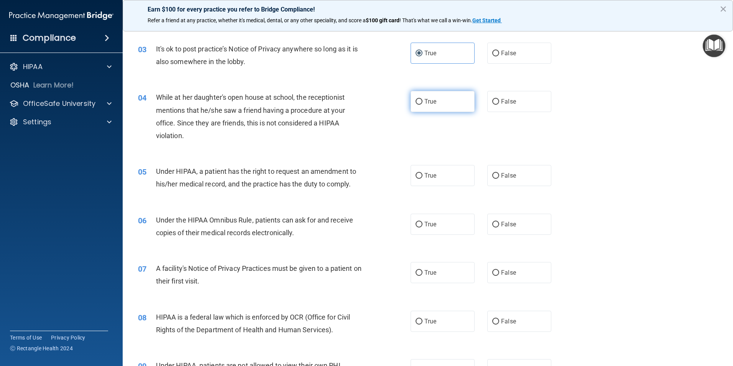
click at [437, 103] on label "True" at bounding box center [442, 101] width 64 height 21
click at [422, 103] on input "True" at bounding box center [418, 102] width 7 height 6
radio input "true"
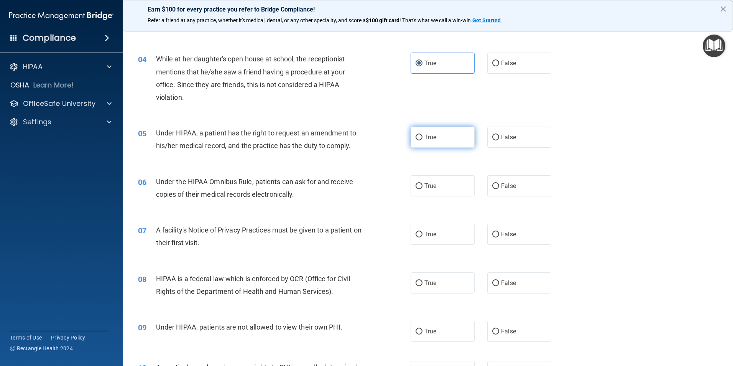
click at [438, 133] on label "True" at bounding box center [442, 136] width 64 height 21
click at [422, 135] on input "True" at bounding box center [418, 138] width 7 height 6
radio input "true"
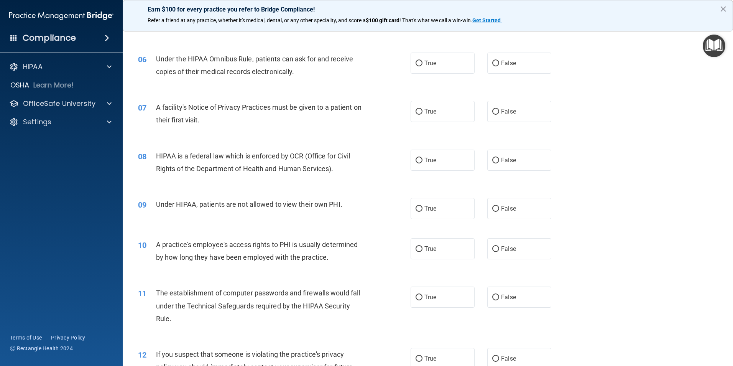
scroll to position [268, 0]
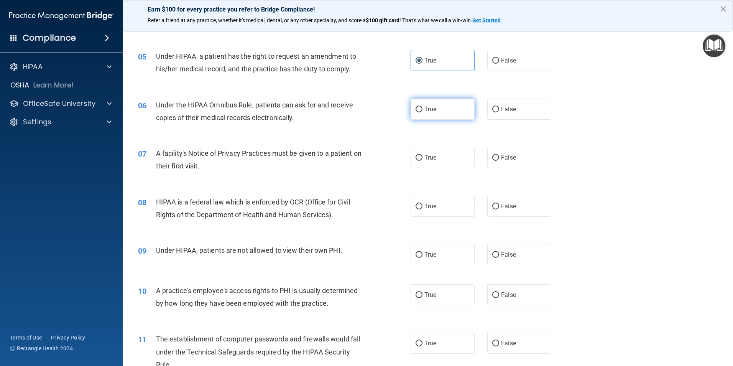
click at [435, 103] on label "True" at bounding box center [442, 109] width 64 height 21
click at [422, 107] on input "True" at bounding box center [418, 110] width 7 height 6
radio input "true"
click at [449, 162] on label "True" at bounding box center [442, 157] width 64 height 21
click at [422, 161] on input "True" at bounding box center [418, 158] width 7 height 6
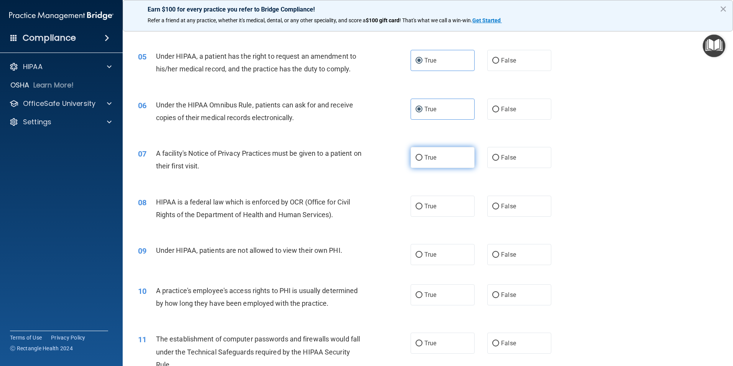
radio input "true"
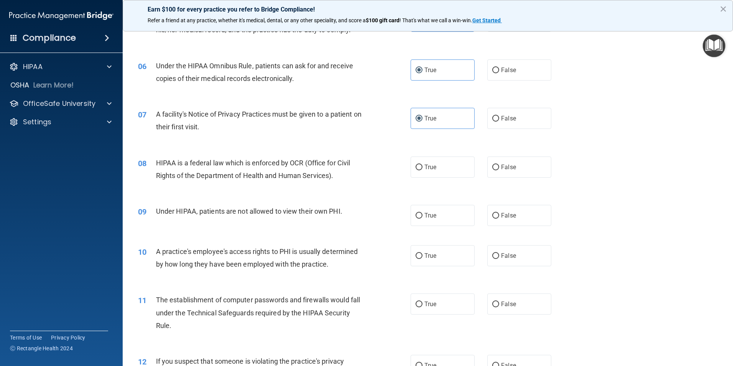
scroll to position [345, 0]
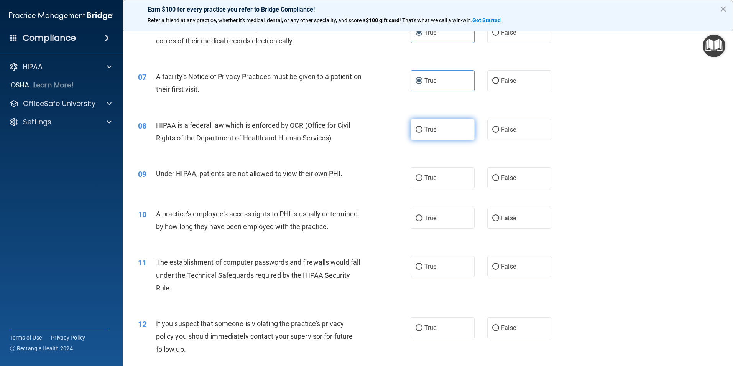
click at [449, 133] on label "True" at bounding box center [442, 129] width 64 height 21
click at [422, 133] on input "True" at bounding box center [418, 130] width 7 height 6
radio input "true"
click at [445, 183] on label "True" at bounding box center [442, 177] width 64 height 21
click at [422, 181] on input "True" at bounding box center [418, 178] width 7 height 6
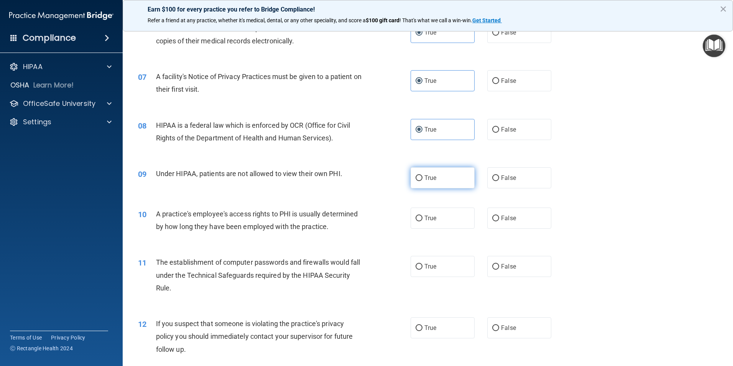
radio input "true"
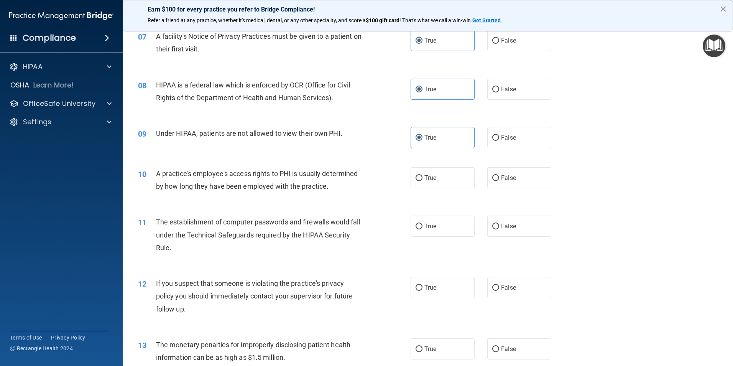
scroll to position [460, 0]
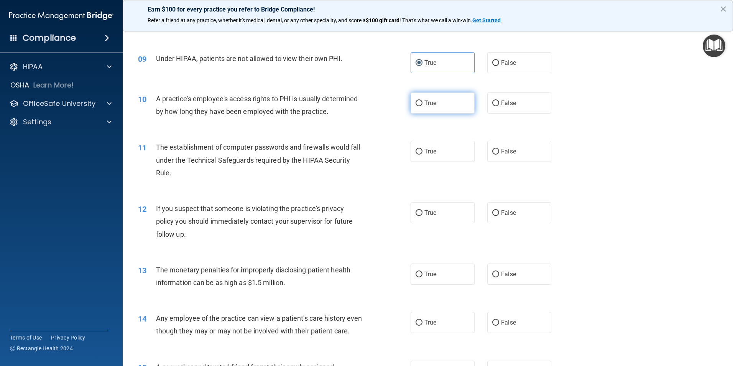
click at [416, 99] on label "True" at bounding box center [442, 102] width 64 height 21
click at [416, 100] on input "True" at bounding box center [418, 103] width 7 height 6
radio input "true"
click at [432, 152] on span "True" at bounding box center [430, 151] width 12 height 7
click at [422, 152] on input "True" at bounding box center [418, 152] width 7 height 6
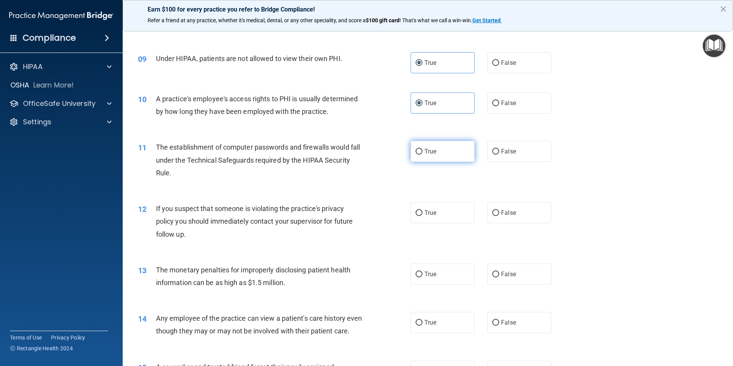
radio input "true"
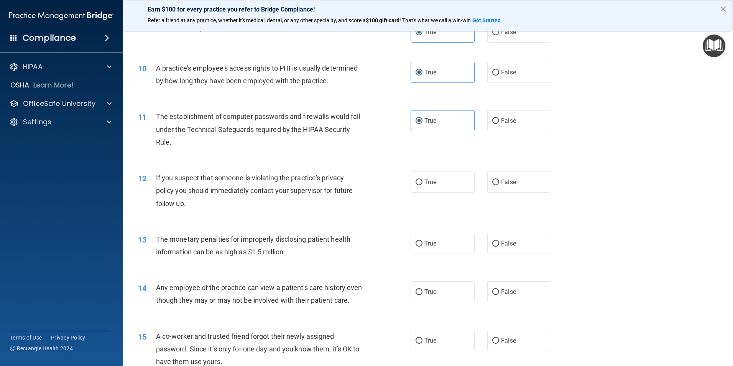
scroll to position [537, 0]
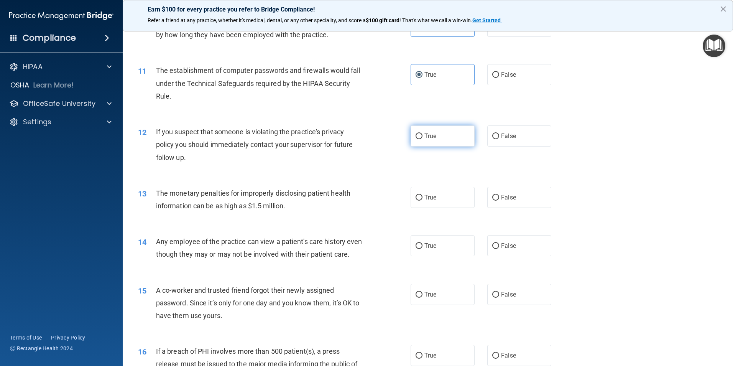
click at [425, 135] on span "True" at bounding box center [430, 135] width 12 height 7
click at [422, 135] on input "True" at bounding box center [418, 136] width 7 height 6
radio input "true"
click at [446, 204] on label "True" at bounding box center [442, 197] width 64 height 21
click at [422, 200] on input "True" at bounding box center [418, 198] width 7 height 6
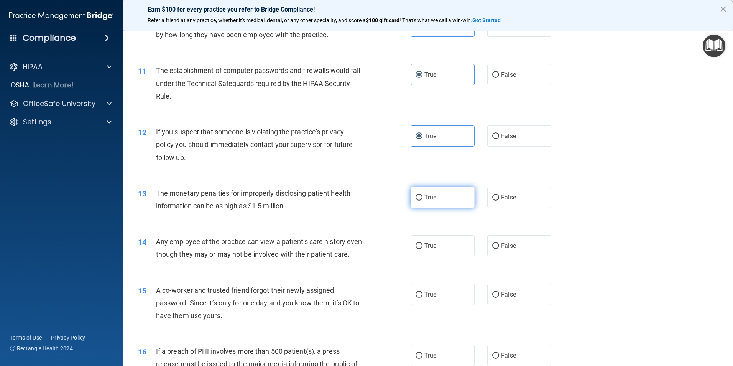
radio input "true"
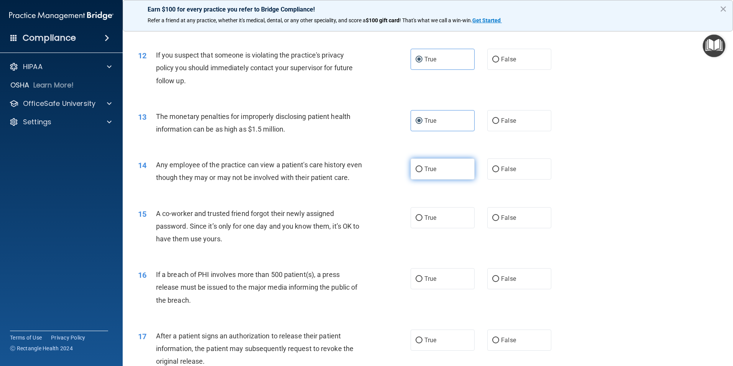
click at [434, 168] on label "True" at bounding box center [442, 168] width 64 height 21
click at [422, 168] on input "True" at bounding box center [418, 169] width 7 height 6
radio input "true"
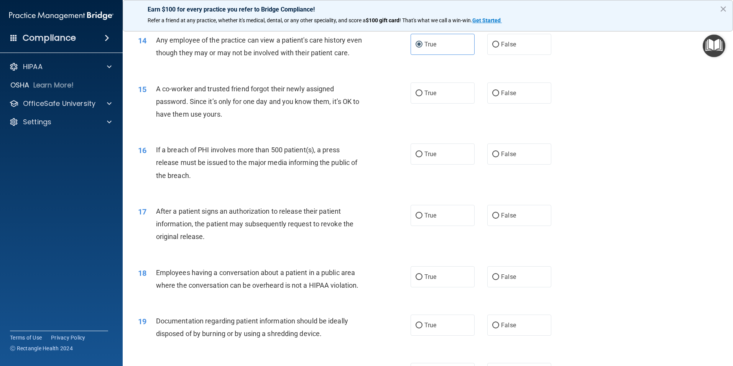
scroll to position [805, 0]
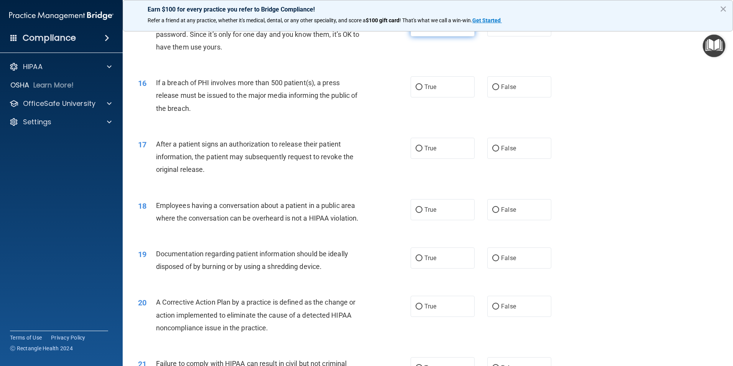
click at [443, 36] on label "True" at bounding box center [442, 25] width 64 height 21
click at [422, 29] on input "True" at bounding box center [418, 26] width 7 height 6
radio input "true"
click at [444, 96] on label "True" at bounding box center [442, 86] width 64 height 21
click at [422, 90] on input "True" at bounding box center [418, 87] width 7 height 6
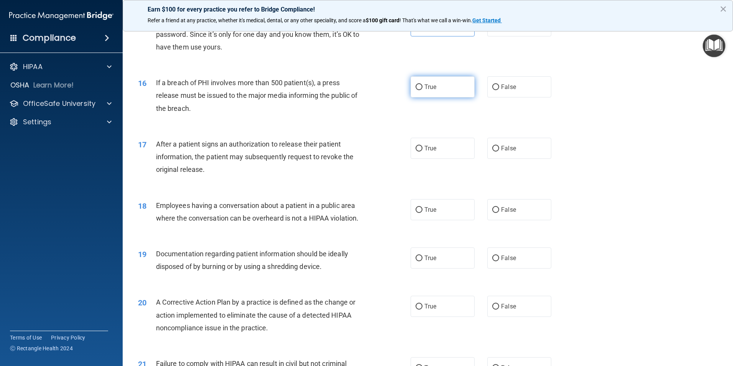
radio input "true"
click at [443, 156] on label "True" at bounding box center [442, 148] width 64 height 21
click at [422, 151] on input "True" at bounding box center [418, 149] width 7 height 6
radio input "true"
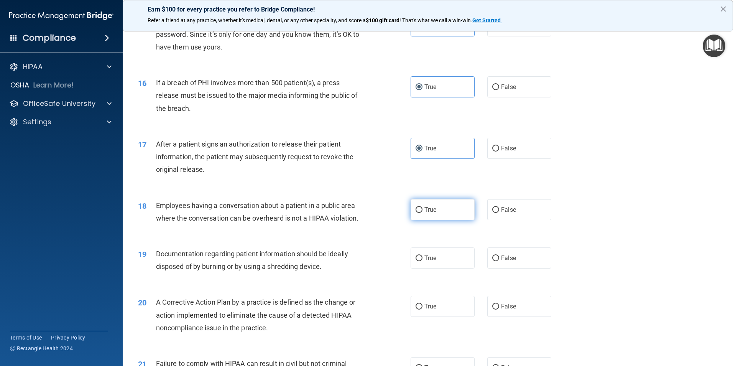
click at [443, 220] on label "True" at bounding box center [442, 209] width 64 height 21
click at [422, 213] on input "True" at bounding box center [418, 210] width 7 height 6
radio input "true"
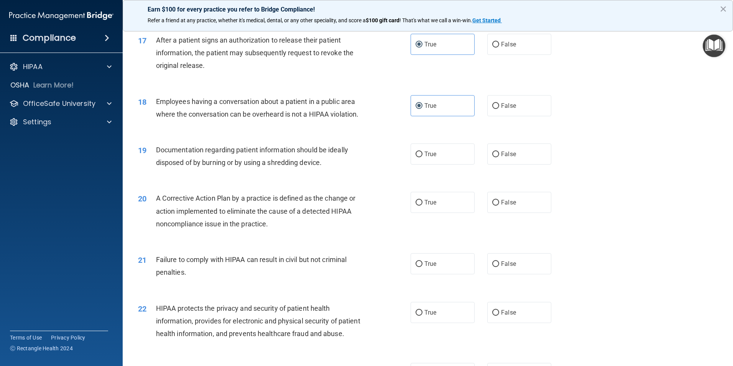
scroll to position [920, 0]
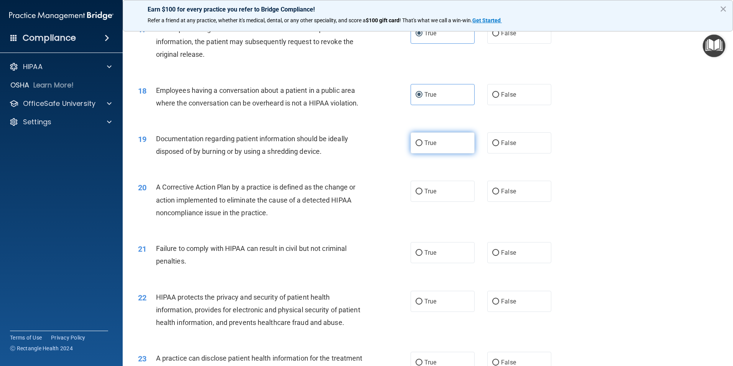
click at [429, 146] on span "True" at bounding box center [430, 142] width 12 height 7
click at [422, 146] on input "True" at bounding box center [418, 143] width 7 height 6
radio input "true"
drag, startPoint x: 439, startPoint y: 204, endPoint x: 437, endPoint y: 196, distance: 8.4
click at [440, 202] on label "True" at bounding box center [442, 191] width 64 height 21
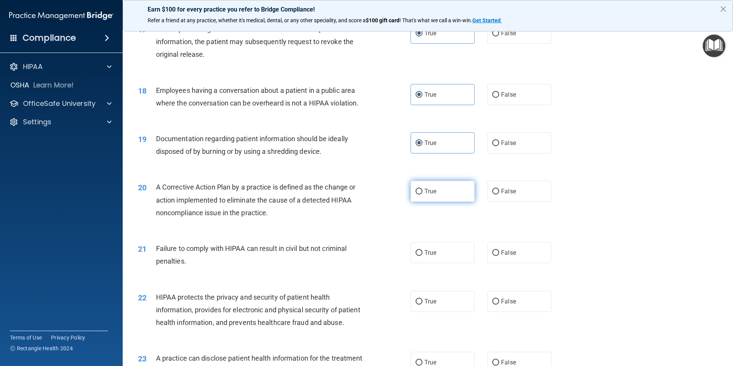
click at [422, 194] on input "True" at bounding box center [418, 192] width 7 height 6
radio input "true"
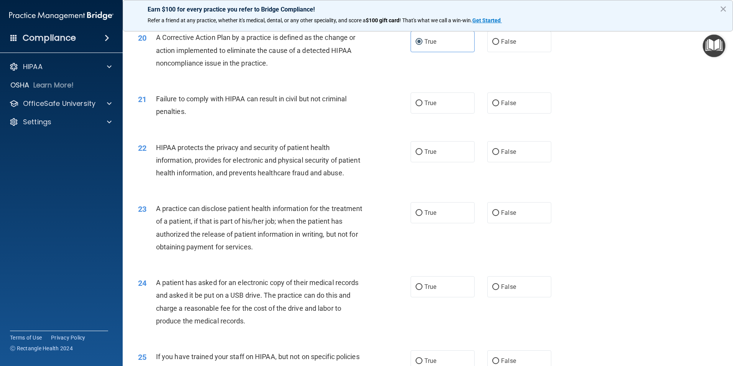
scroll to position [1073, 0]
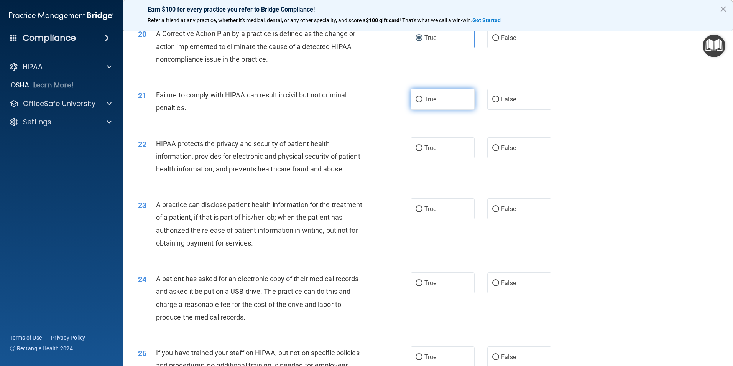
click at [437, 110] on label "True" at bounding box center [442, 99] width 64 height 21
click at [422, 102] on input "True" at bounding box center [418, 100] width 7 height 6
radio input "true"
click at [432, 158] on label "True" at bounding box center [442, 147] width 64 height 21
click at [422, 151] on input "True" at bounding box center [418, 148] width 7 height 6
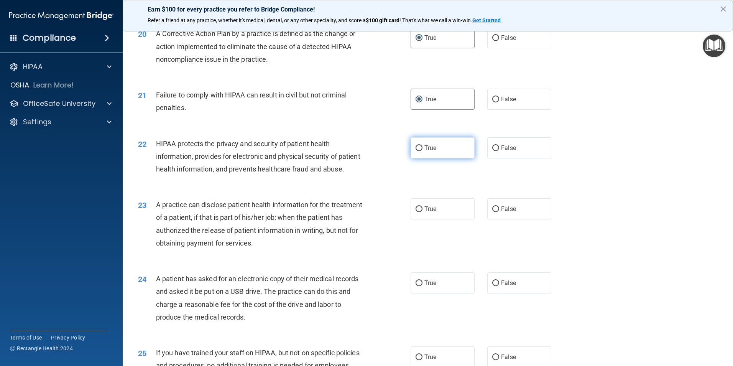
radio input "true"
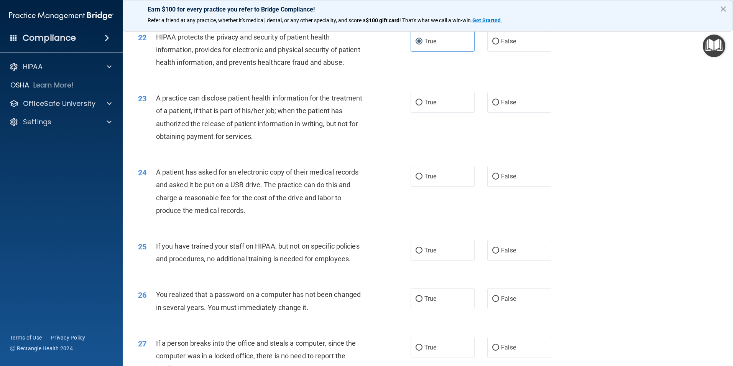
scroll to position [1188, 0]
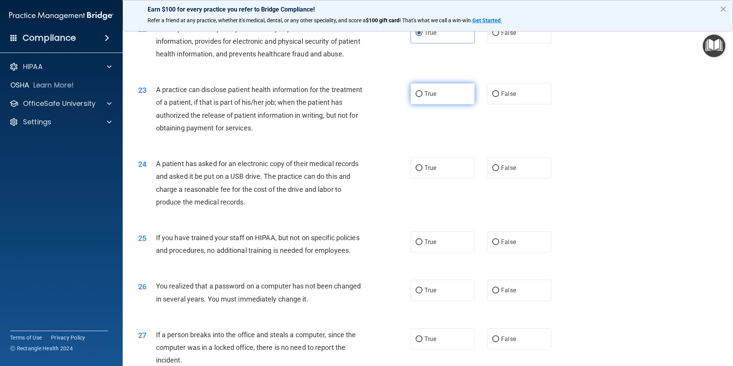
click at [438, 104] on label "True" at bounding box center [442, 93] width 64 height 21
click at [422, 97] on input "True" at bounding box center [418, 94] width 7 height 6
radio input "true"
click at [440, 178] on label "True" at bounding box center [442, 167] width 64 height 21
click at [422, 171] on input "True" at bounding box center [418, 168] width 7 height 6
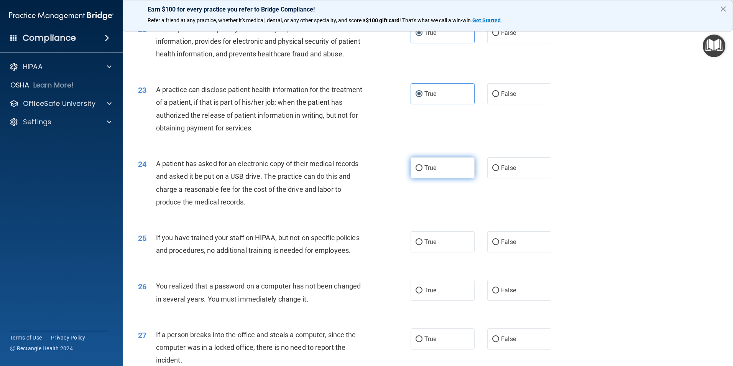
radio input "true"
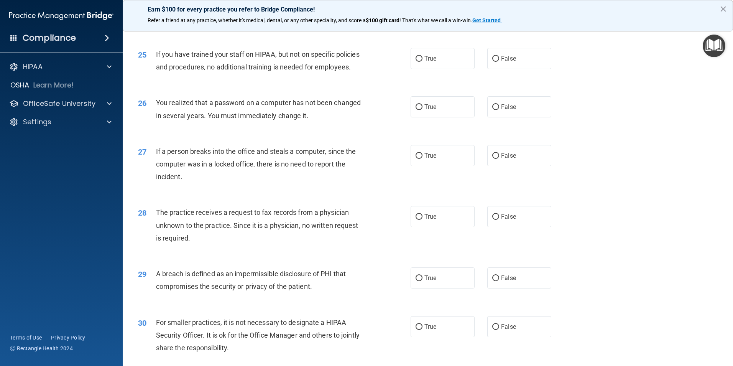
scroll to position [1380, 0]
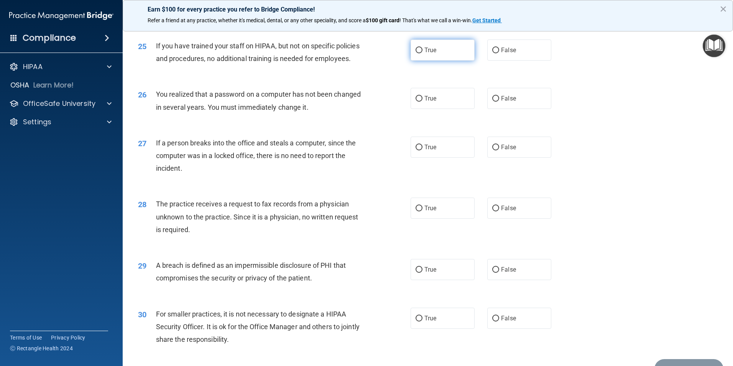
click at [435, 61] on label "True" at bounding box center [442, 49] width 64 height 21
click at [422, 53] on input "True" at bounding box center [418, 51] width 7 height 6
radio input "true"
click at [425, 102] on span "True" at bounding box center [430, 98] width 12 height 7
click at [422, 102] on input "True" at bounding box center [418, 99] width 7 height 6
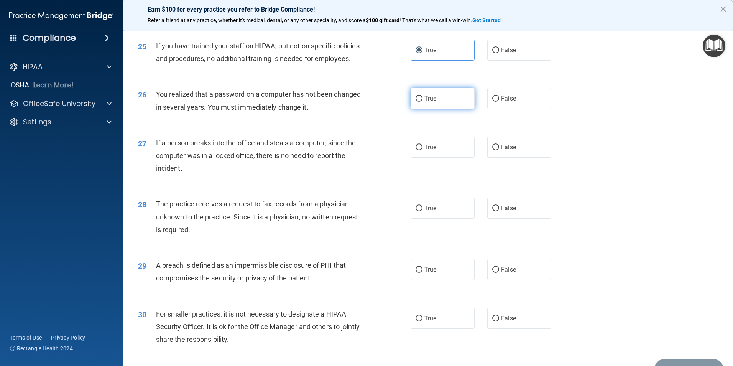
radio input "true"
drag, startPoint x: 433, startPoint y: 186, endPoint x: 409, endPoint y: 129, distance: 62.7
click at [433, 151] on span "True" at bounding box center [430, 146] width 12 height 7
click at [422, 150] on input "True" at bounding box center [418, 147] width 7 height 6
radio input "true"
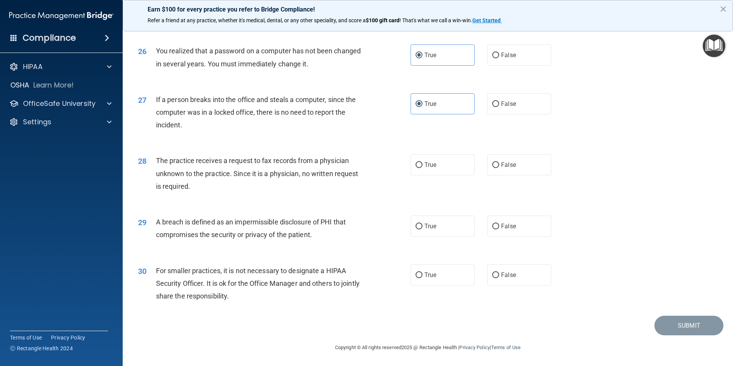
scroll to position [1461, 0]
click at [424, 164] on span "True" at bounding box center [430, 164] width 12 height 7
click at [422, 164] on input "True" at bounding box center [418, 165] width 7 height 6
radio input "true"
click at [430, 232] on label "True" at bounding box center [442, 225] width 64 height 21
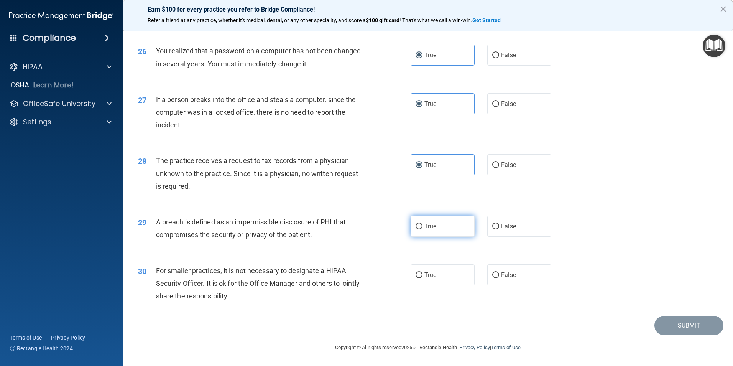
click at [422, 229] on input "True" at bounding box center [418, 226] width 7 height 6
radio input "true"
click at [429, 265] on label "True" at bounding box center [442, 274] width 64 height 21
click at [422, 272] on input "True" at bounding box center [418, 275] width 7 height 6
radio input "true"
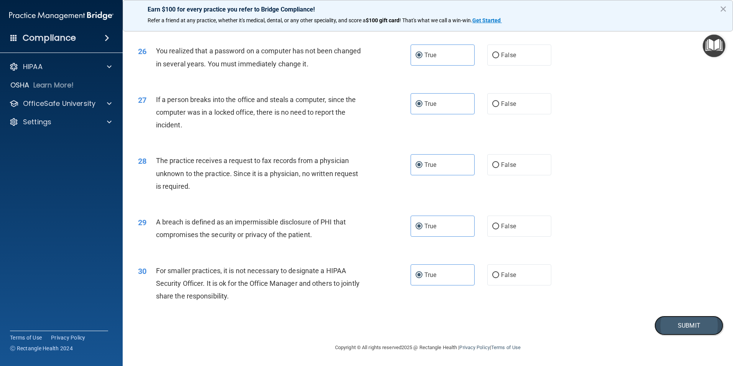
click at [696, 327] on button "Submit" at bounding box center [688, 325] width 69 height 20
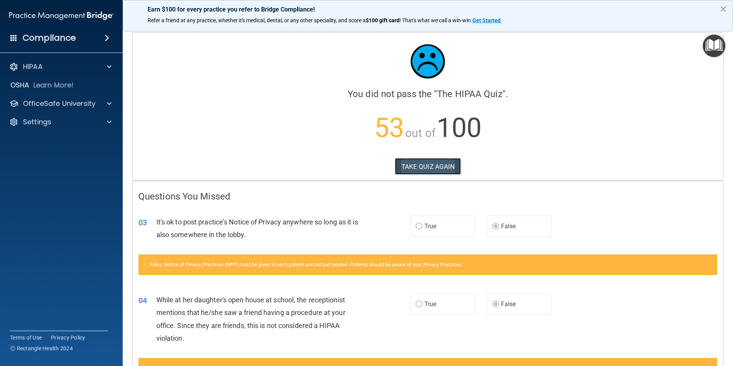
click at [427, 170] on button "TAKE QUIZ AGAIN" at bounding box center [428, 166] width 66 height 17
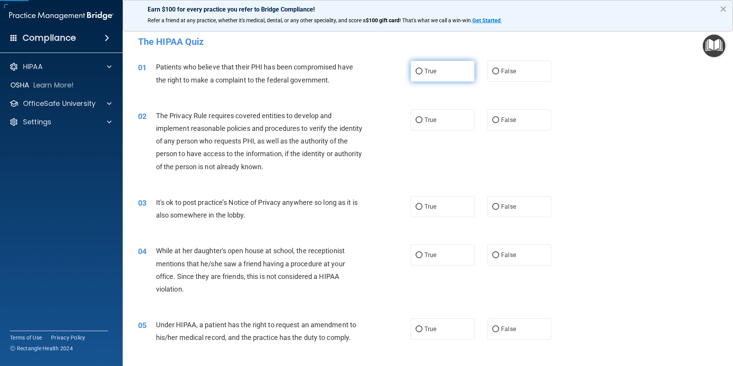
click at [454, 78] on label "True" at bounding box center [442, 71] width 64 height 21
click at [422, 74] on input "True" at bounding box center [418, 72] width 7 height 6
radio input "true"
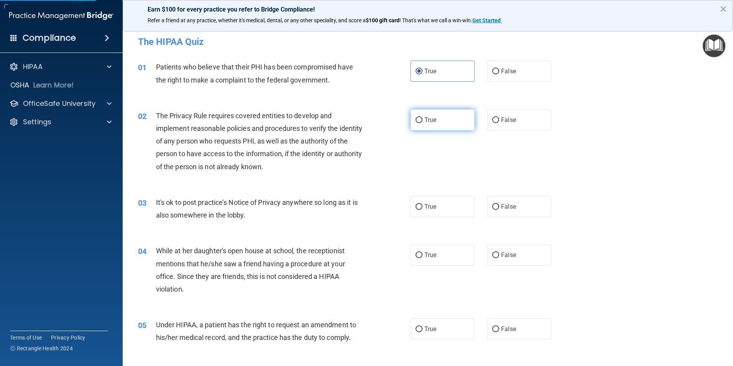
click at [441, 123] on label "True" at bounding box center [442, 119] width 64 height 21
click at [422, 123] on input "True" at bounding box center [418, 120] width 7 height 6
radio input "true"
click at [516, 206] on label "False" at bounding box center [519, 206] width 64 height 21
click at [499, 206] on input "False" at bounding box center [495, 207] width 7 height 6
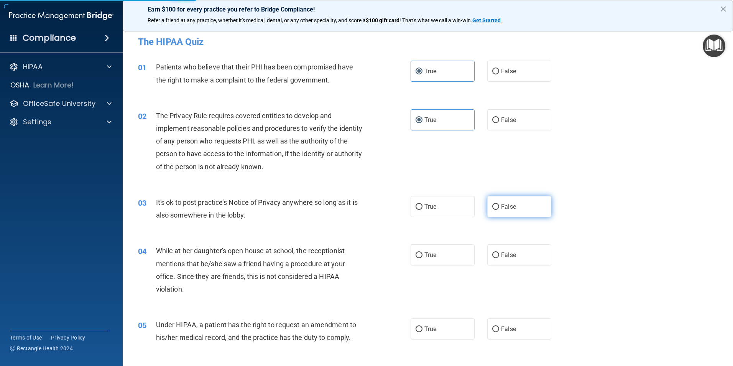
radio input "true"
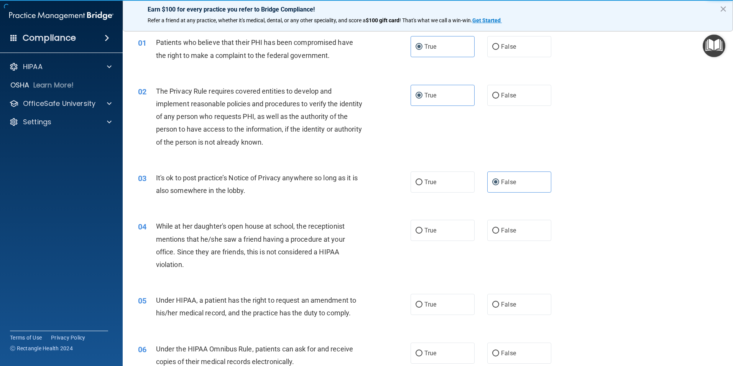
scroll to position [38, 0]
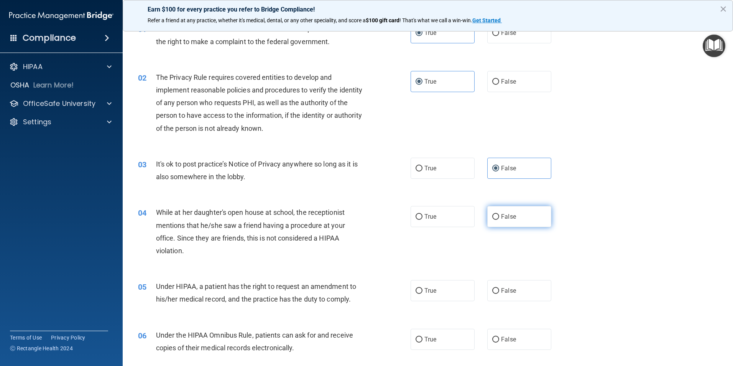
click at [514, 213] on label "False" at bounding box center [519, 216] width 64 height 21
click at [499, 214] on input "False" at bounding box center [495, 217] width 7 height 6
radio input "true"
click at [515, 294] on label "False" at bounding box center [519, 290] width 64 height 21
click at [499, 294] on input "False" at bounding box center [495, 291] width 7 height 6
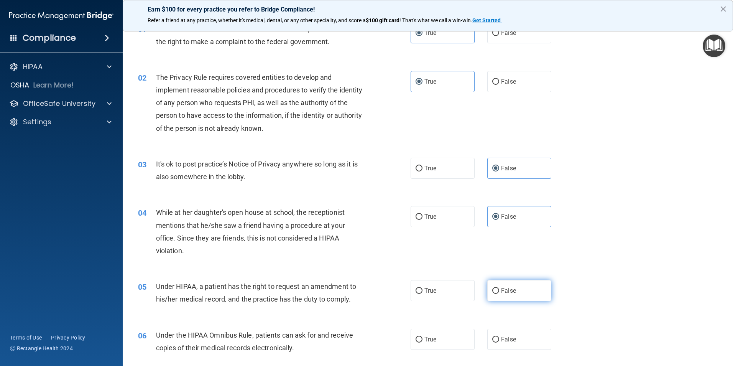
radio input "true"
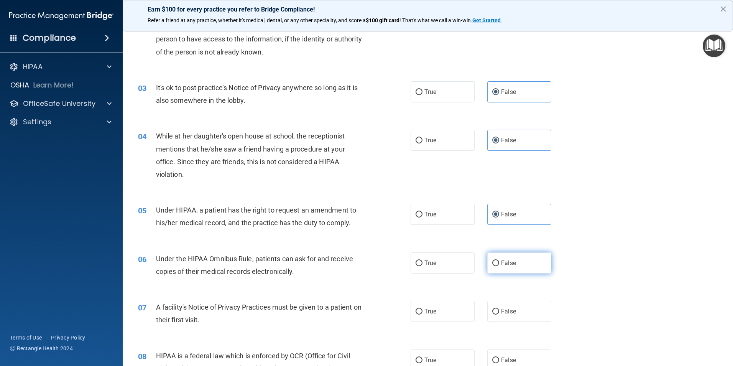
scroll to position [115, 0]
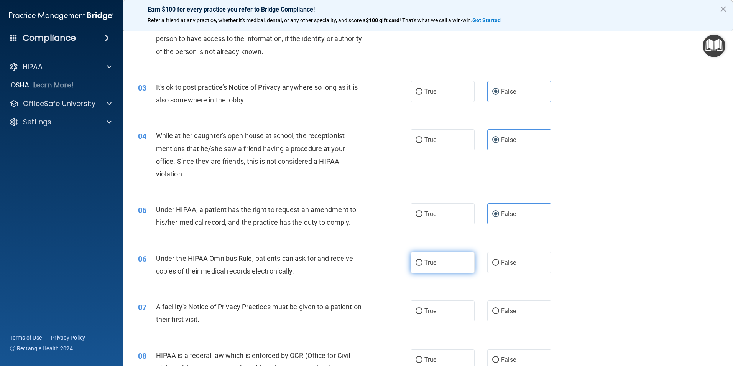
click at [460, 265] on label "True" at bounding box center [442, 262] width 64 height 21
click at [422, 265] on input "True" at bounding box center [418, 263] width 7 height 6
radio input "true"
click at [457, 305] on label "True" at bounding box center [442, 310] width 64 height 21
click at [422, 308] on input "True" at bounding box center [418, 311] width 7 height 6
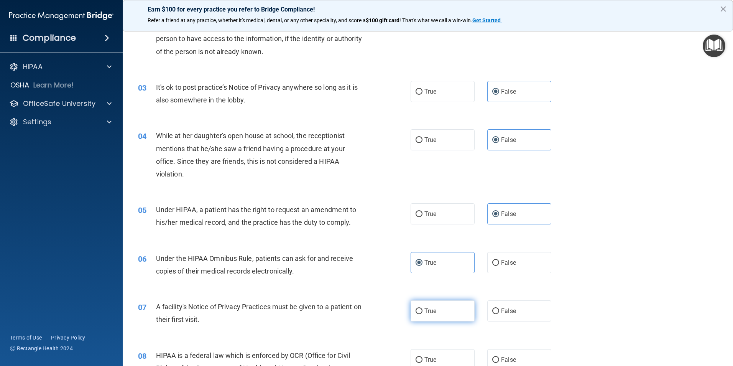
radio input "true"
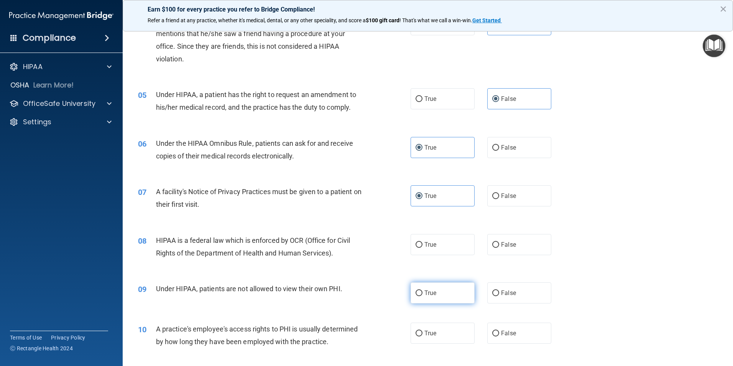
scroll to position [268, 0]
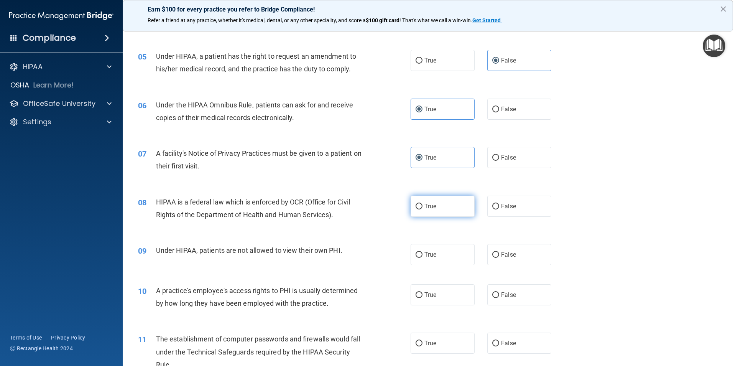
click at [433, 211] on label "True" at bounding box center [442, 205] width 64 height 21
click at [422, 209] on input "True" at bounding box center [418, 207] width 7 height 6
radio input "true"
click at [499, 261] on label "False" at bounding box center [519, 254] width 64 height 21
click at [499, 258] on input "False" at bounding box center [495, 255] width 7 height 6
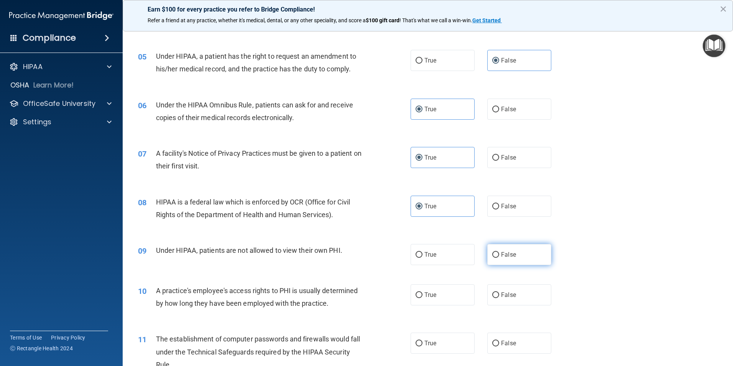
radio input "true"
click at [507, 298] on label "False" at bounding box center [519, 294] width 64 height 21
click at [499, 298] on input "False" at bounding box center [495, 295] width 7 height 6
radio input "true"
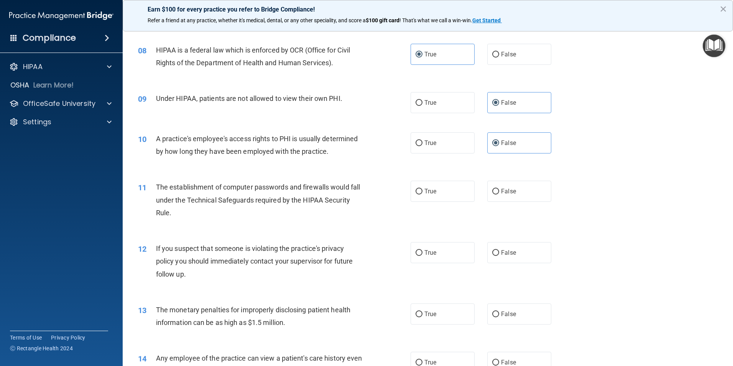
scroll to position [422, 0]
click at [454, 193] on label "True" at bounding box center [442, 189] width 64 height 21
click at [422, 193] on input "True" at bounding box center [418, 190] width 7 height 6
radio input "true"
click at [449, 258] on label "True" at bounding box center [442, 250] width 64 height 21
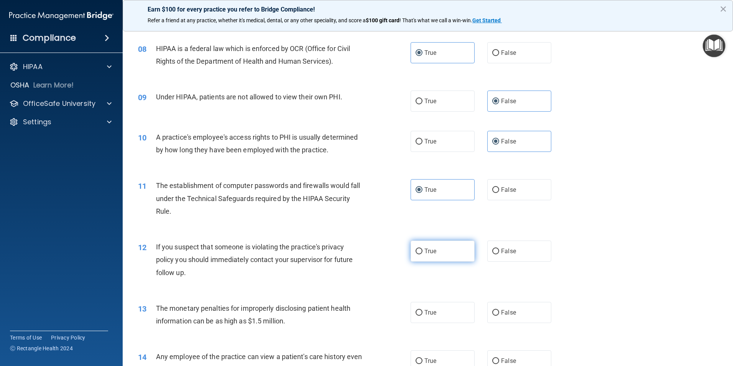
click at [422, 254] on input "True" at bounding box center [418, 251] width 7 height 6
radio input "true"
click at [440, 309] on label "True" at bounding box center [442, 312] width 64 height 21
click at [422, 310] on input "True" at bounding box center [418, 313] width 7 height 6
radio input "true"
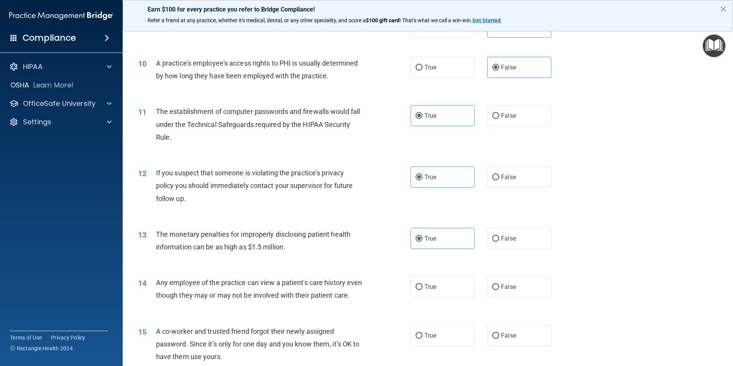
scroll to position [498, 0]
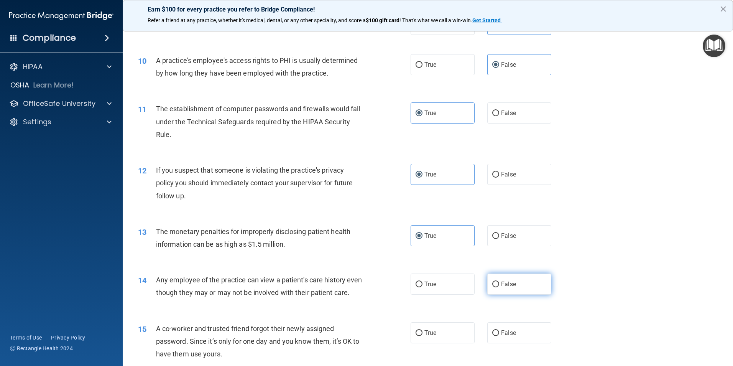
click at [516, 288] on label "False" at bounding box center [519, 283] width 64 height 21
click at [499, 287] on input "False" at bounding box center [495, 284] width 7 height 6
radio input "true"
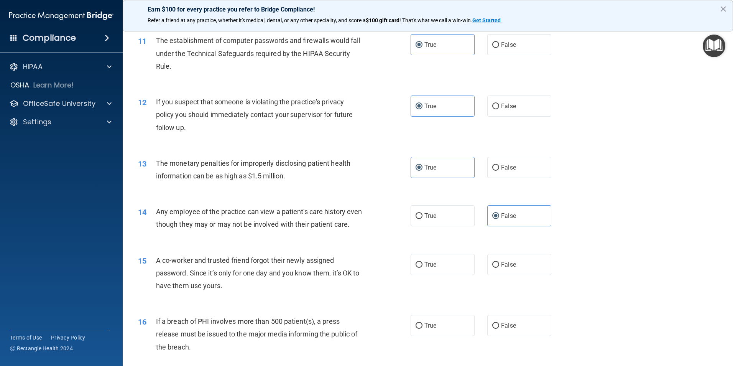
scroll to position [575, 0]
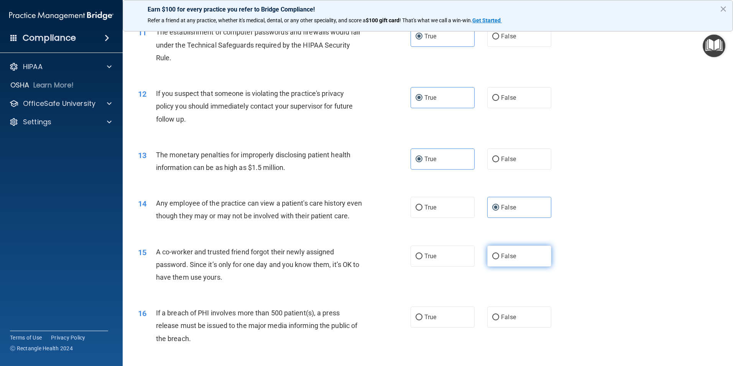
click at [519, 266] on label "False" at bounding box center [519, 255] width 64 height 21
click at [499, 259] on input "False" at bounding box center [495, 256] width 7 height 6
radio input "true"
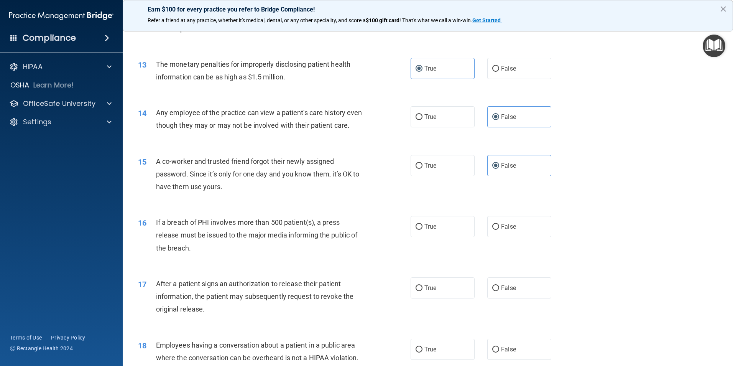
scroll to position [690, 0]
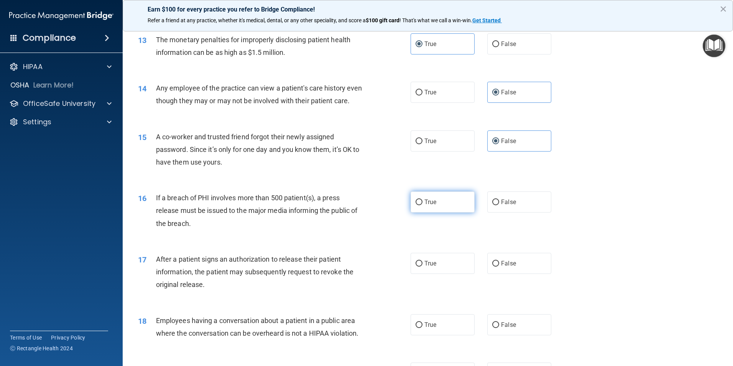
click at [438, 212] on label "True" at bounding box center [442, 201] width 64 height 21
click at [422, 205] on input "True" at bounding box center [418, 202] width 7 height 6
radio input "true"
click at [443, 274] on label "True" at bounding box center [442, 263] width 64 height 21
click at [422, 266] on input "True" at bounding box center [418, 264] width 7 height 6
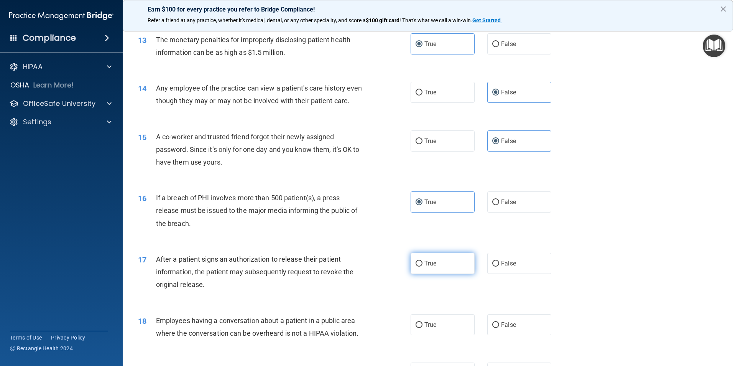
radio input "true"
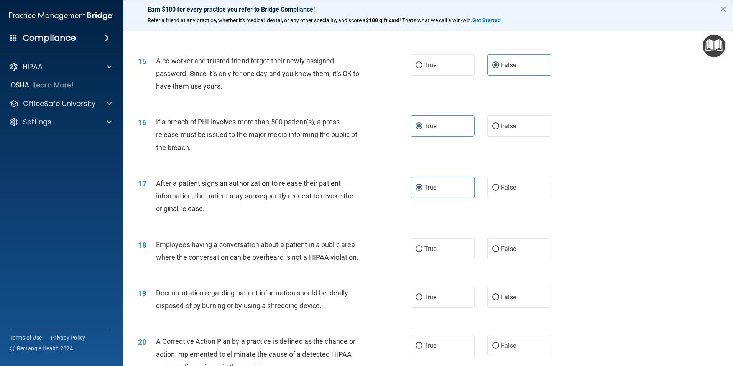
scroll to position [767, 0]
click at [512, 258] on label "False" at bounding box center [519, 247] width 64 height 21
click at [499, 251] on input "False" at bounding box center [495, 248] width 7 height 6
radio input "true"
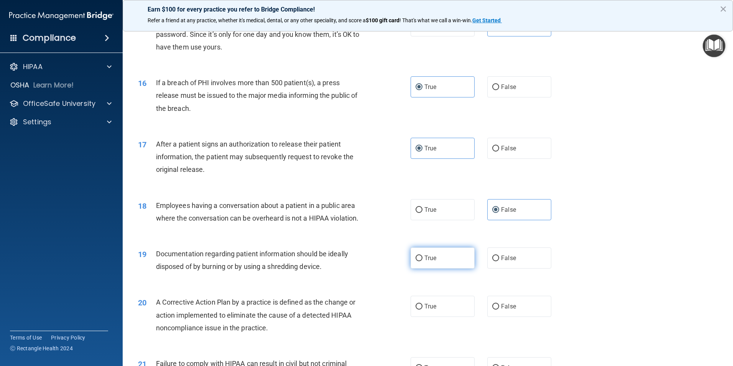
click at [450, 268] on label "True" at bounding box center [442, 257] width 64 height 21
click at [422, 261] on input "True" at bounding box center [418, 258] width 7 height 6
radio input "true"
click at [448, 317] on label "True" at bounding box center [442, 306] width 64 height 21
click at [422, 309] on input "True" at bounding box center [418, 307] width 7 height 6
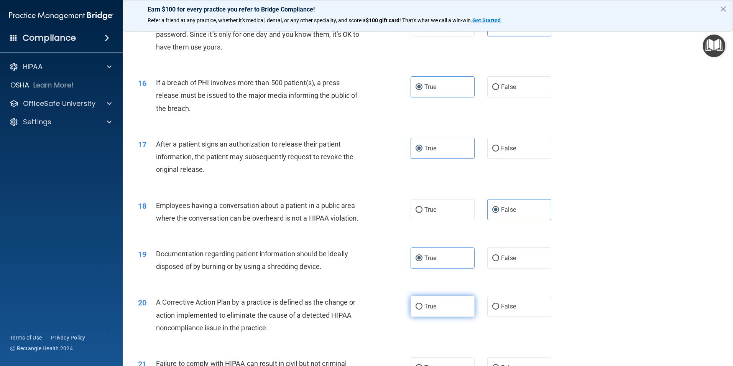
radio input "true"
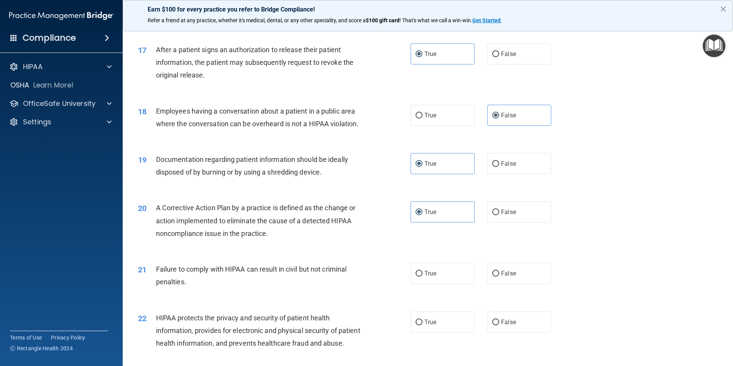
scroll to position [920, 0]
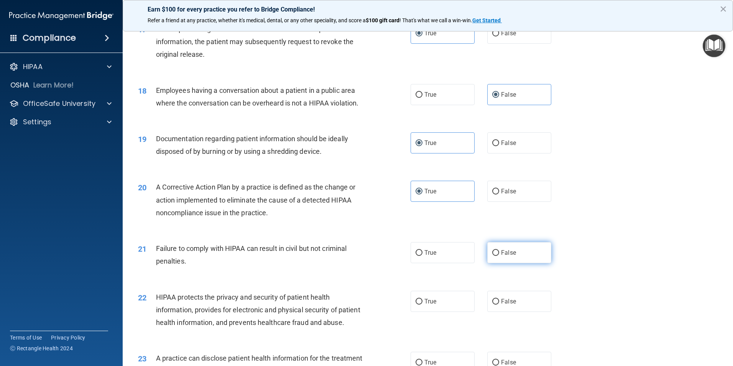
click at [501, 256] on span "False" at bounding box center [508, 252] width 15 height 7
click at [499, 256] on input "False" at bounding box center [495, 253] width 7 height 6
radio input "true"
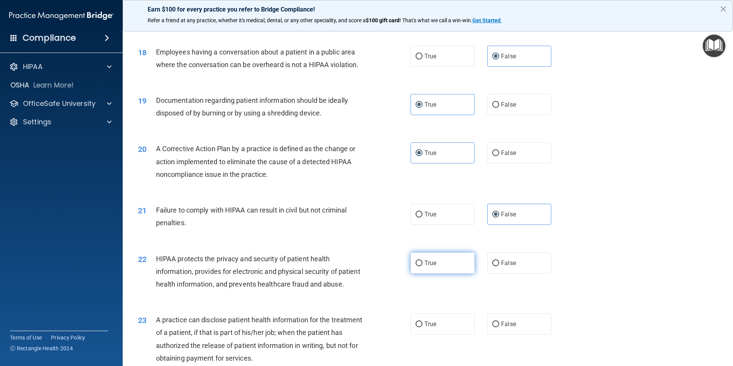
click at [420, 273] on label "True" at bounding box center [442, 262] width 64 height 21
click at [420, 266] on input "True" at bounding box center [418, 263] width 7 height 6
radio input "true"
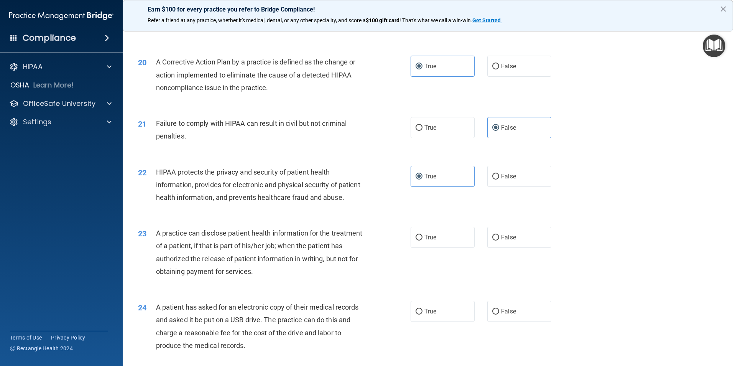
scroll to position [1073, 0]
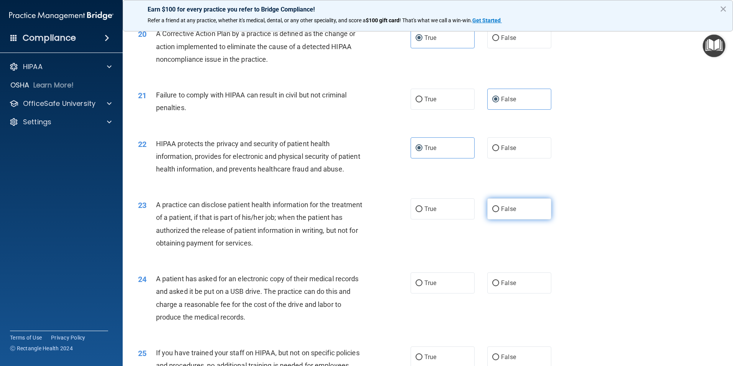
click at [504, 212] on span "False" at bounding box center [508, 208] width 15 height 7
click at [499, 212] on input "False" at bounding box center [495, 209] width 7 height 6
radio input "true"
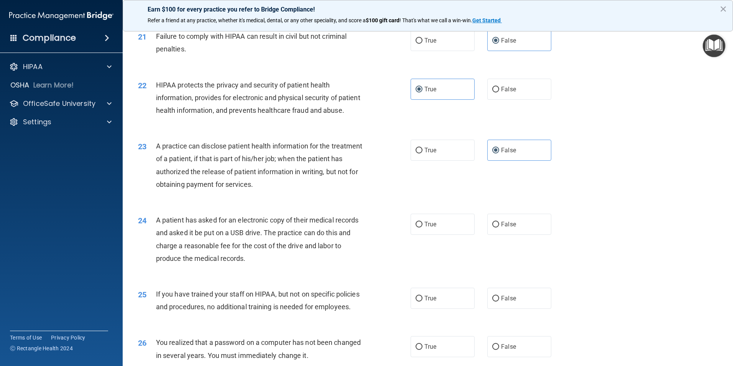
scroll to position [1150, 0]
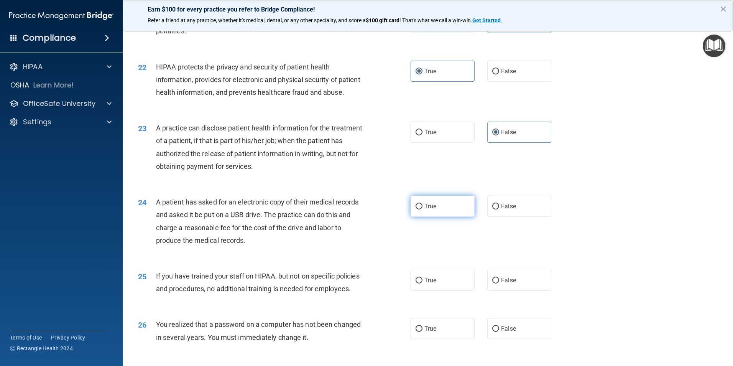
click at [436, 217] on label "True" at bounding box center [442, 205] width 64 height 21
click at [422, 209] on input "True" at bounding box center [418, 207] width 7 height 6
radio input "true"
click at [496, 291] on label "False" at bounding box center [519, 279] width 64 height 21
click at [496, 283] on input "False" at bounding box center [495, 280] width 7 height 6
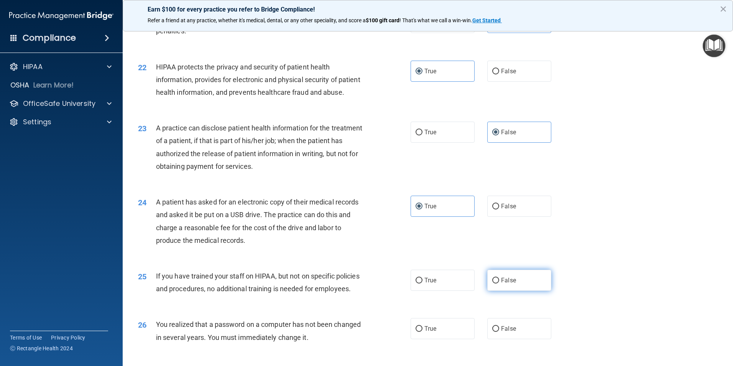
radio input "true"
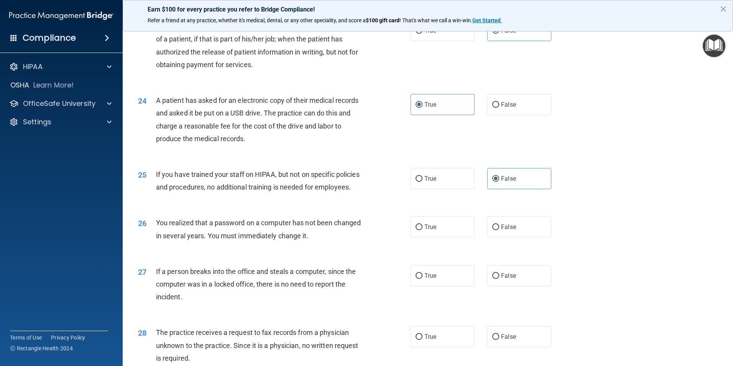
scroll to position [1265, 0]
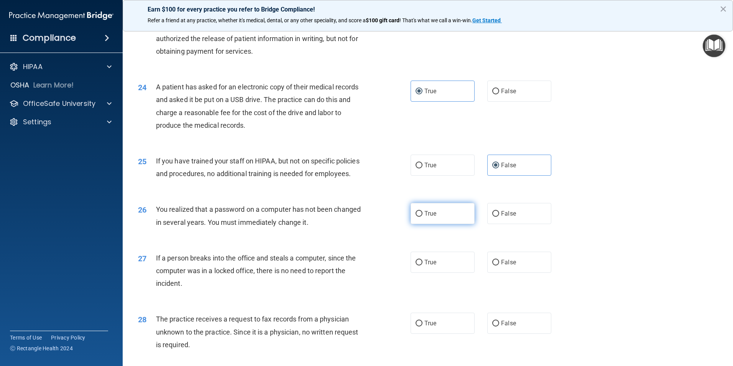
click at [438, 224] on label "True" at bounding box center [442, 213] width 64 height 21
click at [422, 217] on input "True" at bounding box center [418, 214] width 7 height 6
radio input "true"
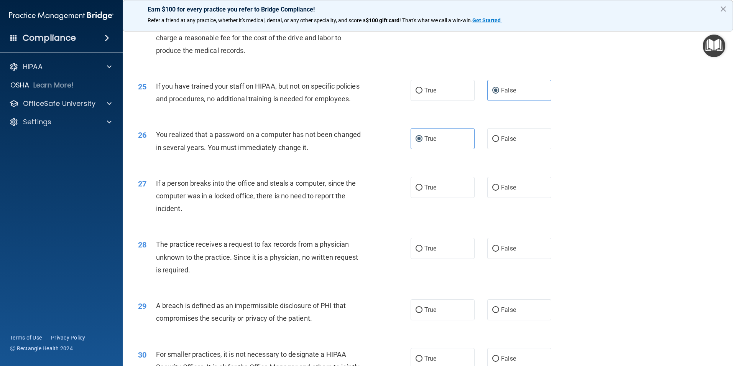
scroll to position [1341, 0]
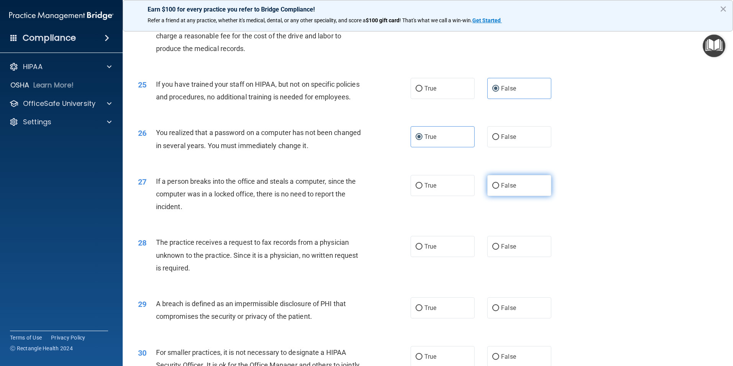
click at [501, 196] on label "False" at bounding box center [519, 185] width 64 height 21
click at [499, 189] on input "False" at bounding box center [495, 186] width 7 height 6
radio input "true"
click at [507, 250] on span "False" at bounding box center [508, 246] width 15 height 7
click at [499, 250] on input "False" at bounding box center [495, 247] width 7 height 6
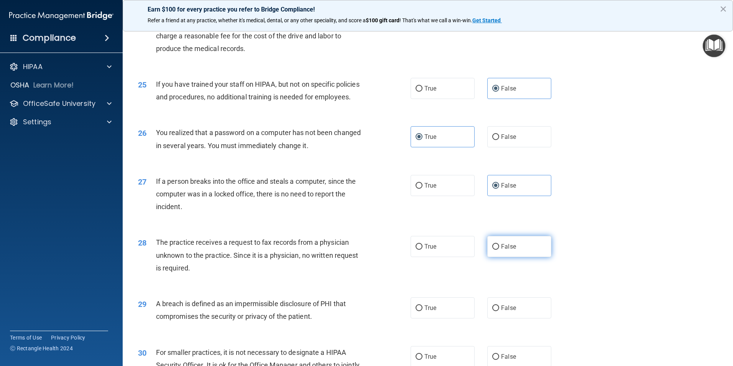
radio input "true"
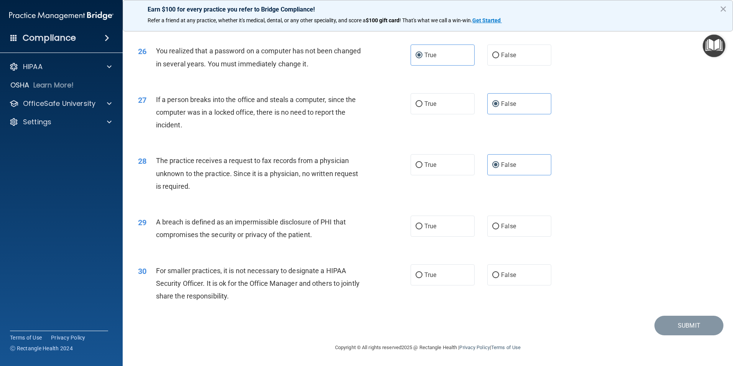
scroll to position [1456, 0]
click at [443, 233] on label "True" at bounding box center [442, 225] width 64 height 21
click at [422, 229] on input "True" at bounding box center [418, 226] width 7 height 6
radio input "true"
click at [504, 284] on label "False" at bounding box center [519, 274] width 64 height 21
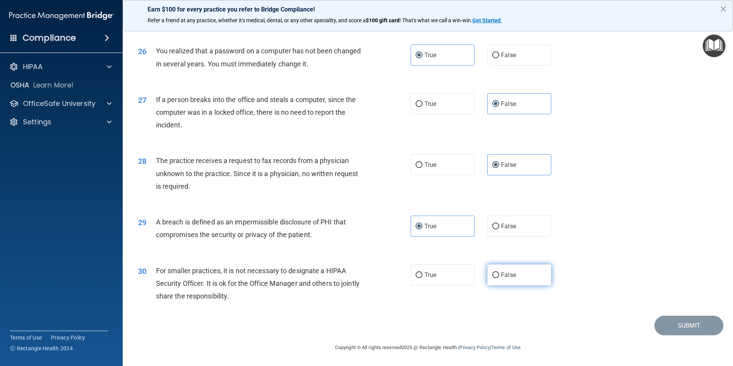
click at [499, 278] on input "False" at bounding box center [495, 275] width 7 height 6
radio input "true"
click at [670, 327] on button "Submit" at bounding box center [688, 325] width 69 height 20
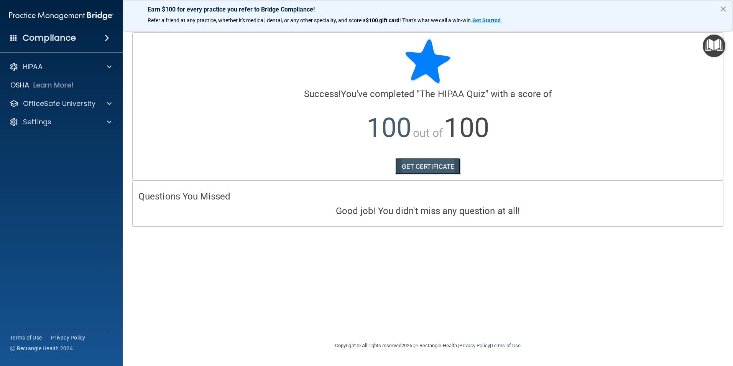
click at [437, 163] on link "GET CERTIFICATE" at bounding box center [428, 166] width 66 height 17
click at [43, 102] on p "OfficeSafe University" at bounding box center [59, 103] width 72 height 9
click at [65, 126] on p "HIPAA Training" at bounding box center [36, 122] width 63 height 8
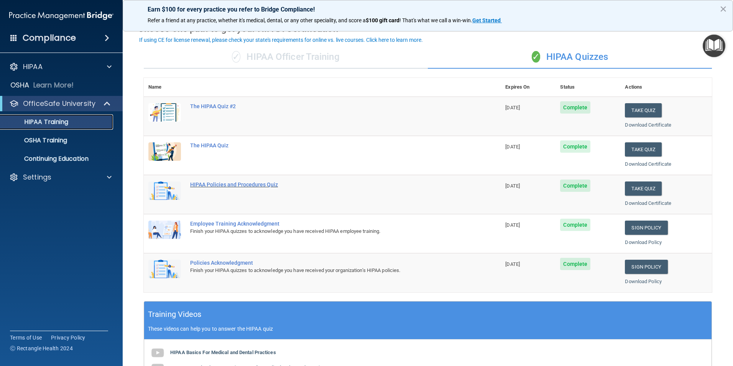
scroll to position [77, 0]
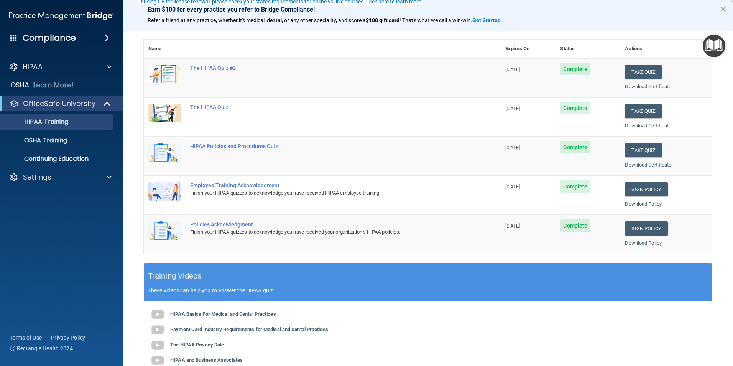
click at [236, 186] on div "Employee Training Acknowledgment" at bounding box center [326, 185] width 272 height 6
click at [174, 189] on img at bounding box center [164, 191] width 33 height 18
click at [628, 192] on link "Sign Policy" at bounding box center [646, 189] width 43 height 14
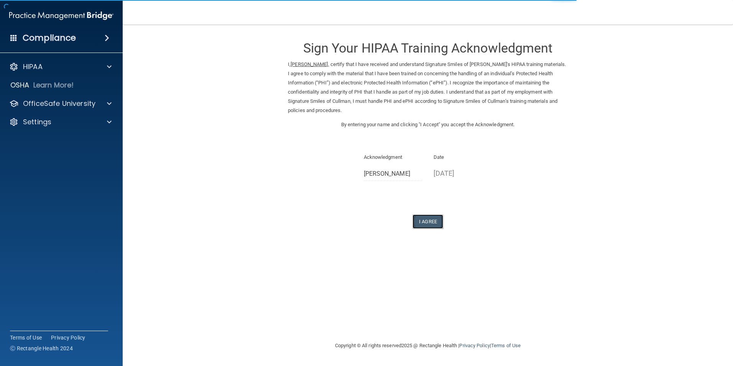
click at [431, 223] on button "I Agree" at bounding box center [427, 221] width 31 height 14
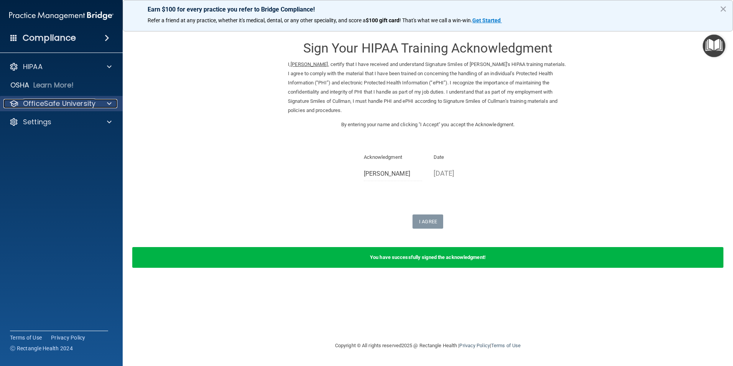
click at [100, 108] on div at bounding box center [108, 103] width 19 height 9
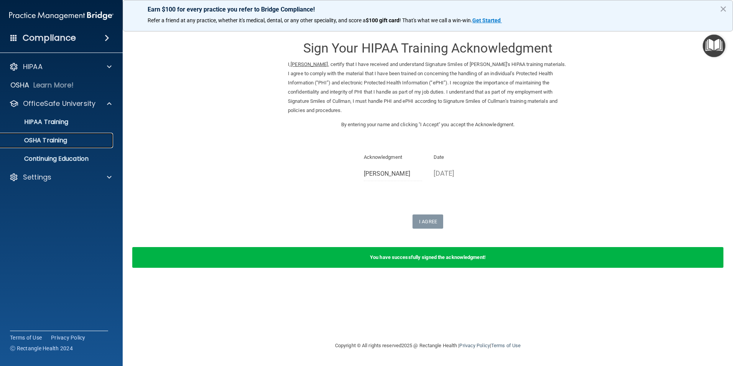
click at [92, 141] on div "OSHA Training" at bounding box center [57, 140] width 105 height 8
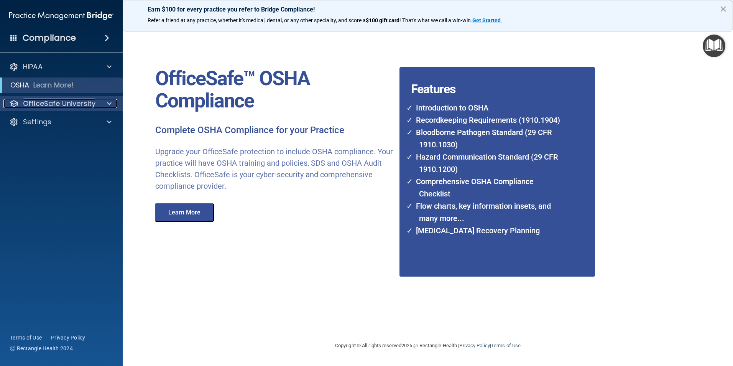
click at [79, 107] on p "OfficeSafe University" at bounding box center [59, 103] width 72 height 9
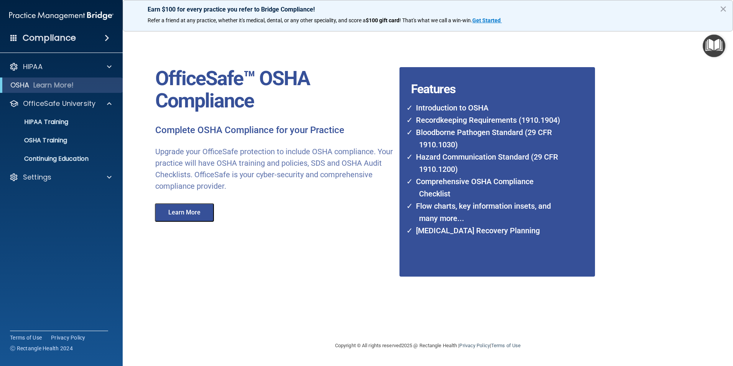
click at [105, 38] on span at bounding box center [107, 37] width 5 height 9
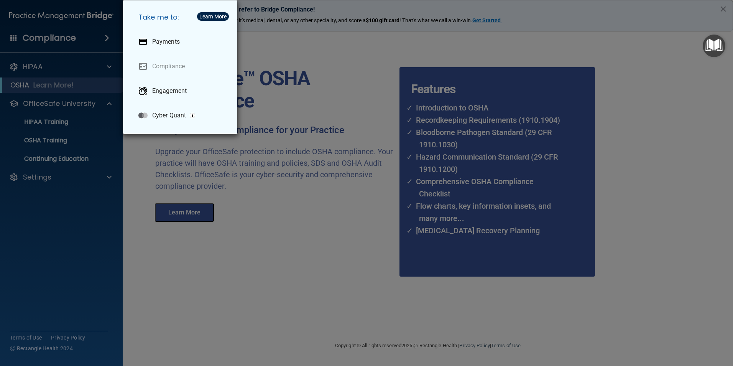
click at [90, 186] on div "Take me to: Payments Compliance Engagement Cyber Quant" at bounding box center [366, 183] width 733 height 366
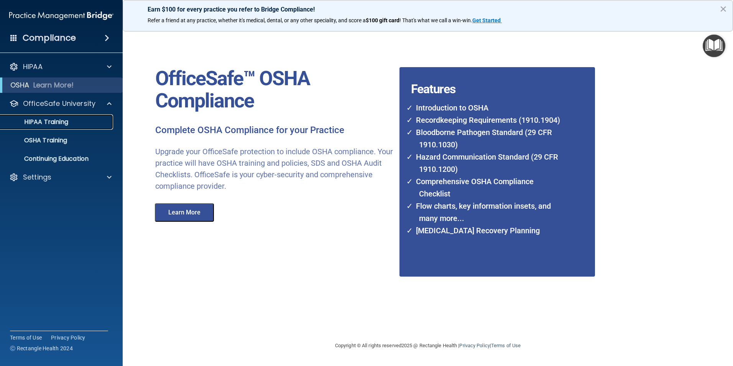
click at [93, 122] on div "HIPAA Training" at bounding box center [57, 122] width 105 height 8
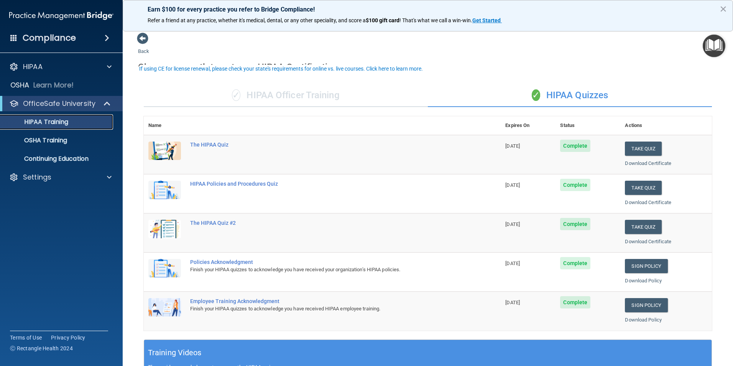
scroll to position [38, 0]
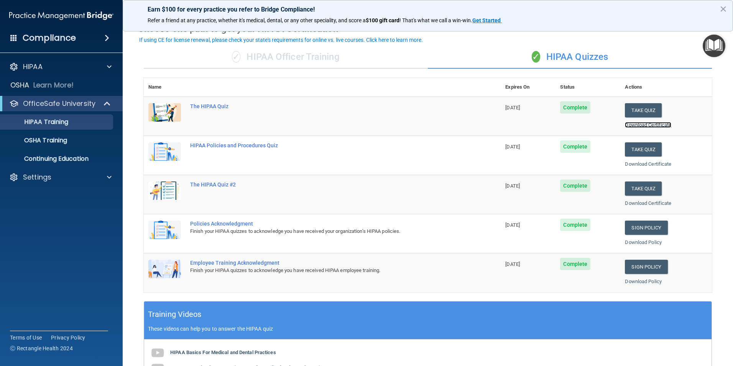
click at [646, 124] on link "Download Certificate" at bounding box center [648, 125] width 46 height 6
click at [438, 55] on div "✓ HIPAA Quizzes" at bounding box center [570, 57] width 284 height 23
click at [643, 242] on link "Download Policy" at bounding box center [643, 242] width 37 height 6
click at [635, 284] on link "Download Policy" at bounding box center [643, 281] width 37 height 6
drag, startPoint x: 711, startPoint y: 18, endPoint x: 724, endPoint y: 9, distance: 16.1
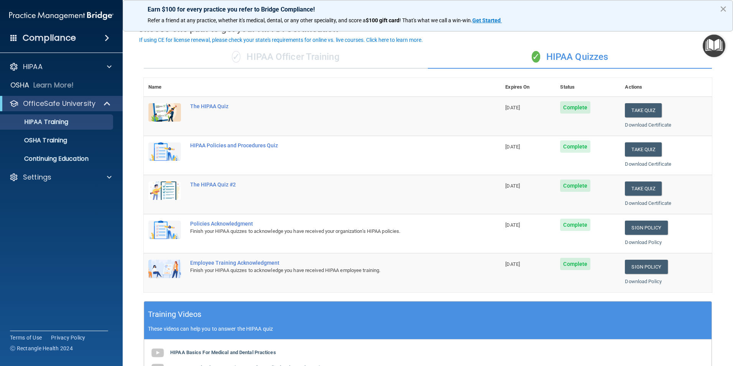
click at [724, 9] on button "×" at bounding box center [722, 9] width 7 height 12
